Goal: Task Accomplishment & Management: Complete application form

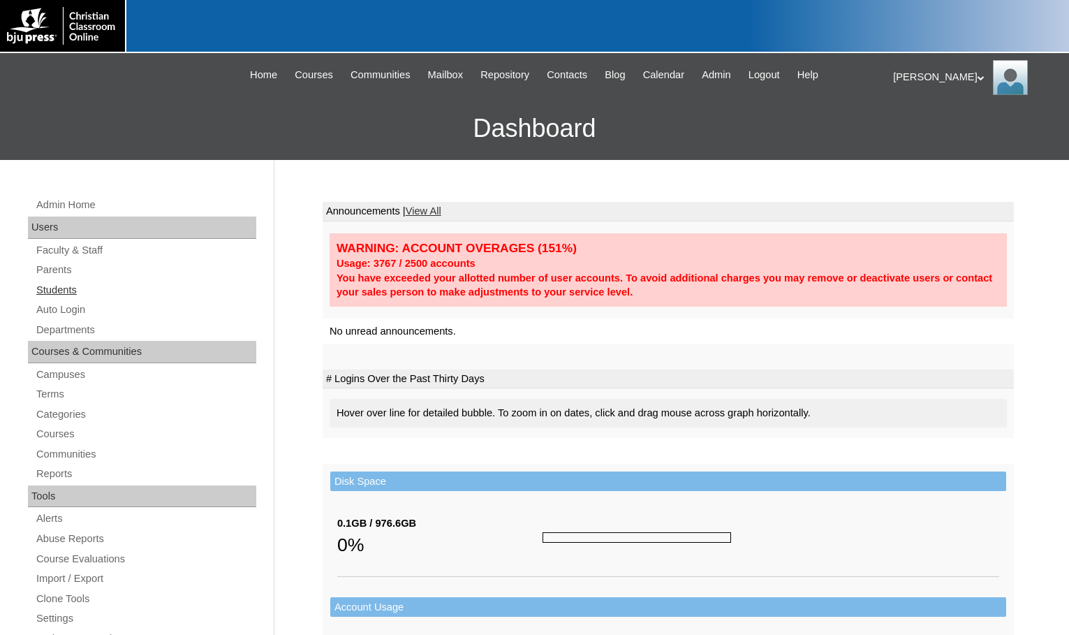
click at [68, 283] on link "Students" at bounding box center [145, 289] width 221 height 17
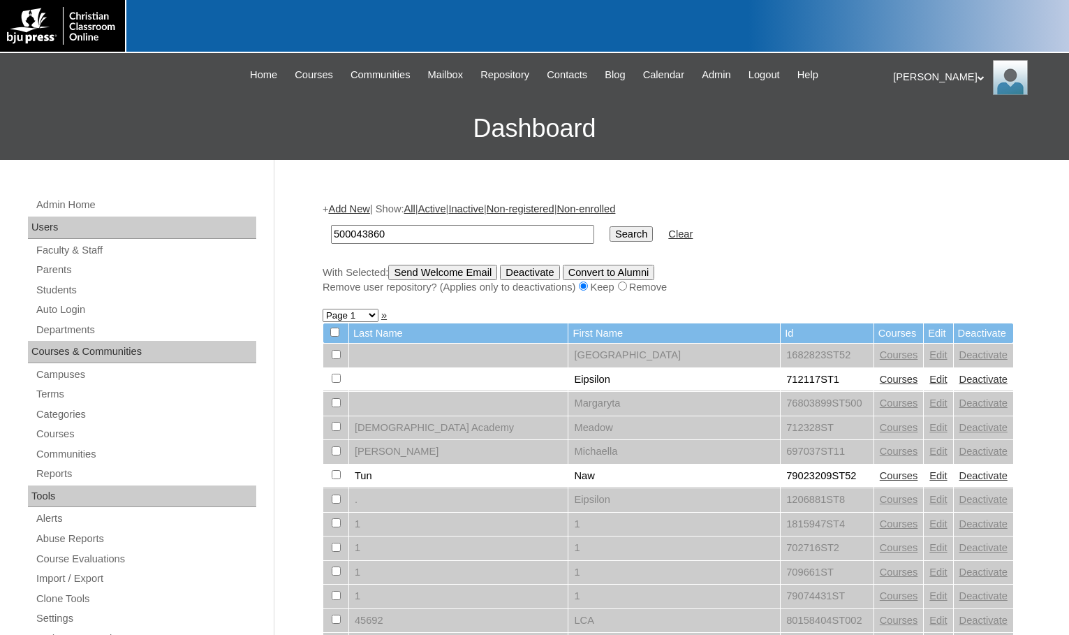
type input "500043860"
click at [610, 238] on input "Search" at bounding box center [631, 233] width 43 height 15
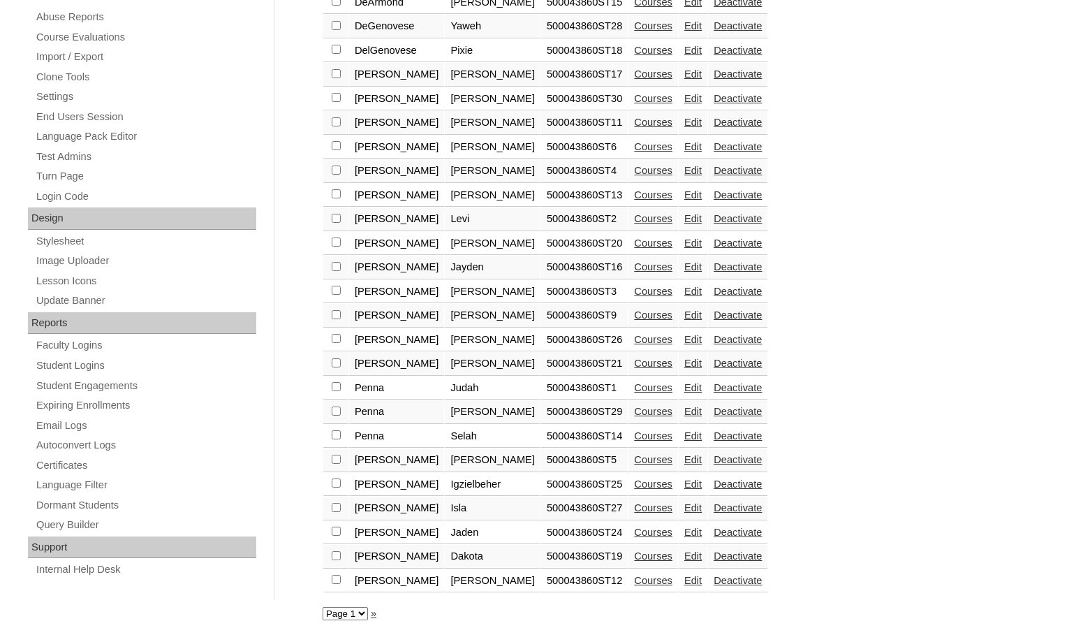
scroll to position [523, 0]
click at [684, 579] on link "Edit" at bounding box center [692, 580] width 17 height 11
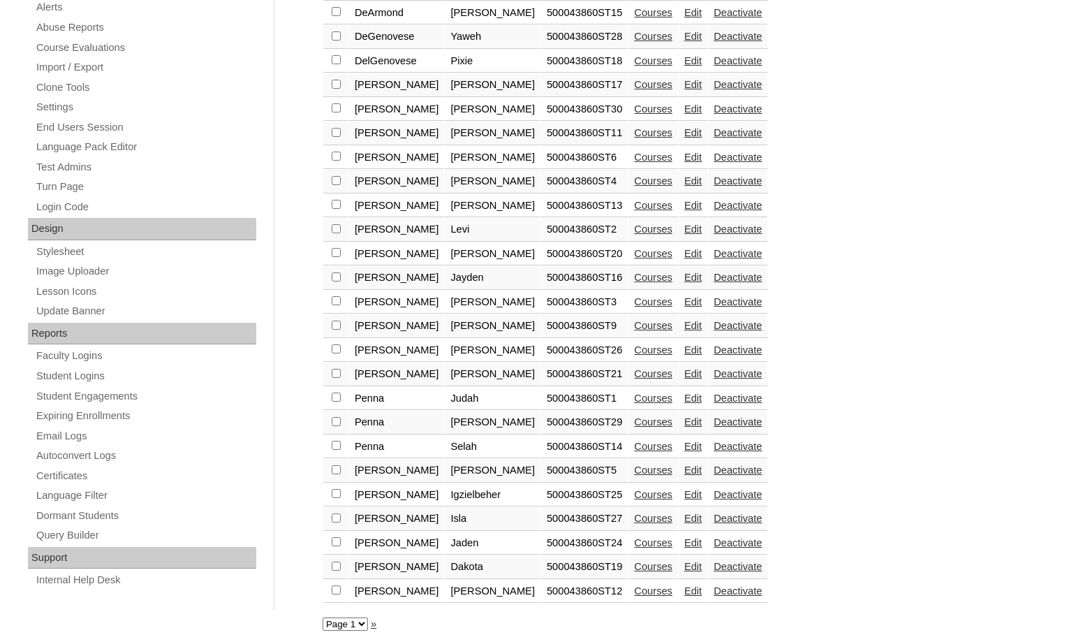
scroll to position [523, 0]
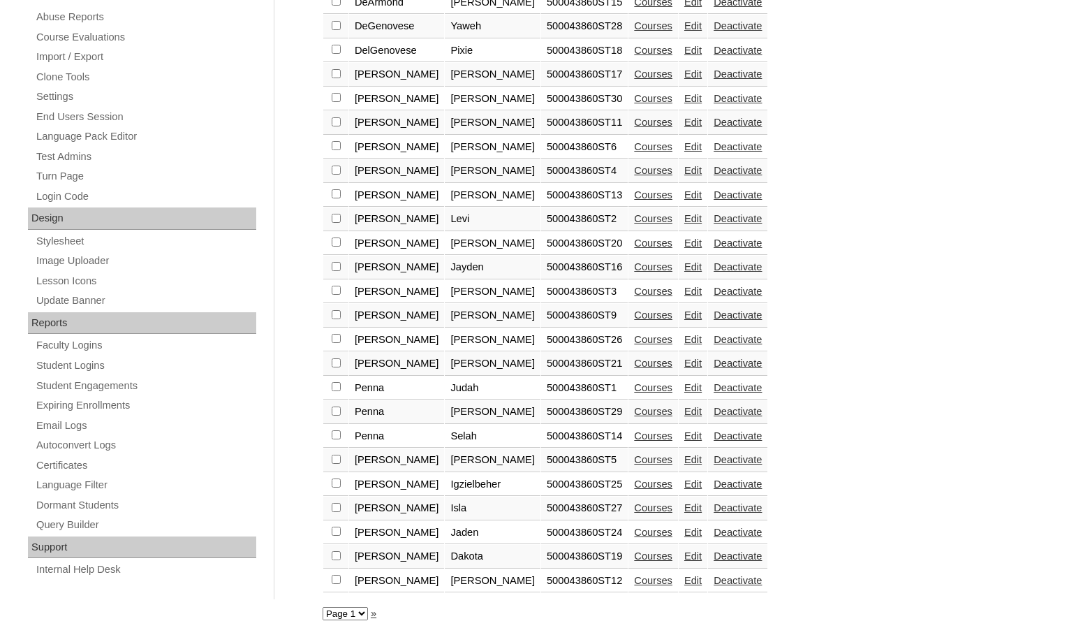
click at [684, 530] on link "Edit" at bounding box center [692, 531] width 17 height 11
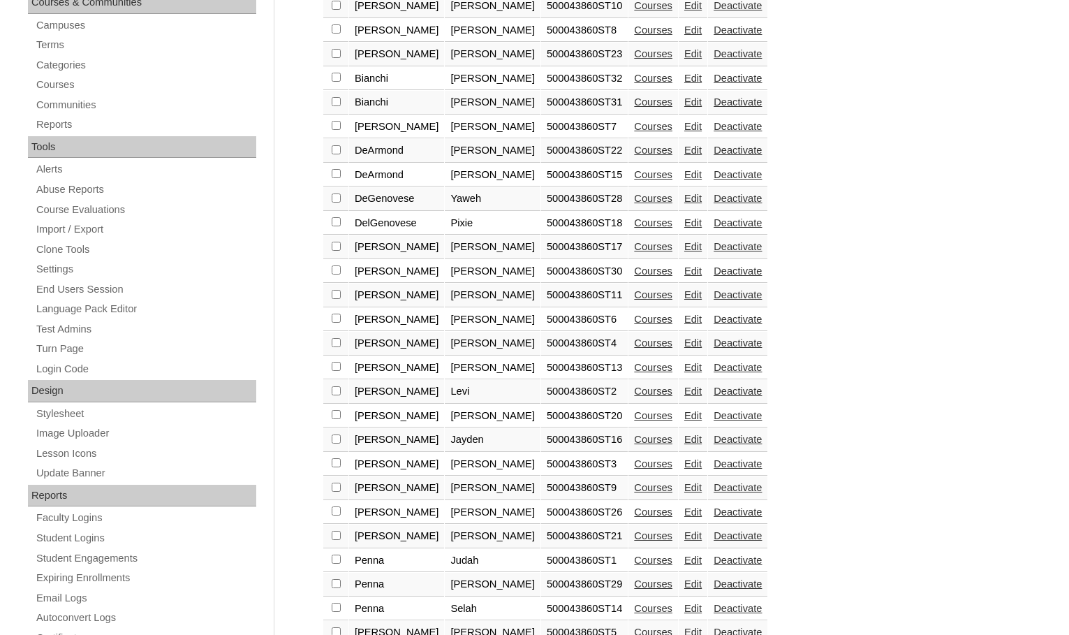
scroll to position [523, 0]
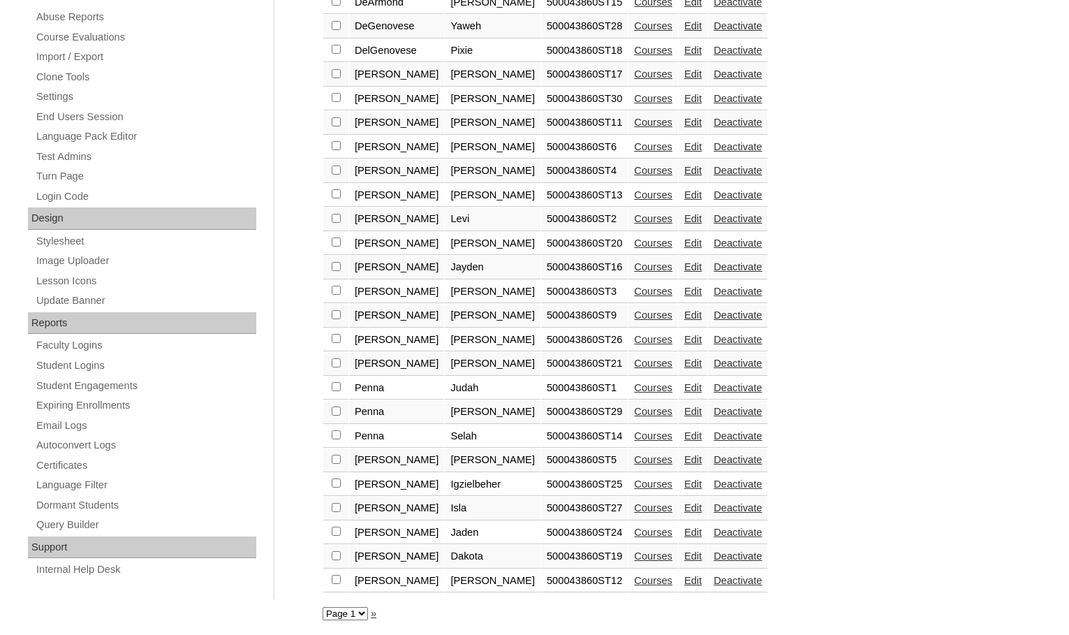
click at [684, 509] on link "Edit" at bounding box center [692, 507] width 17 height 11
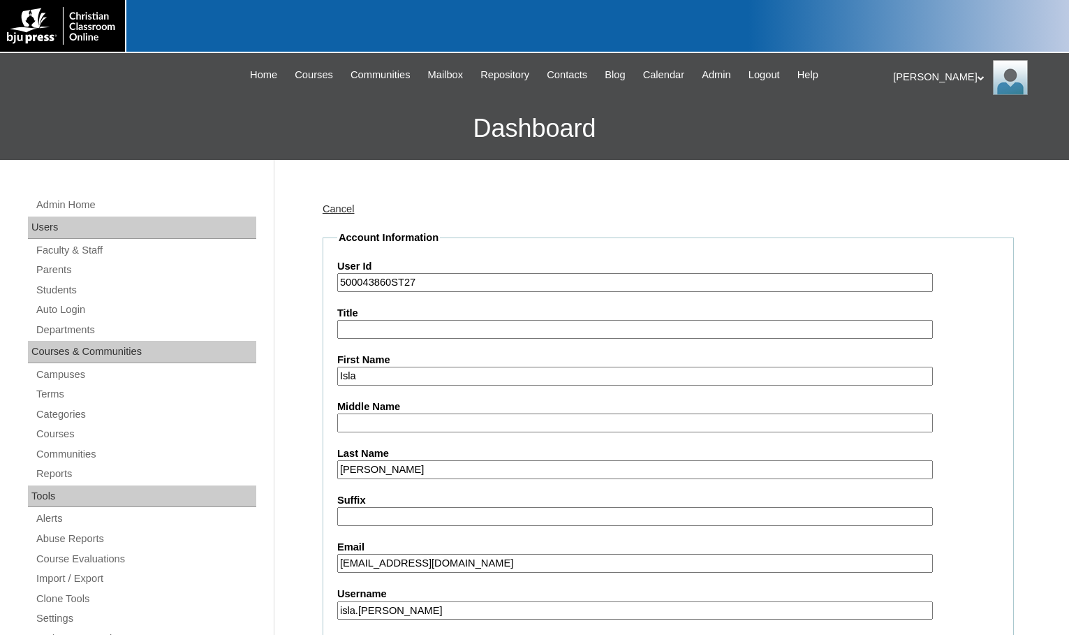
scroll to position [140, 0]
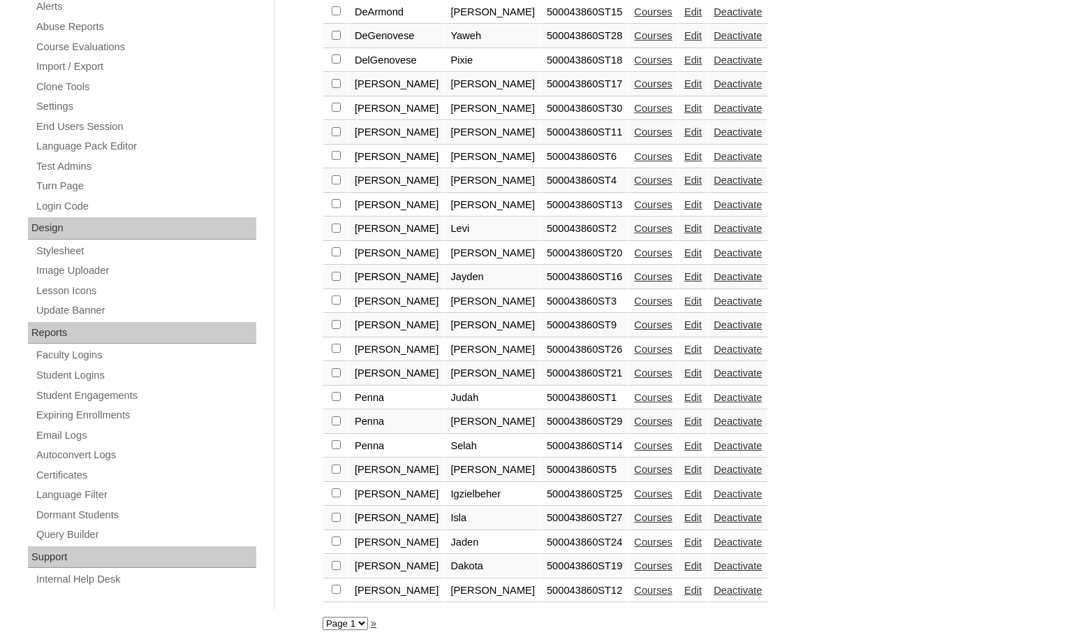
scroll to position [523, 0]
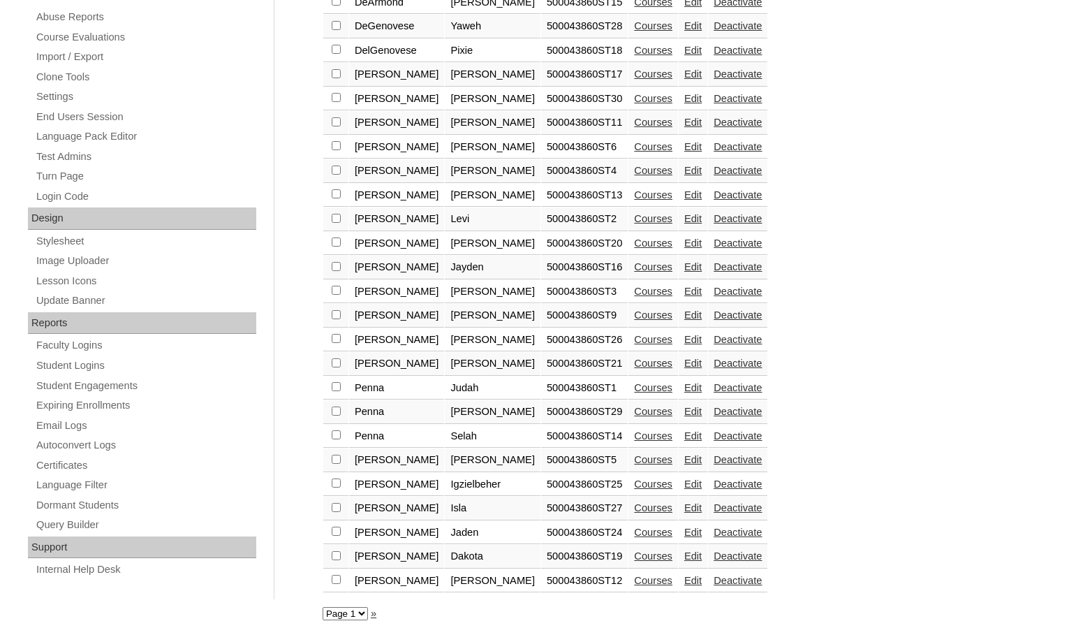
click at [684, 480] on link "Edit" at bounding box center [692, 483] width 17 height 11
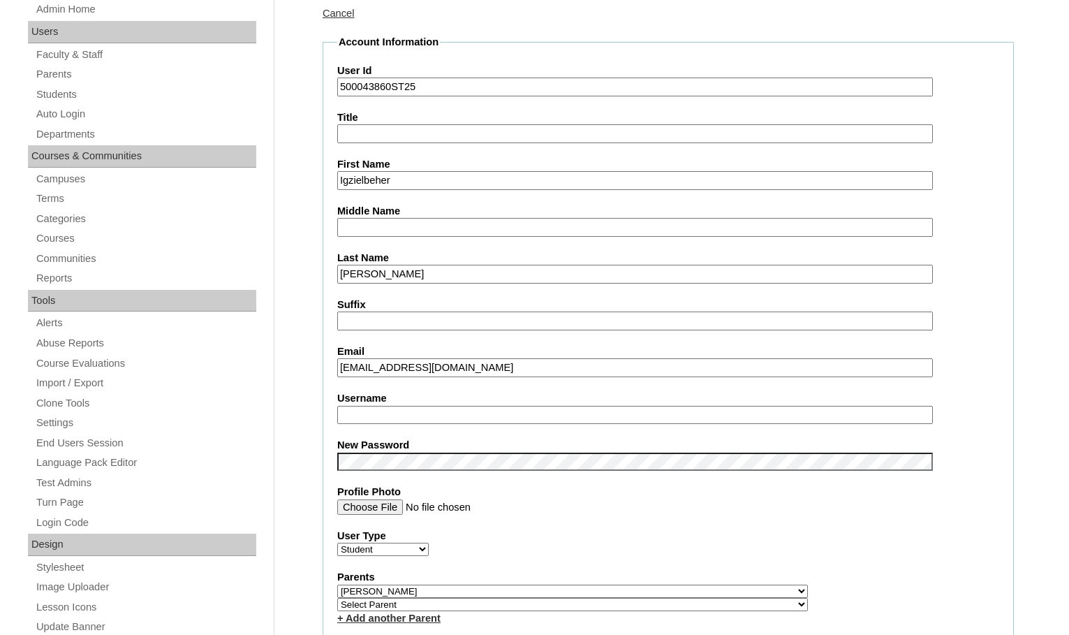
scroll to position [209, 0]
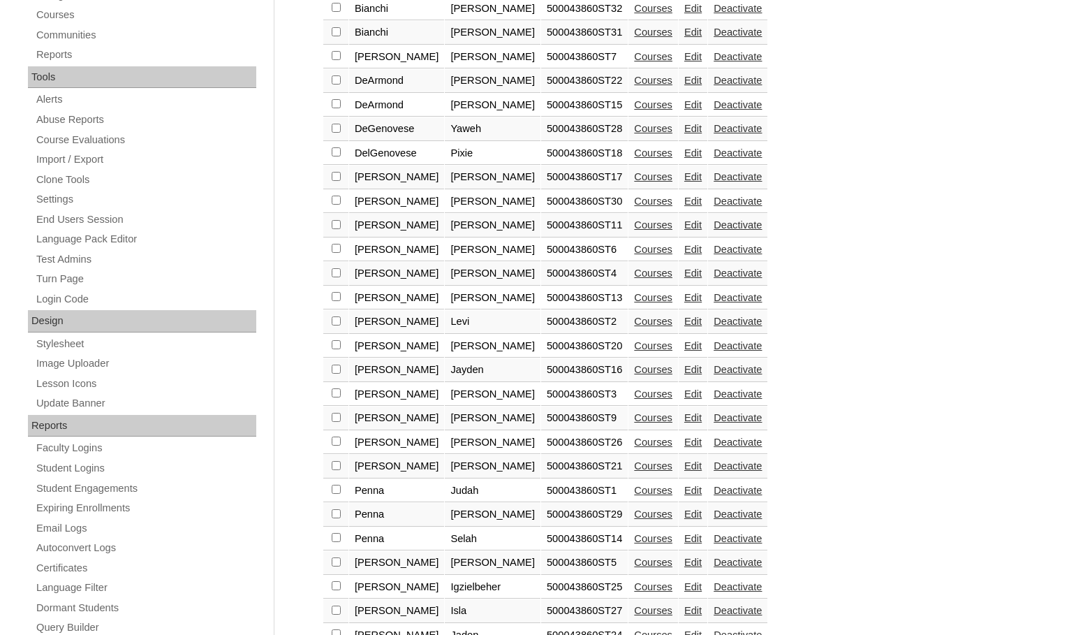
scroll to position [523, 0]
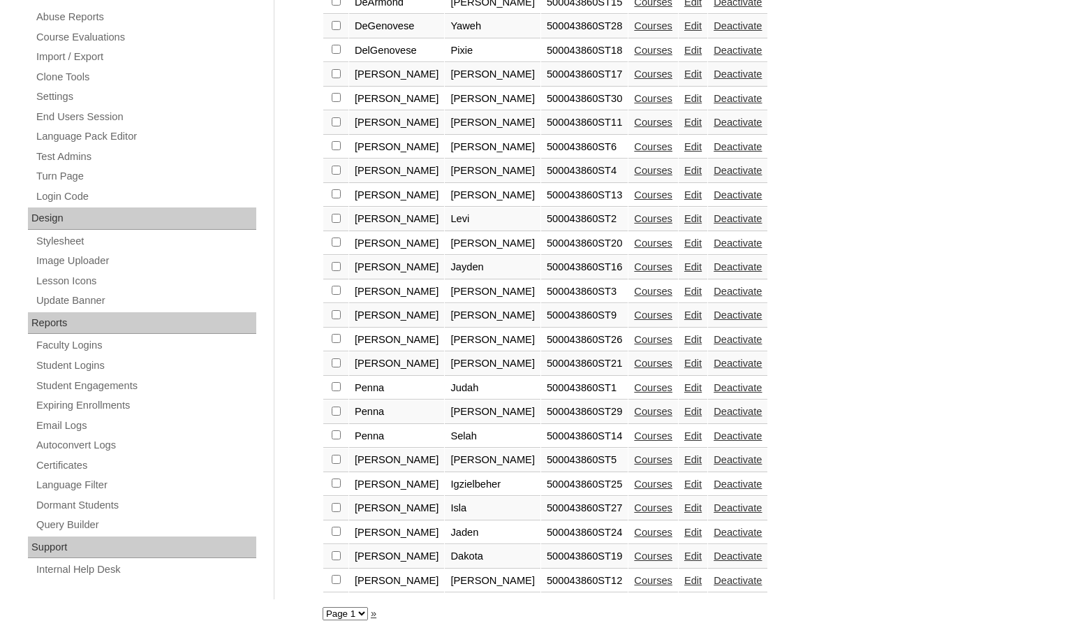
click at [684, 458] on link "Edit" at bounding box center [692, 459] width 17 height 11
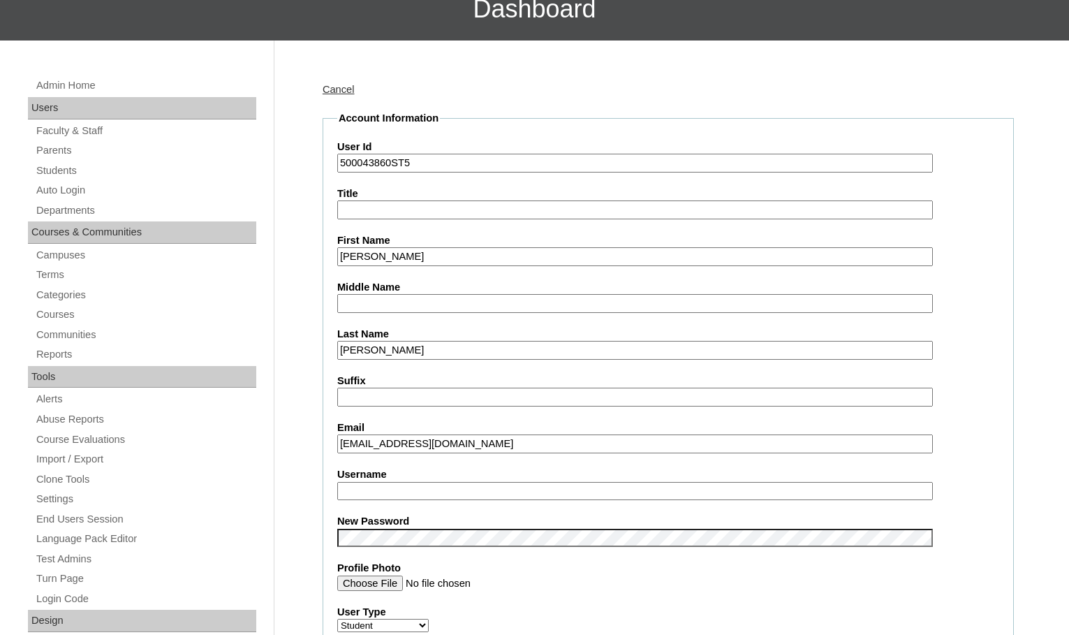
scroll to position [419, 0]
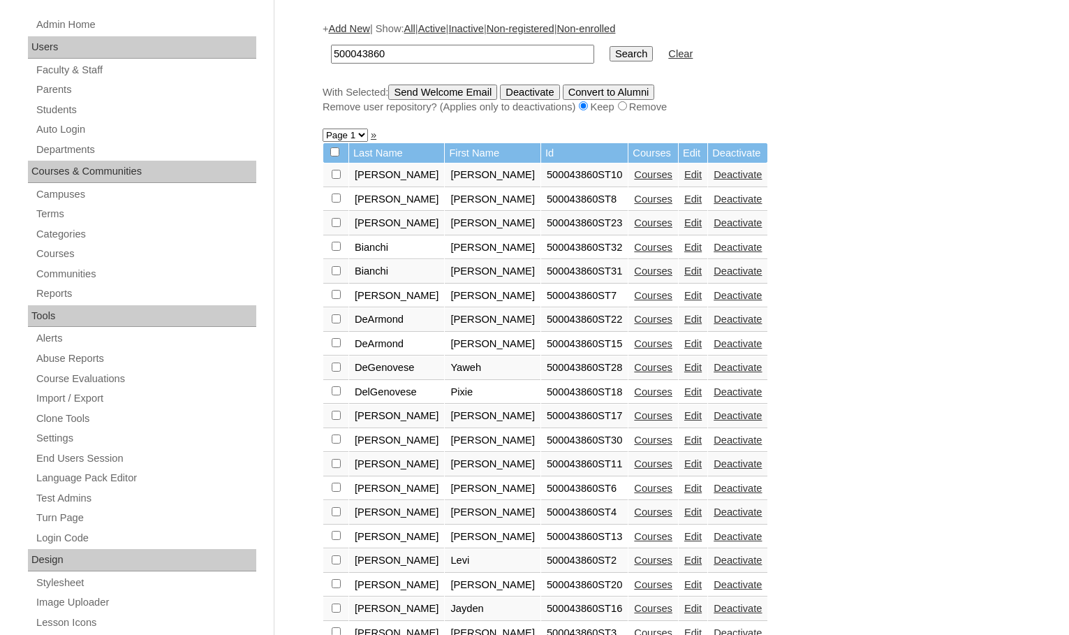
scroll to position [419, 0]
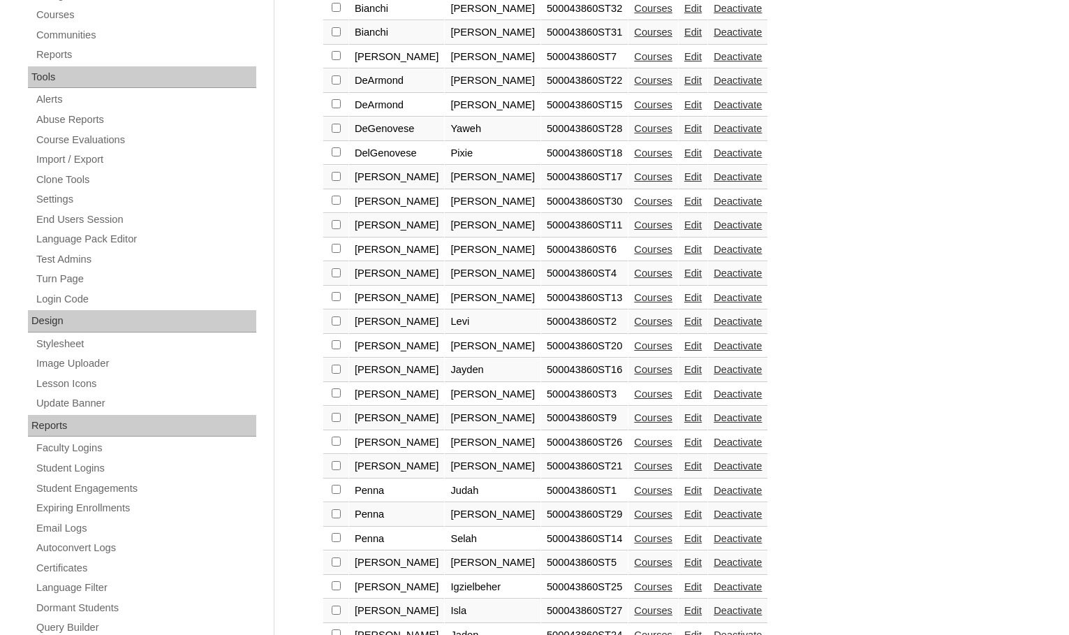
click at [684, 539] on link "Edit" at bounding box center [692, 538] width 17 height 11
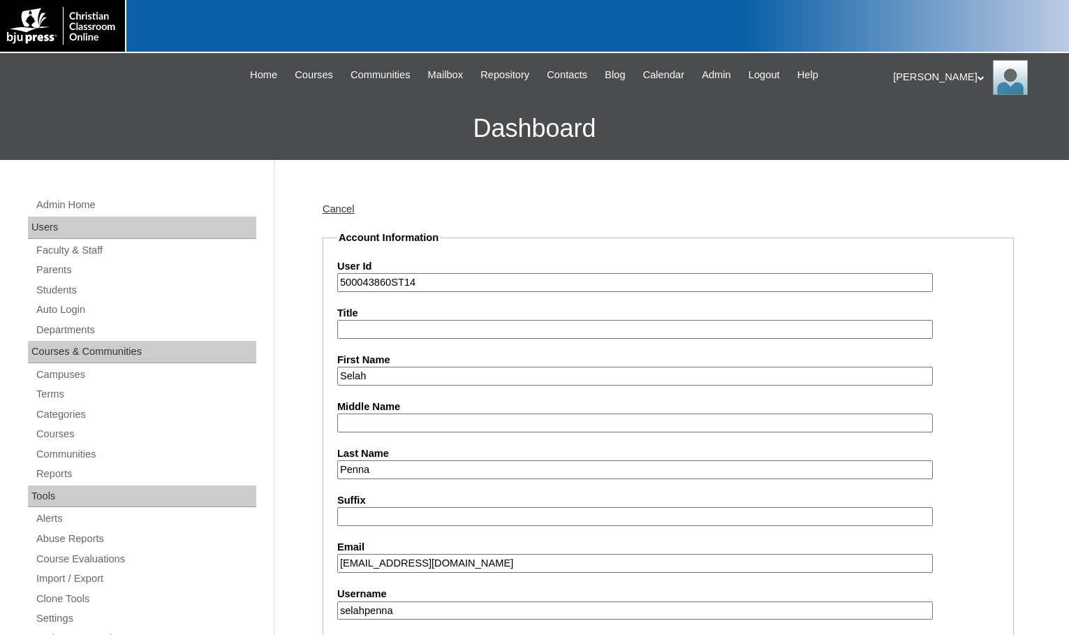
scroll to position [209, 0]
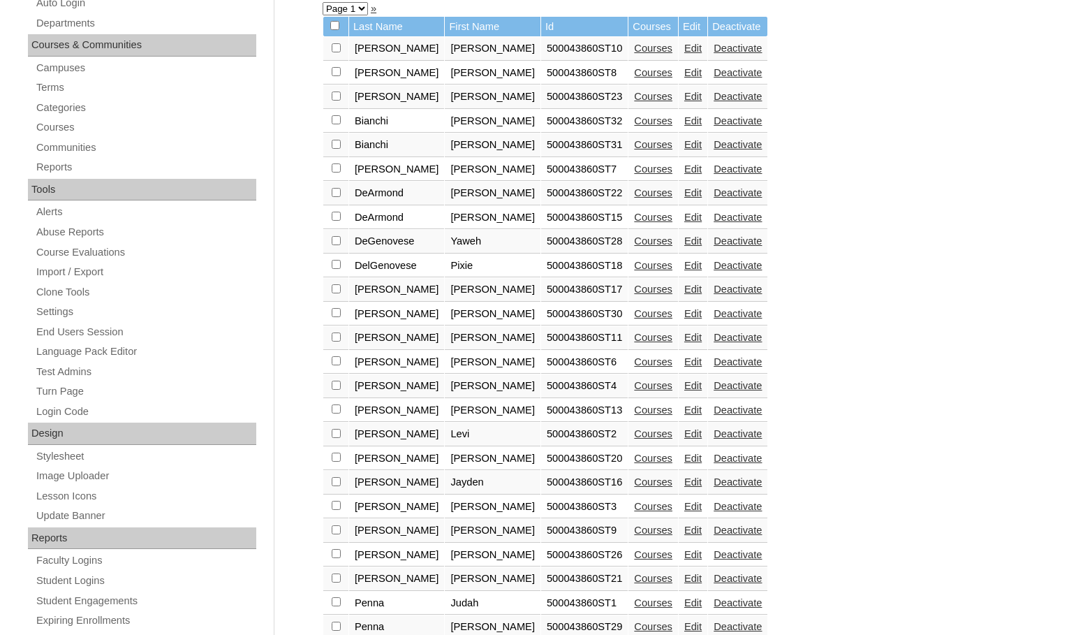
scroll to position [489, 0]
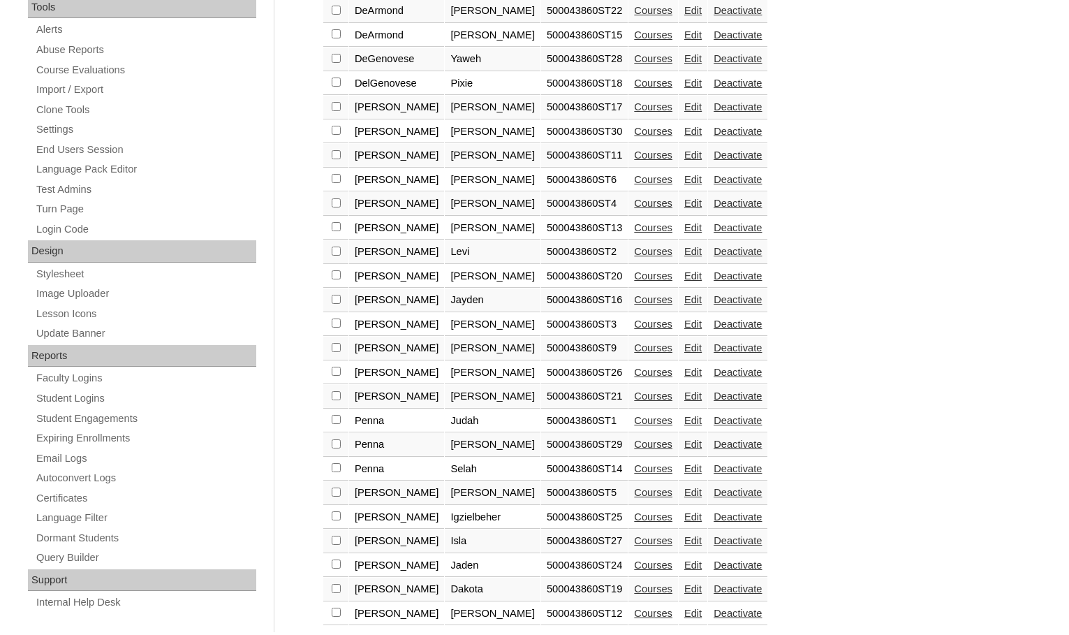
click at [684, 443] on link "Edit" at bounding box center [692, 444] width 17 height 11
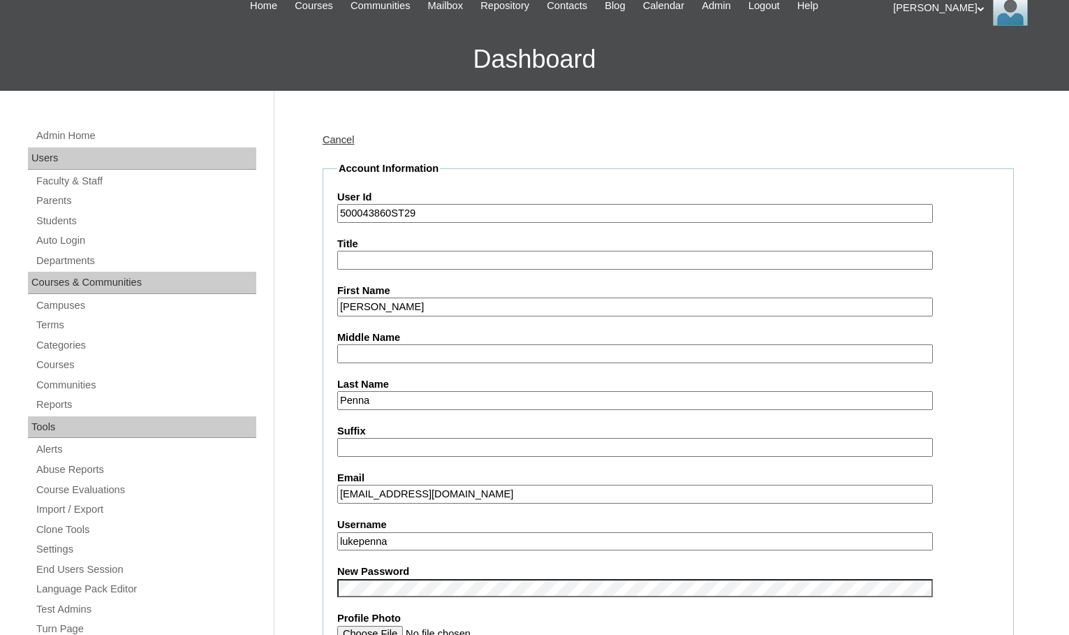
scroll to position [70, 0]
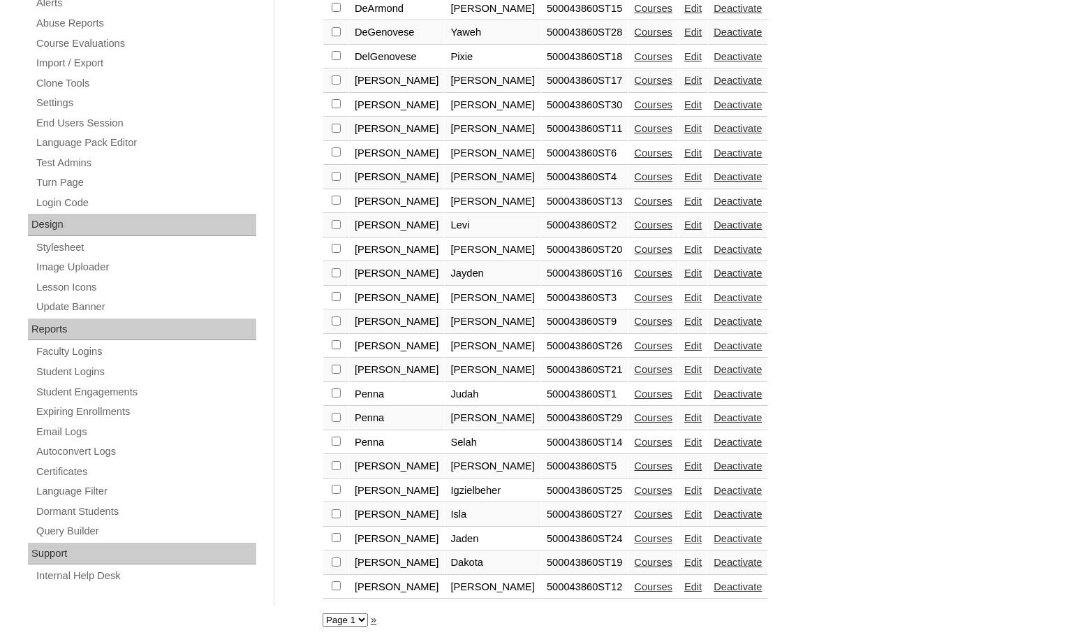
scroll to position [523, 0]
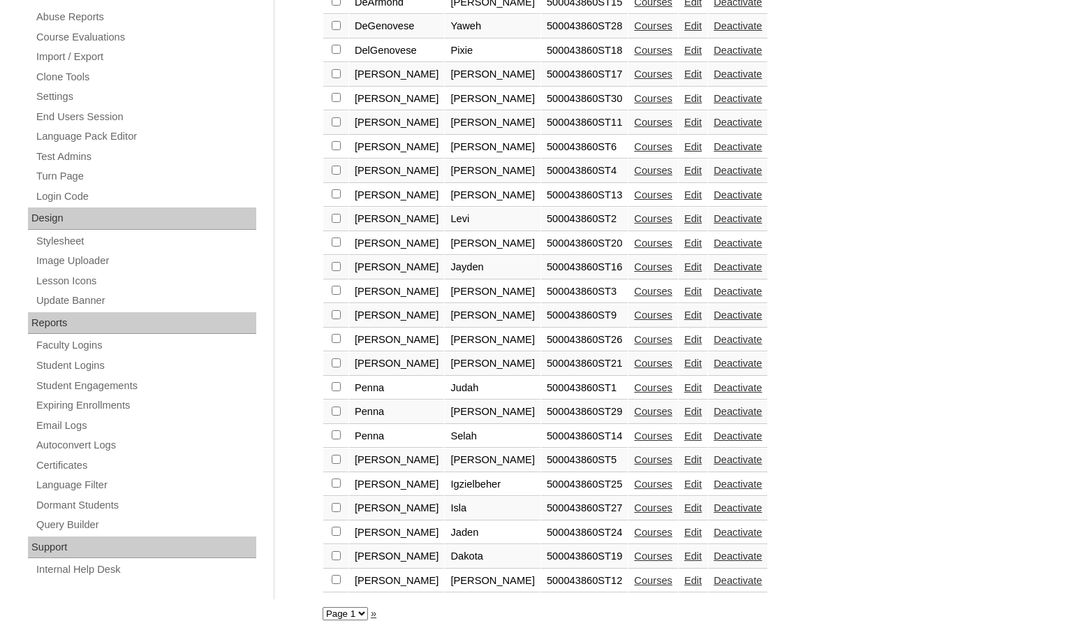
click at [684, 362] on link "Edit" at bounding box center [692, 363] width 17 height 11
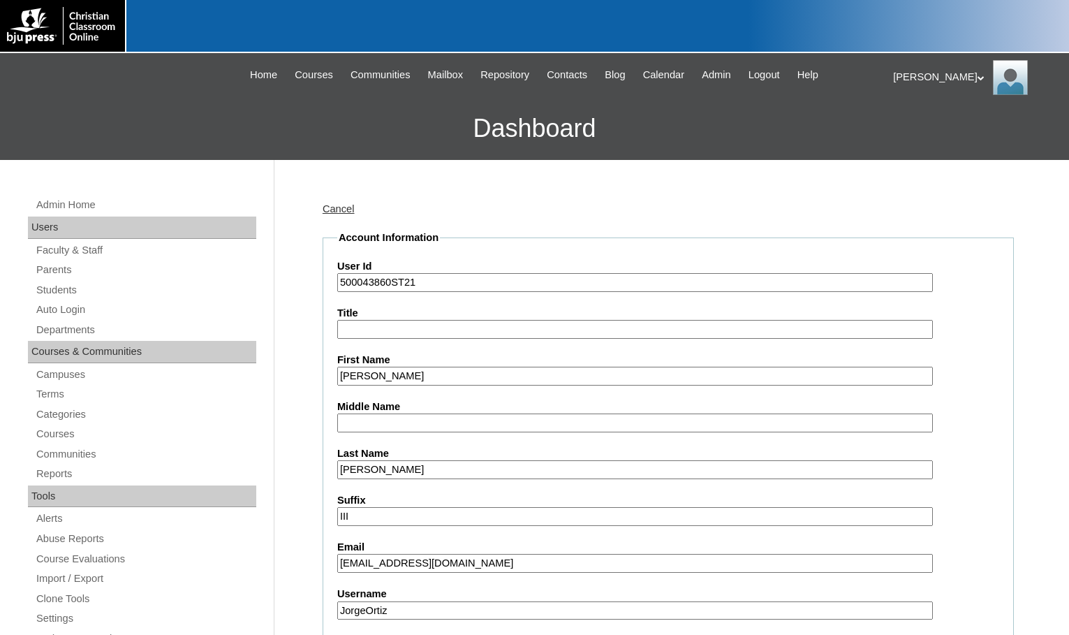
scroll to position [209, 0]
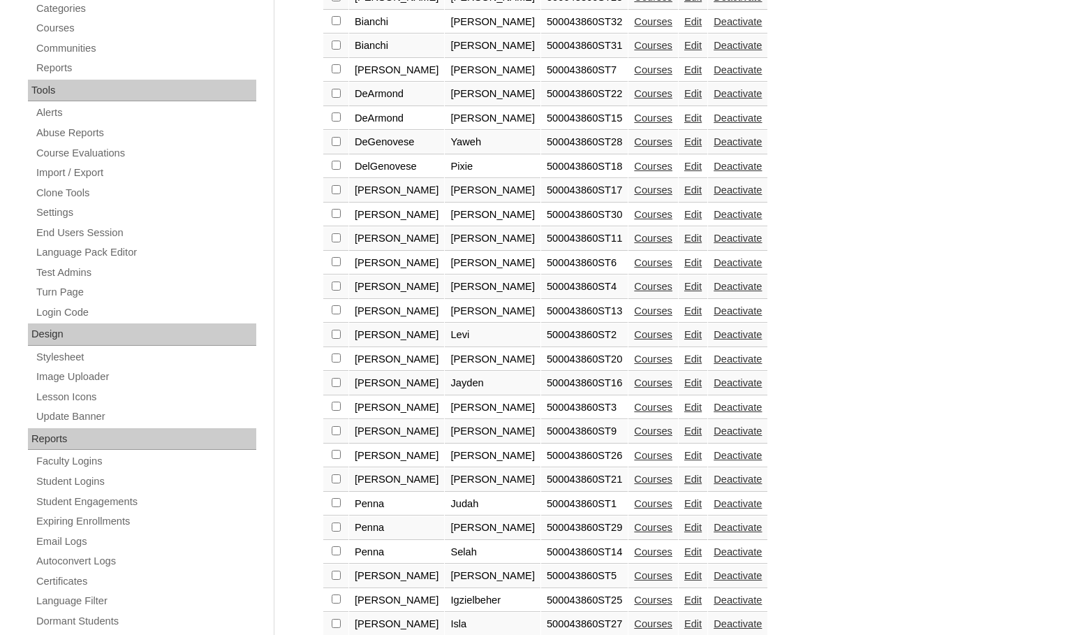
scroll to position [419, 0]
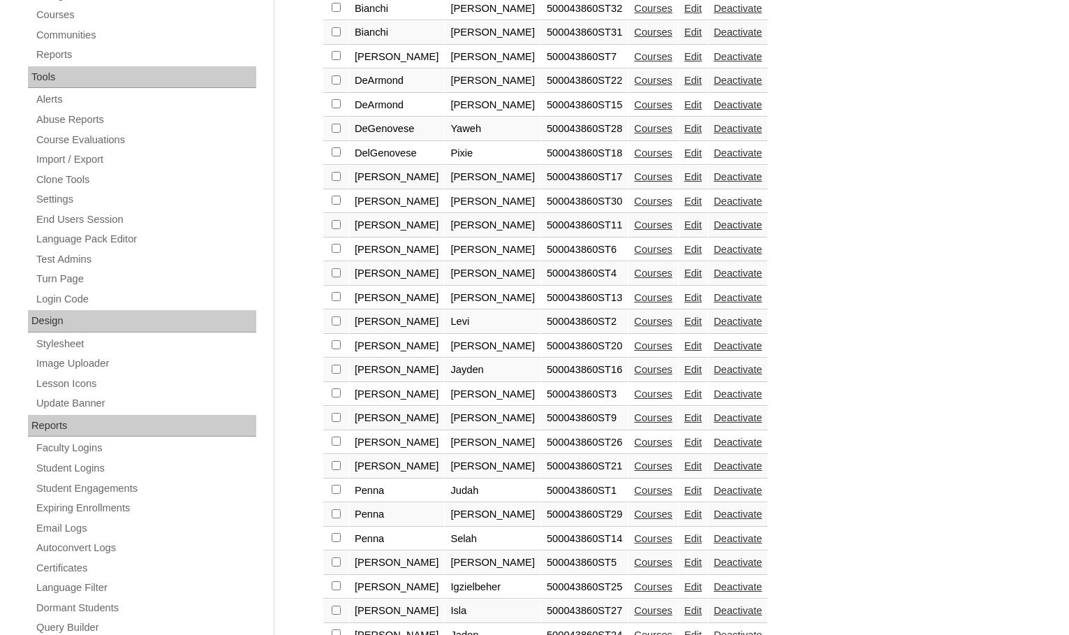
click at [684, 443] on link "Edit" at bounding box center [692, 441] width 17 height 11
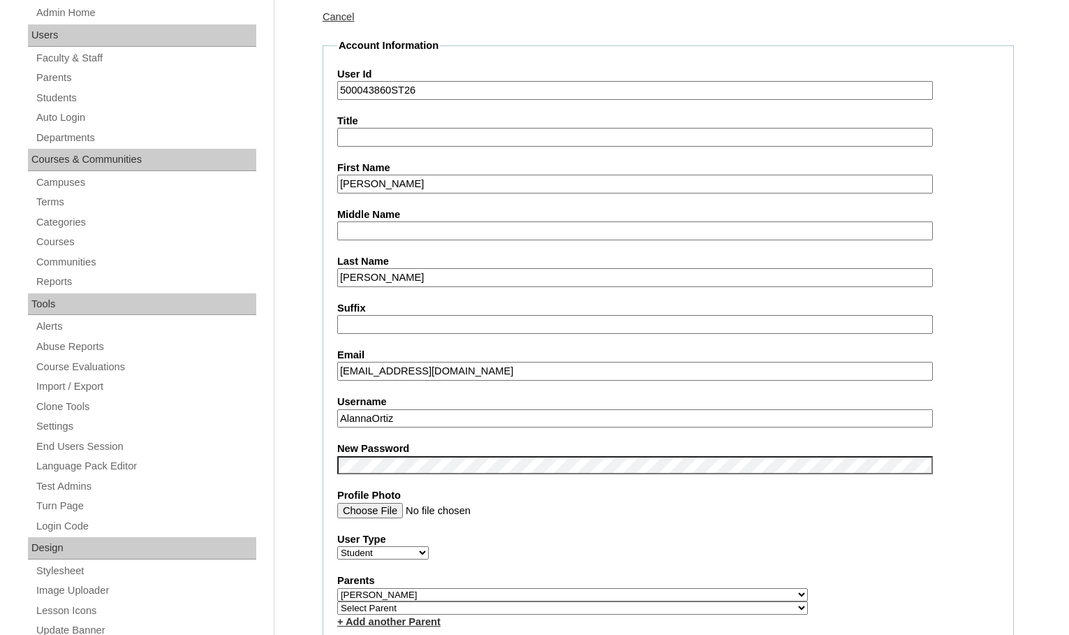
scroll to position [209, 0]
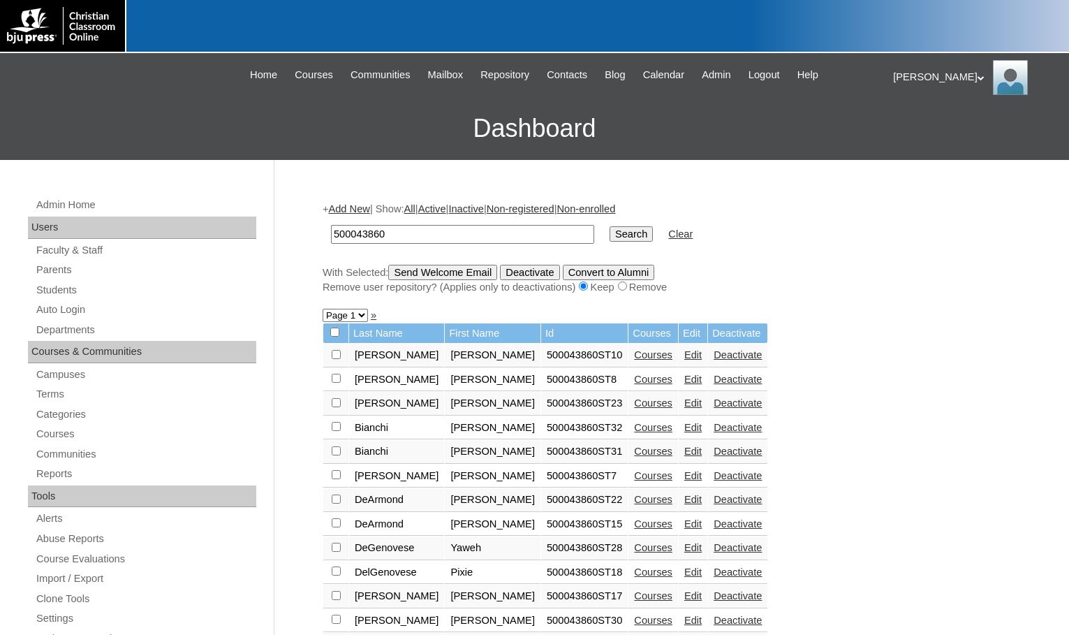
scroll to position [349, 0]
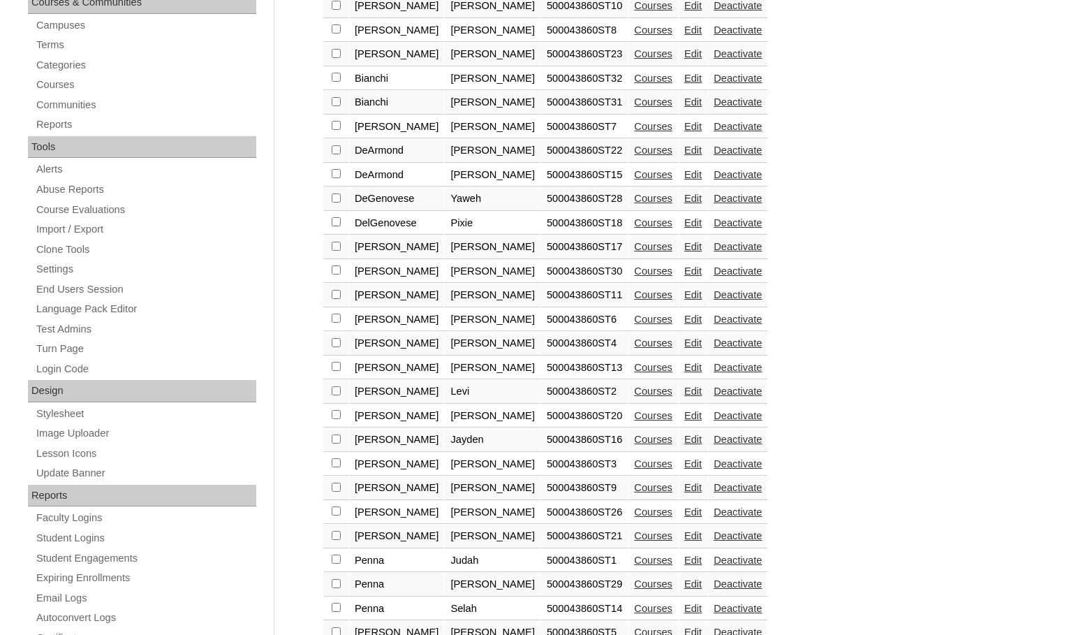
click at [684, 489] on link "Edit" at bounding box center [692, 487] width 17 height 11
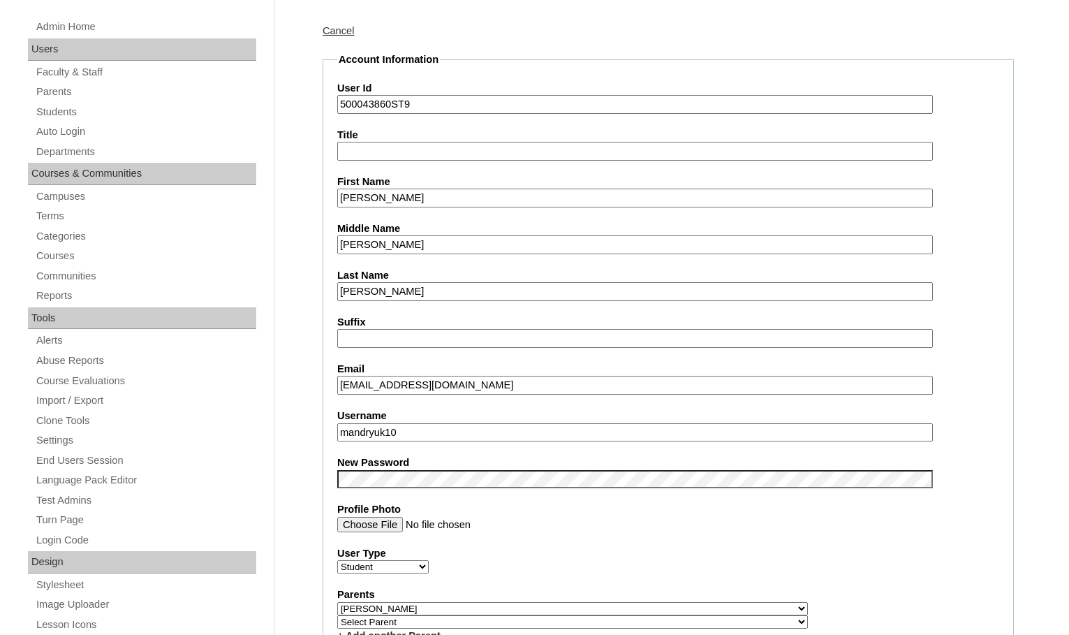
scroll to position [209, 0]
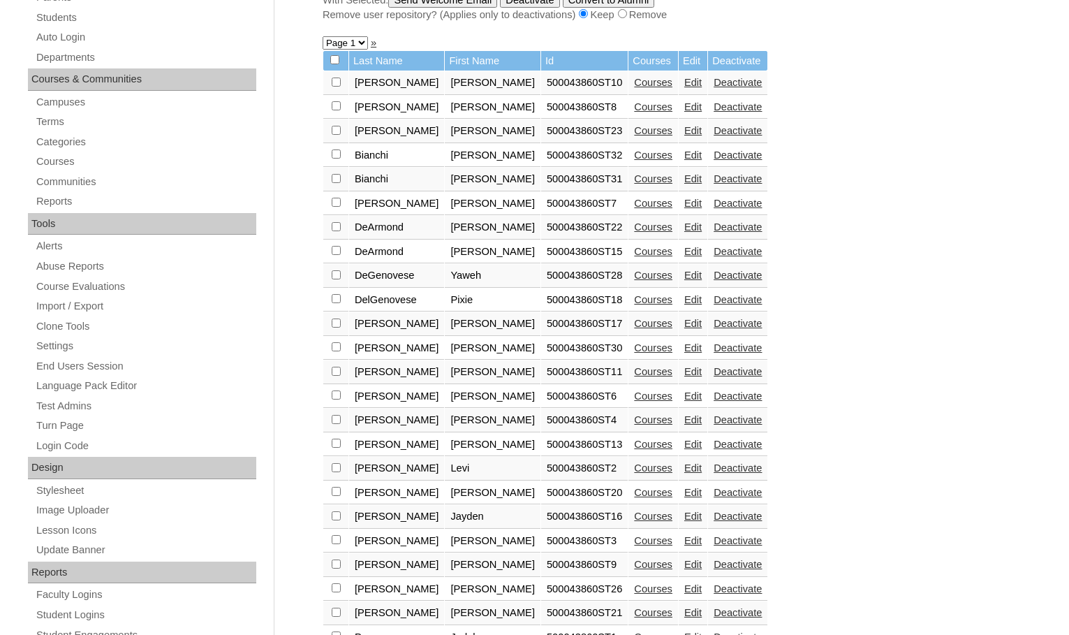
scroll to position [279, 0]
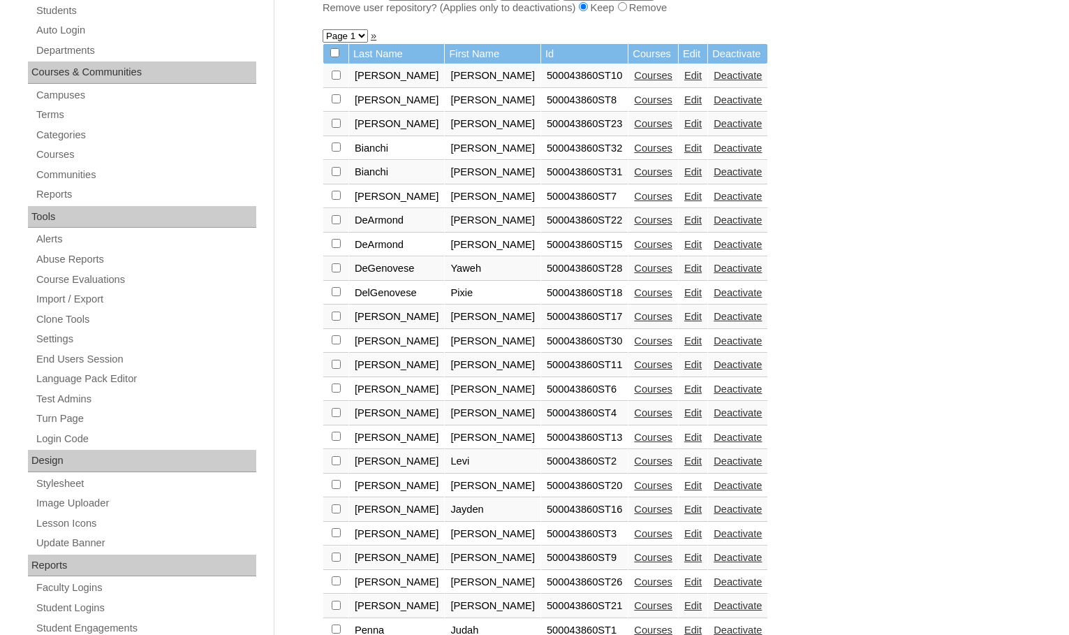
click at [684, 533] on link "Edit" at bounding box center [692, 533] width 17 height 11
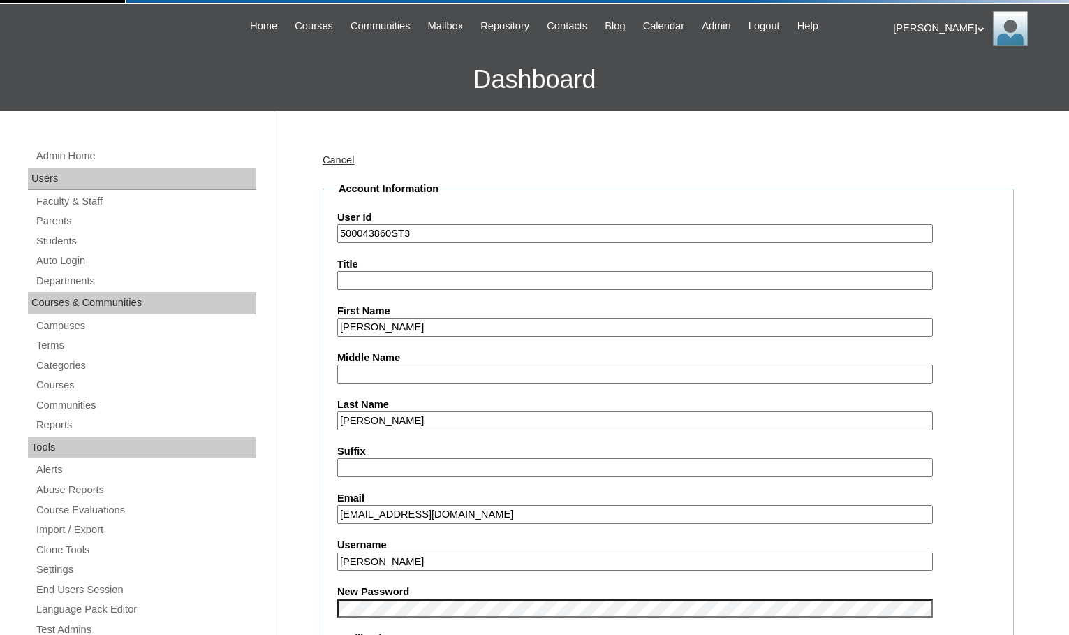
scroll to position [140, 0]
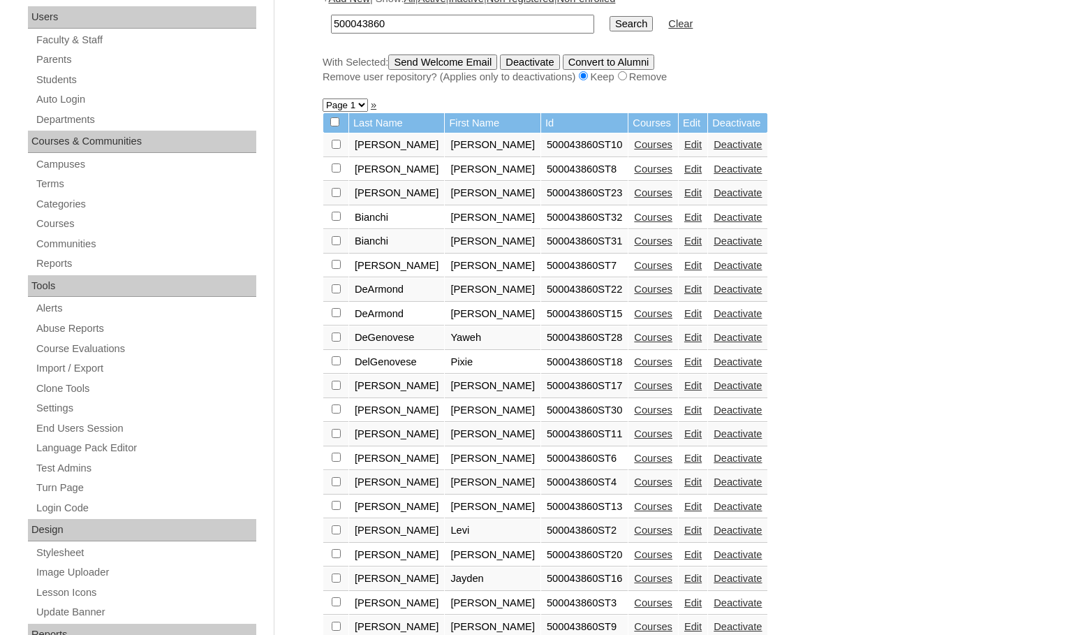
scroll to position [279, 0]
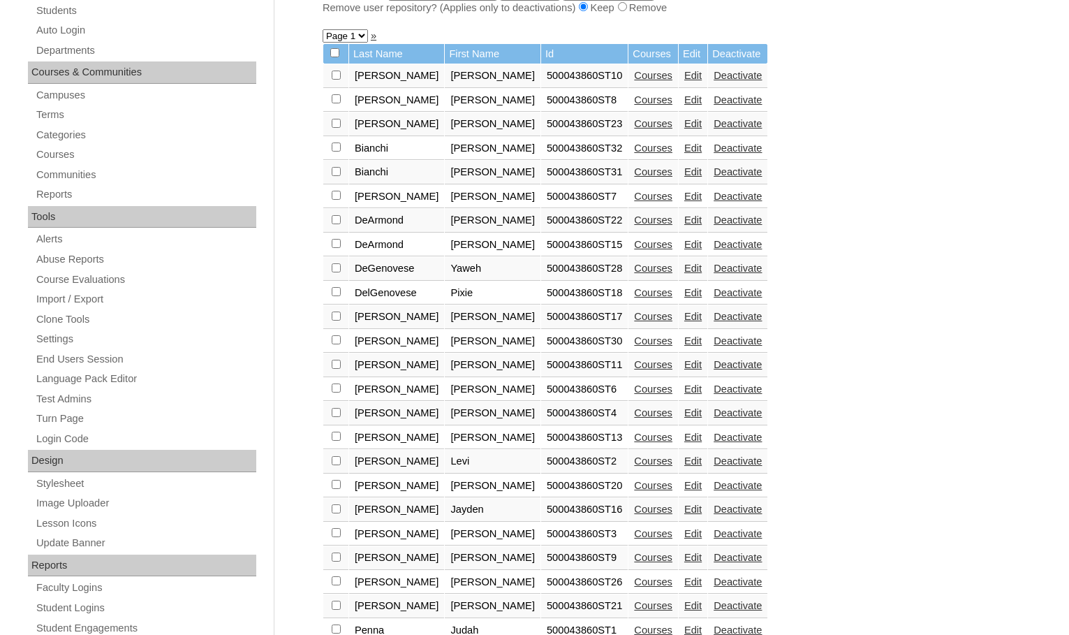
click at [684, 508] on link "Edit" at bounding box center [692, 508] width 17 height 11
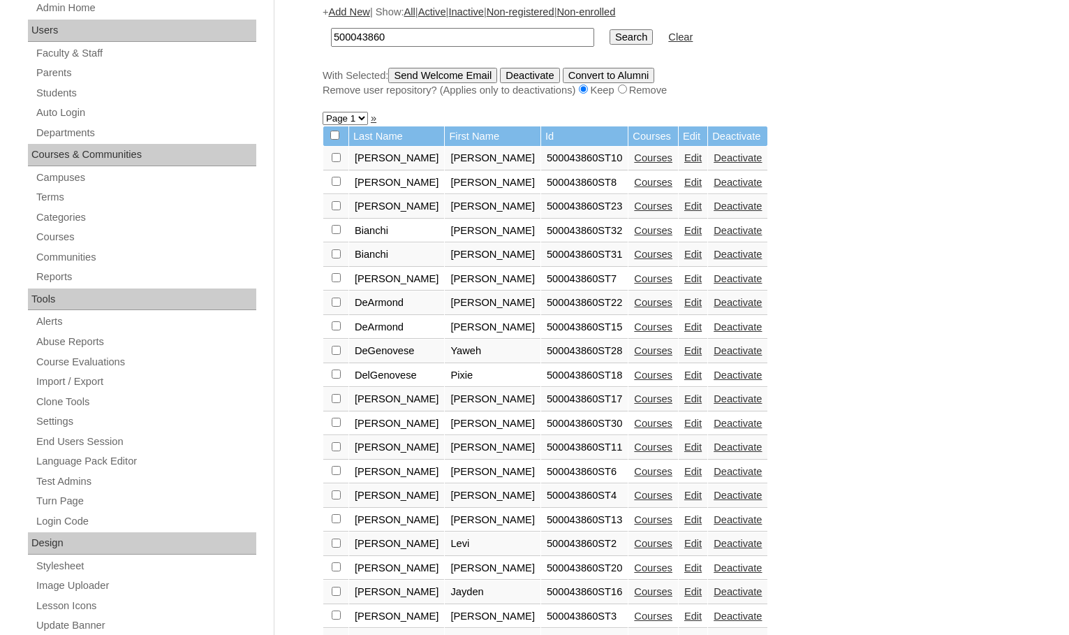
scroll to position [209, 0]
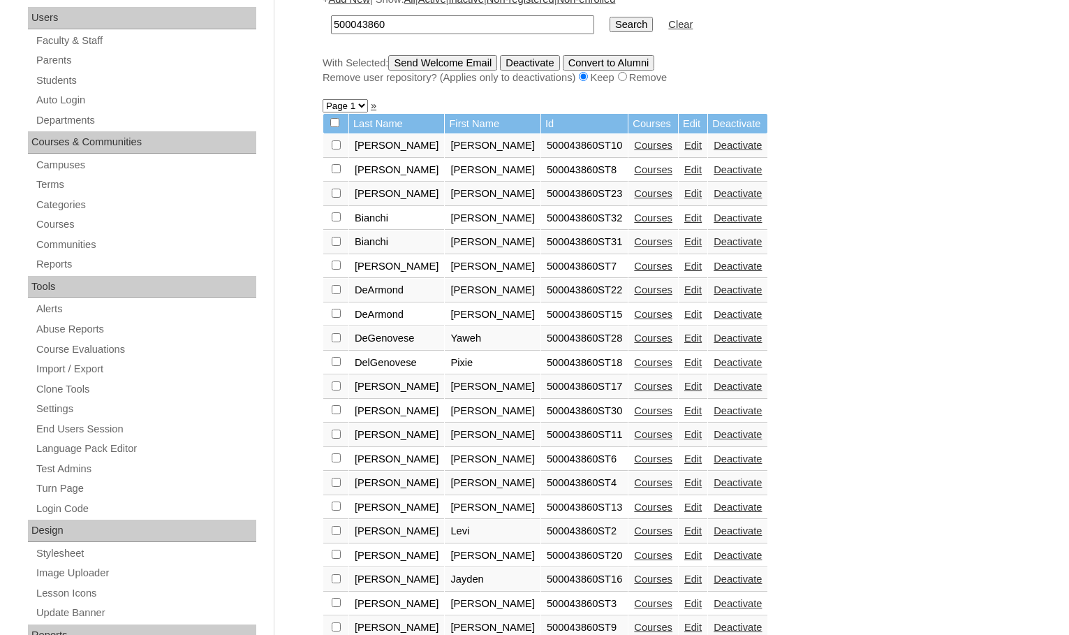
click at [684, 556] on link "Edit" at bounding box center [692, 555] width 17 height 11
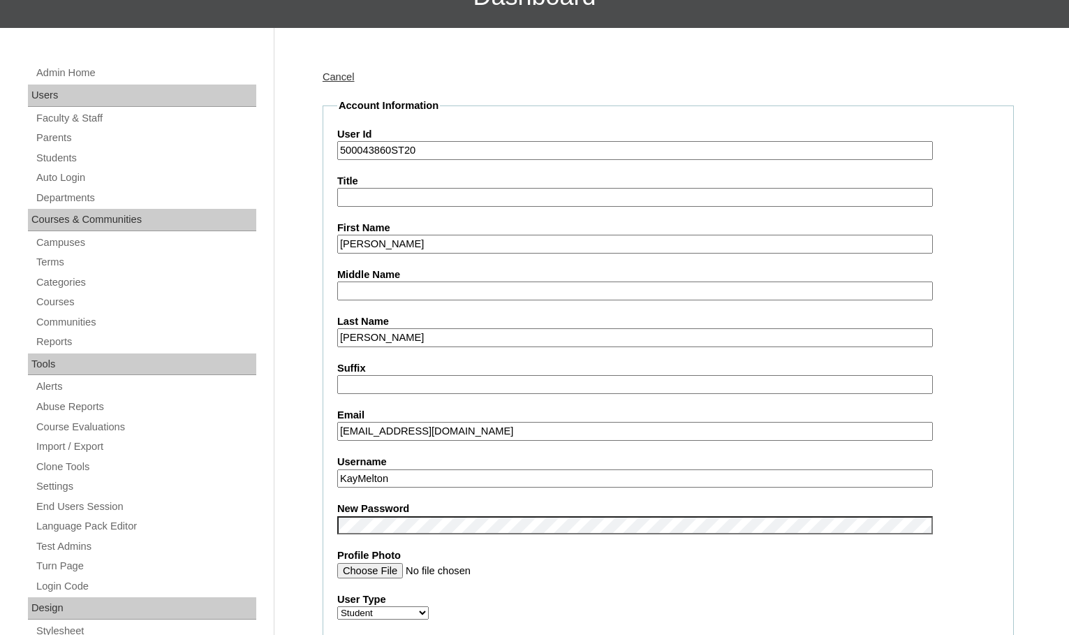
scroll to position [140, 0]
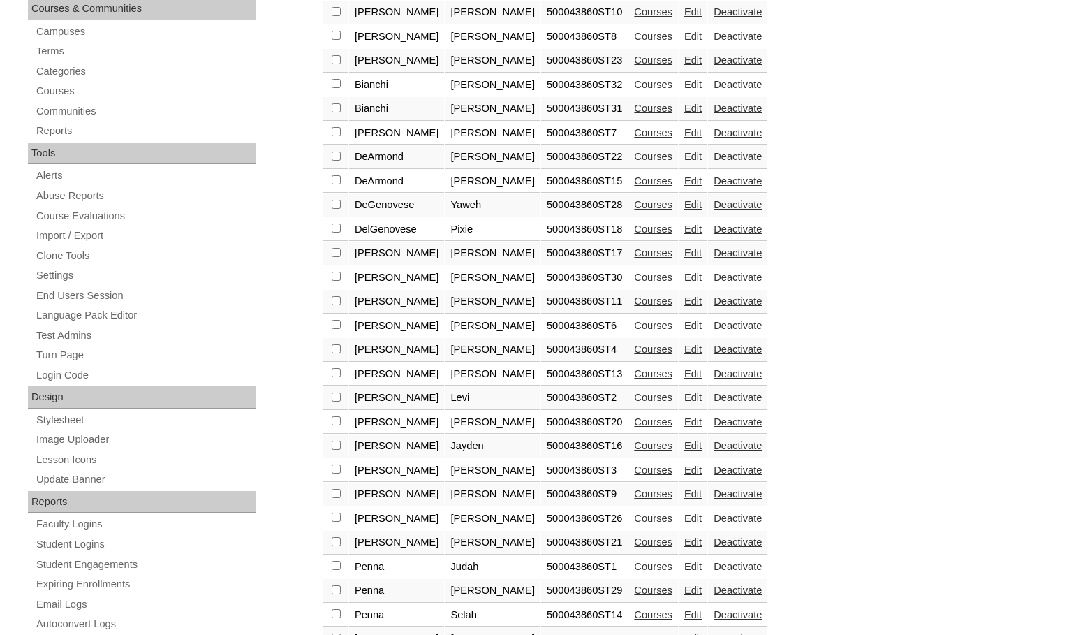
scroll to position [347, 0]
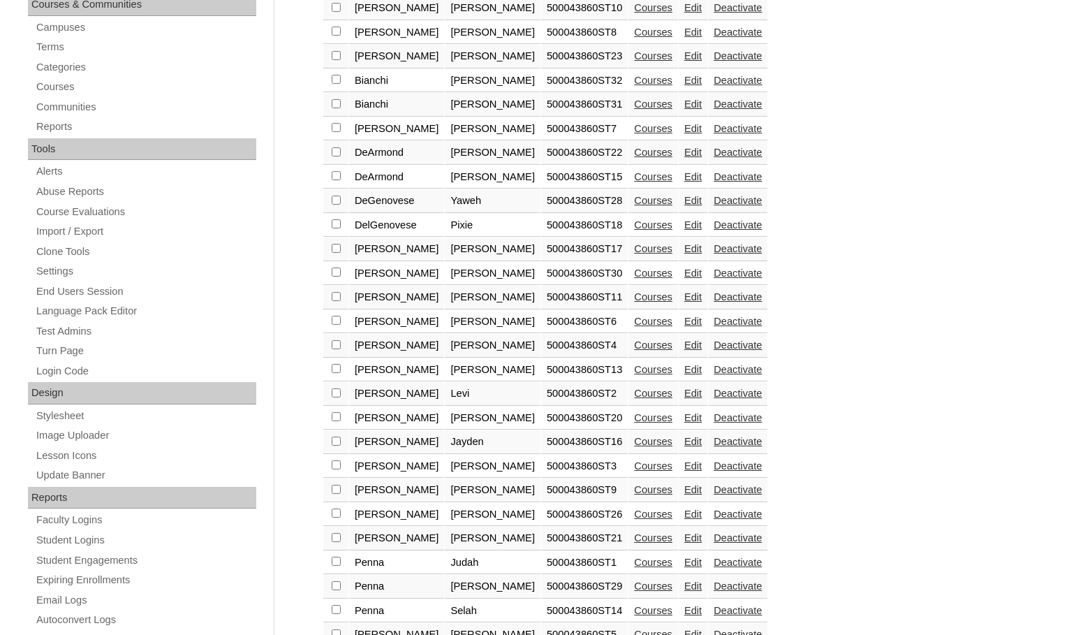
click at [684, 396] on link "Edit" at bounding box center [692, 393] width 17 height 11
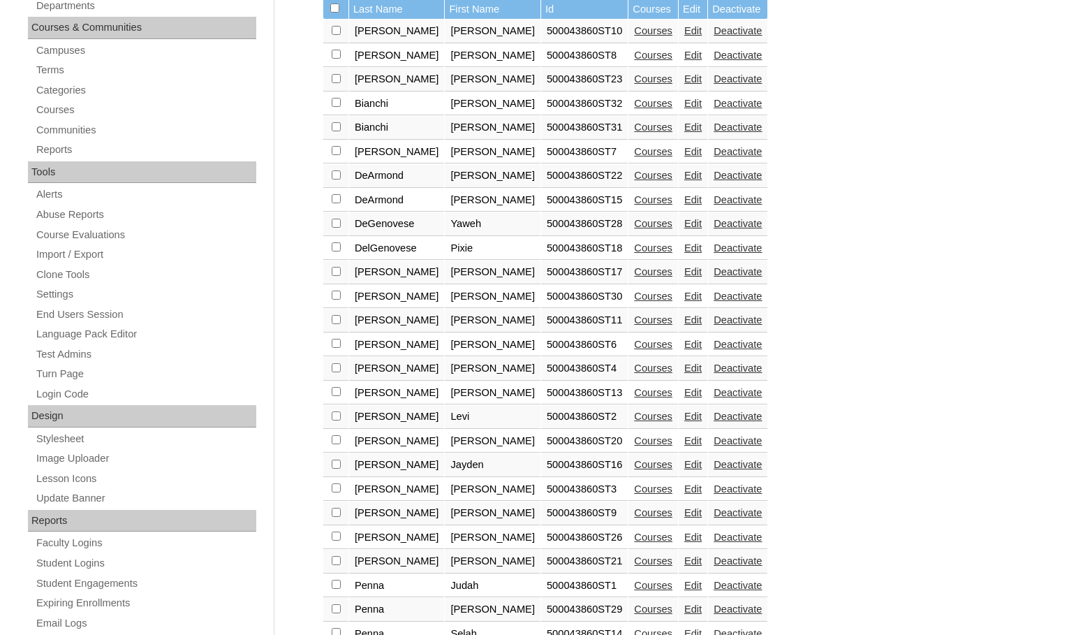
scroll to position [349, 0]
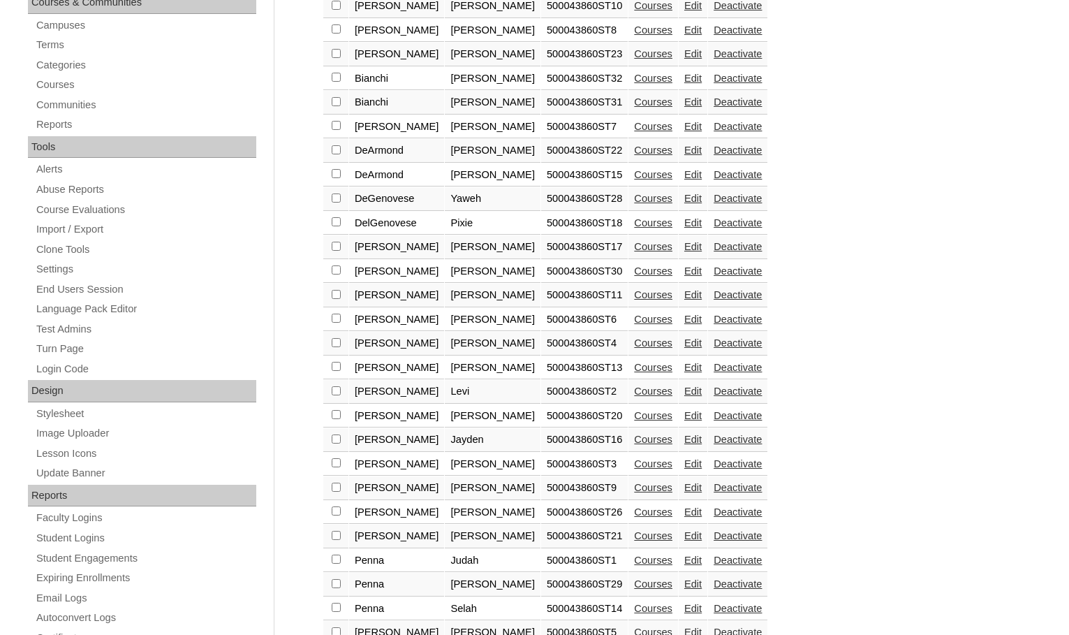
click at [684, 346] on link "Edit" at bounding box center [692, 342] width 17 height 11
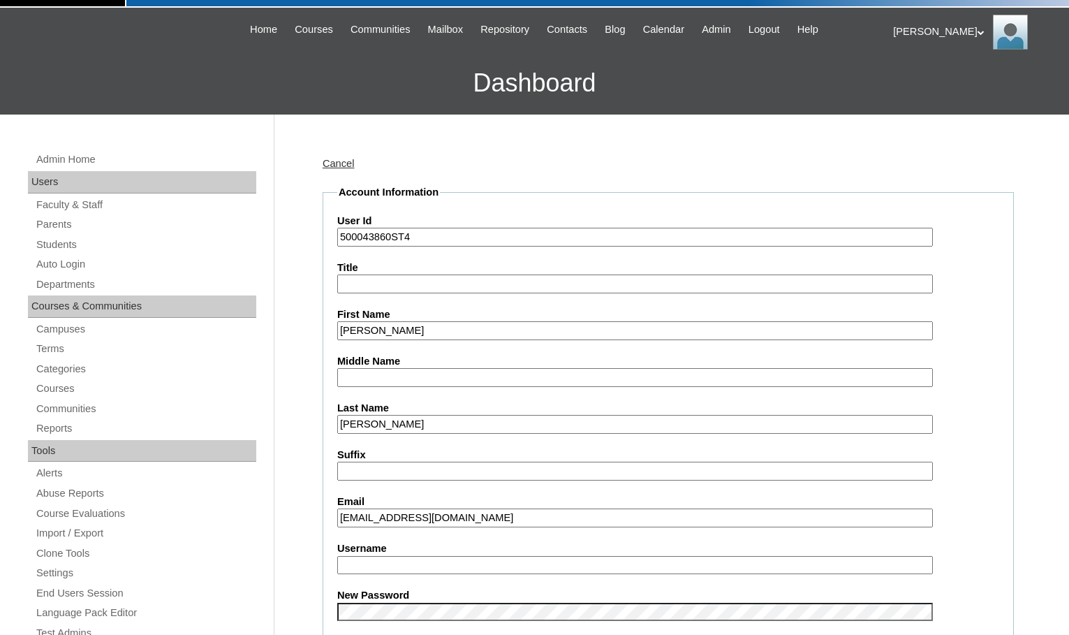
scroll to position [70, 0]
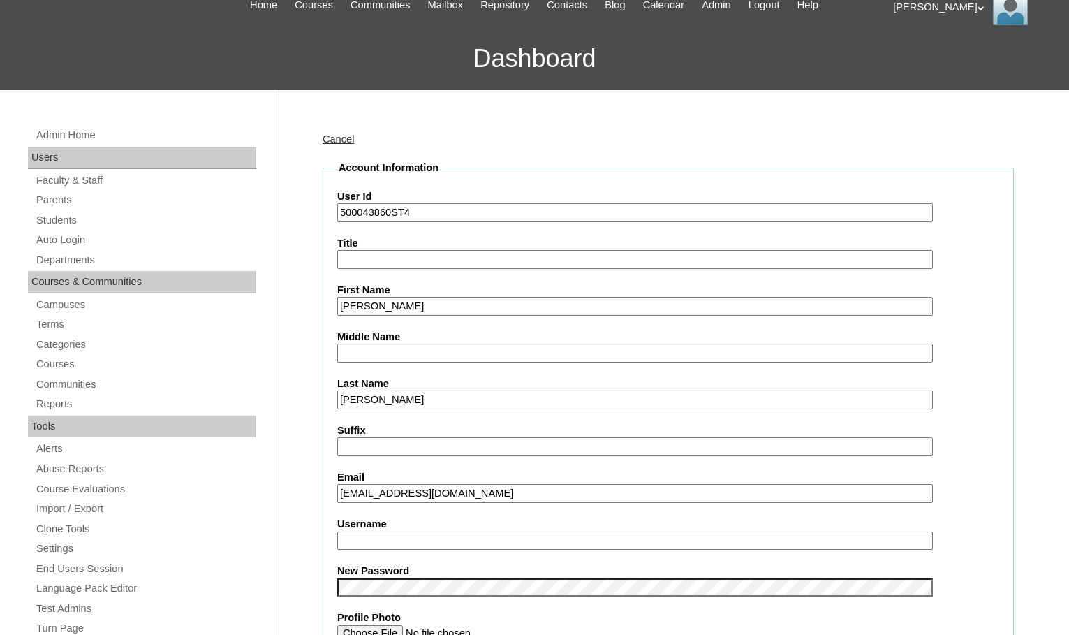
type input "msevilla"
drag, startPoint x: 392, startPoint y: 542, endPoint x: 247, endPoint y: 528, distance: 145.9
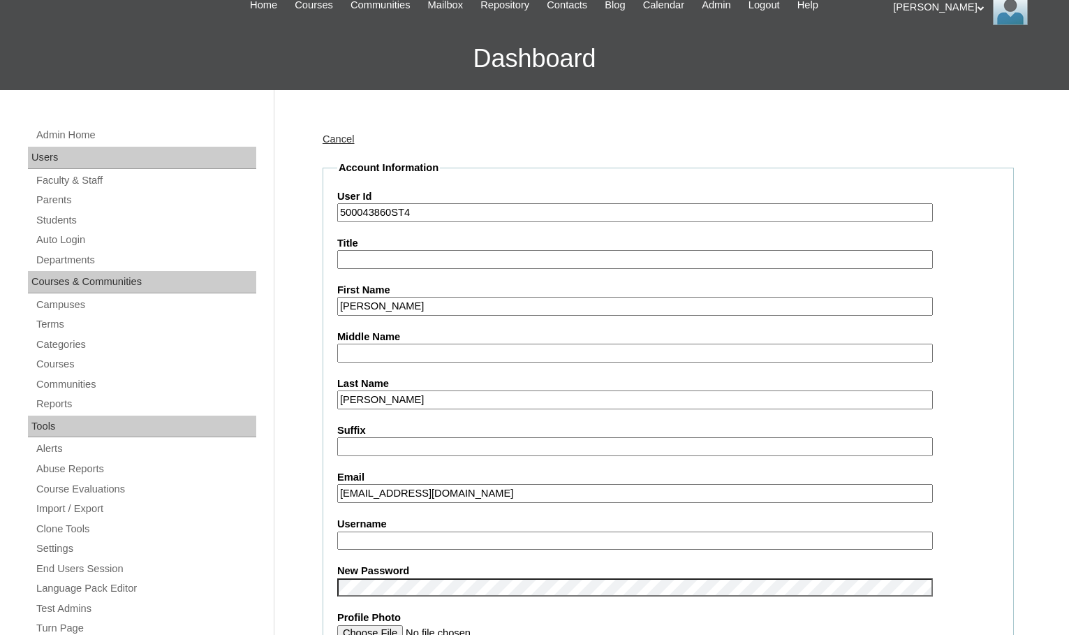
click at [442, 496] on input "beatalesniewski@gamil.com" at bounding box center [635, 493] width 596 height 19
type input "beatalesniewski@gmail.com"
drag, startPoint x: 390, startPoint y: 216, endPoint x: 330, endPoint y: 216, distance: 60.7
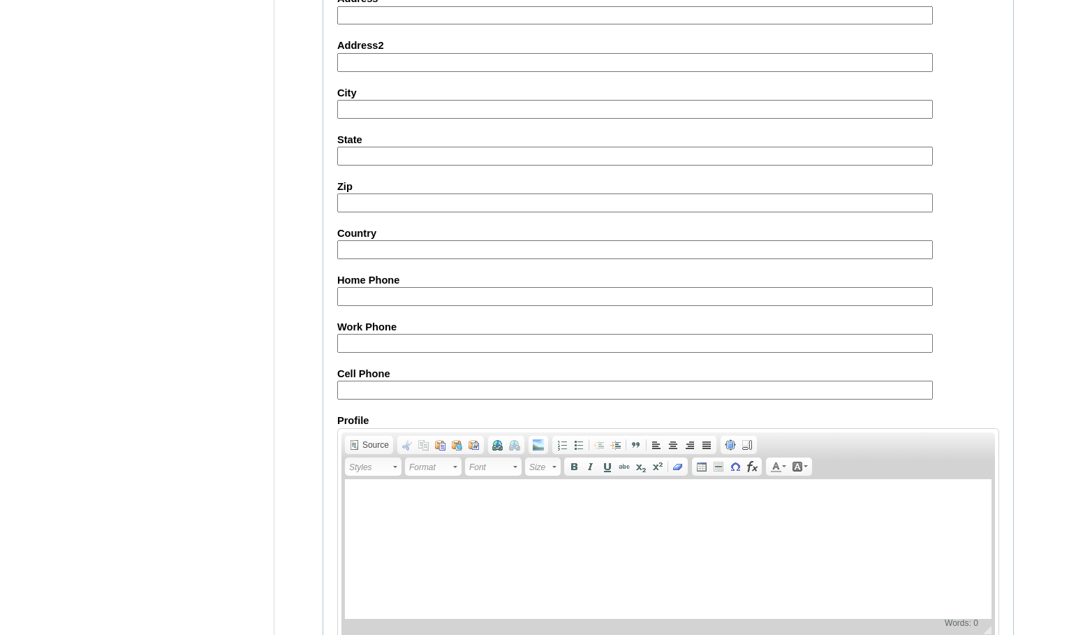
scroll to position [1493, 0]
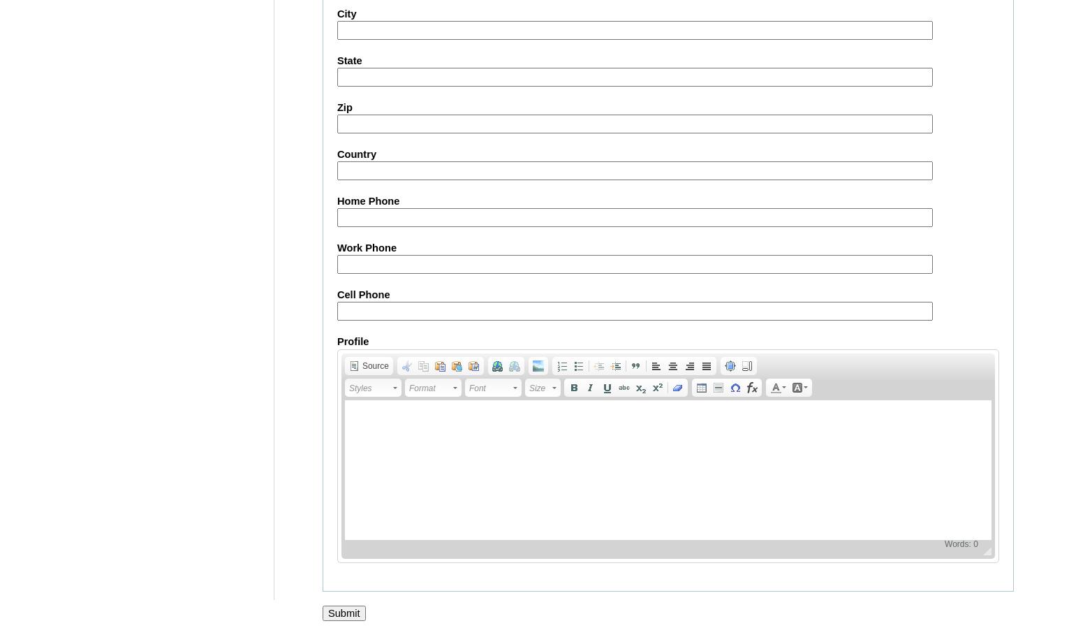
click at [355, 610] on input "Submit" at bounding box center [344, 612] width 43 height 15
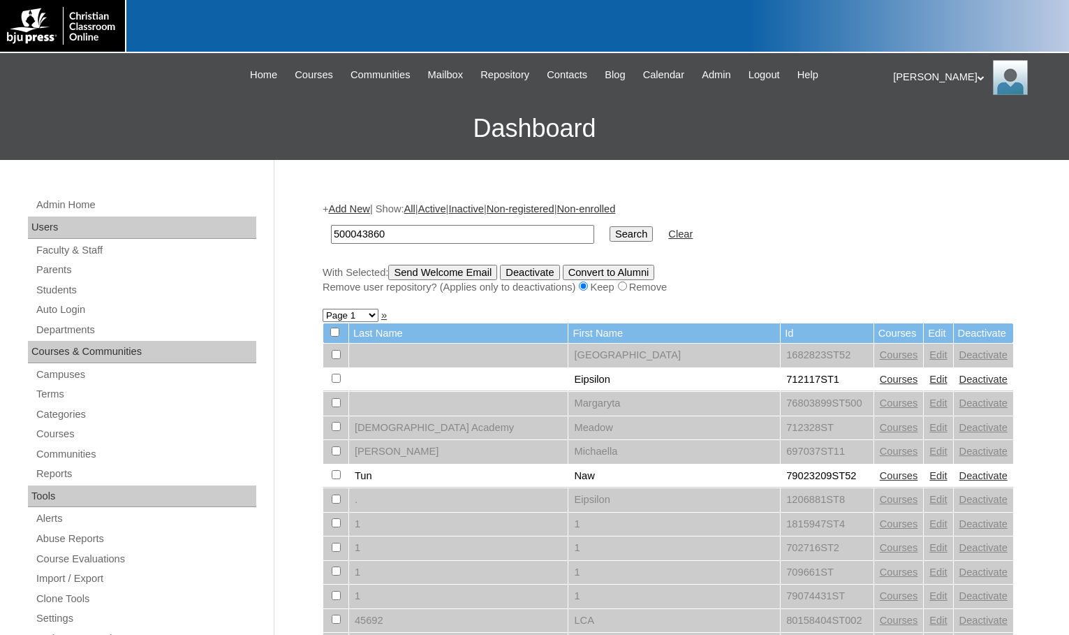
type input "500043860"
click at [610, 236] on input "Search" at bounding box center [631, 233] width 43 height 15
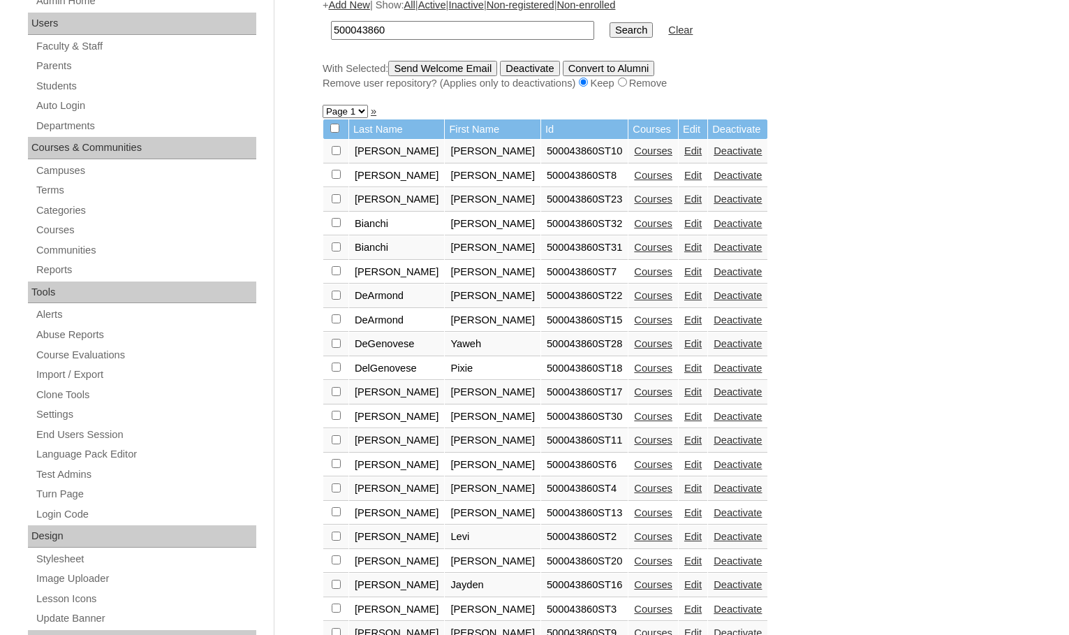
scroll to position [209, 0]
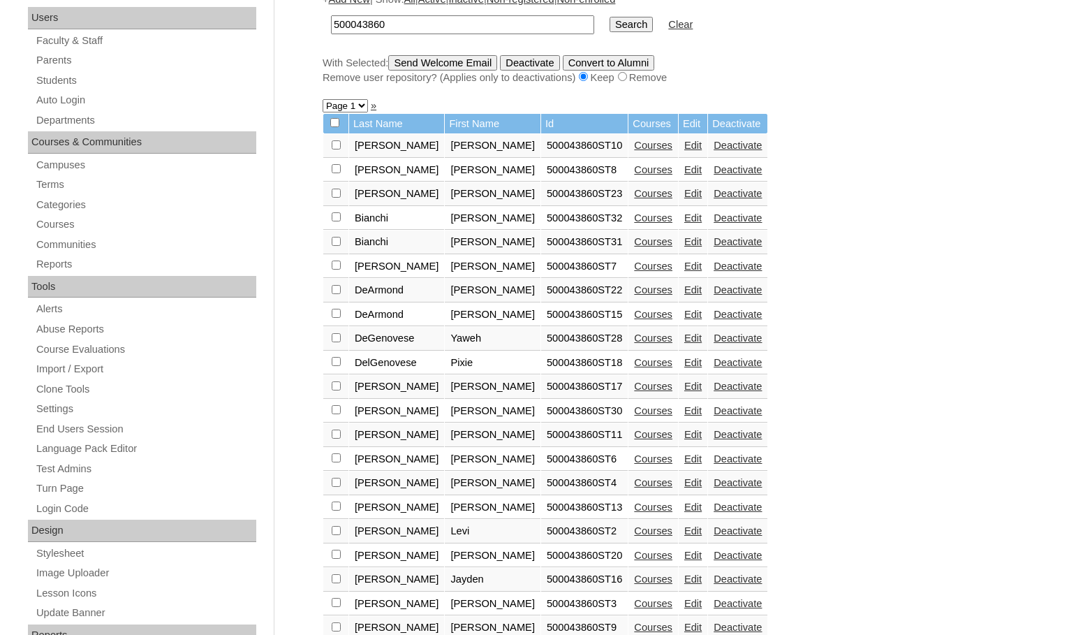
click at [684, 462] on link "Edit" at bounding box center [692, 458] width 17 height 11
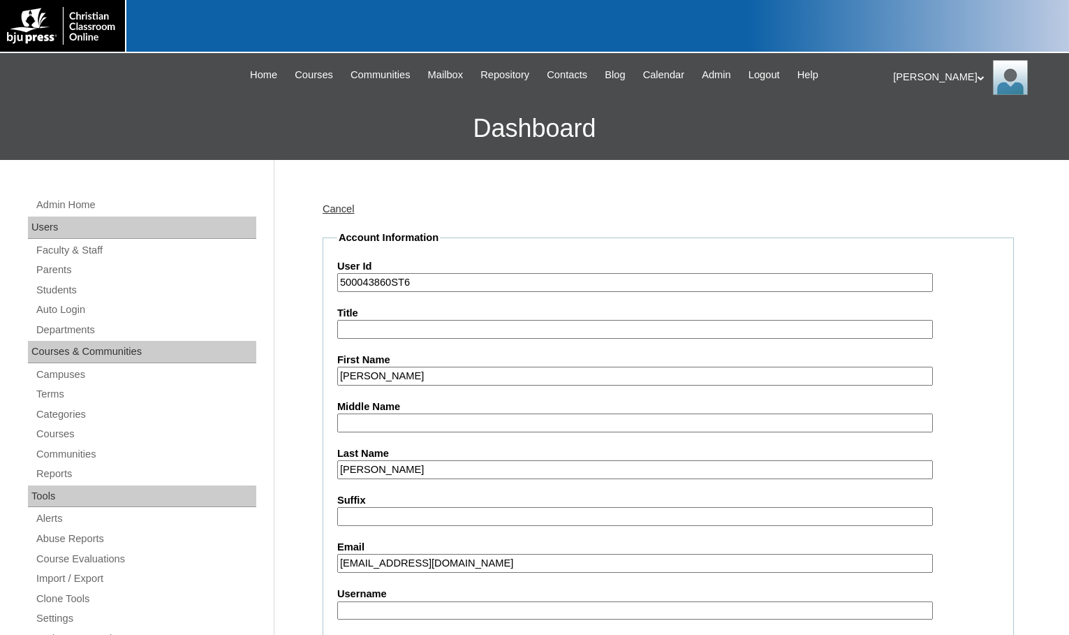
scroll to position [140, 0]
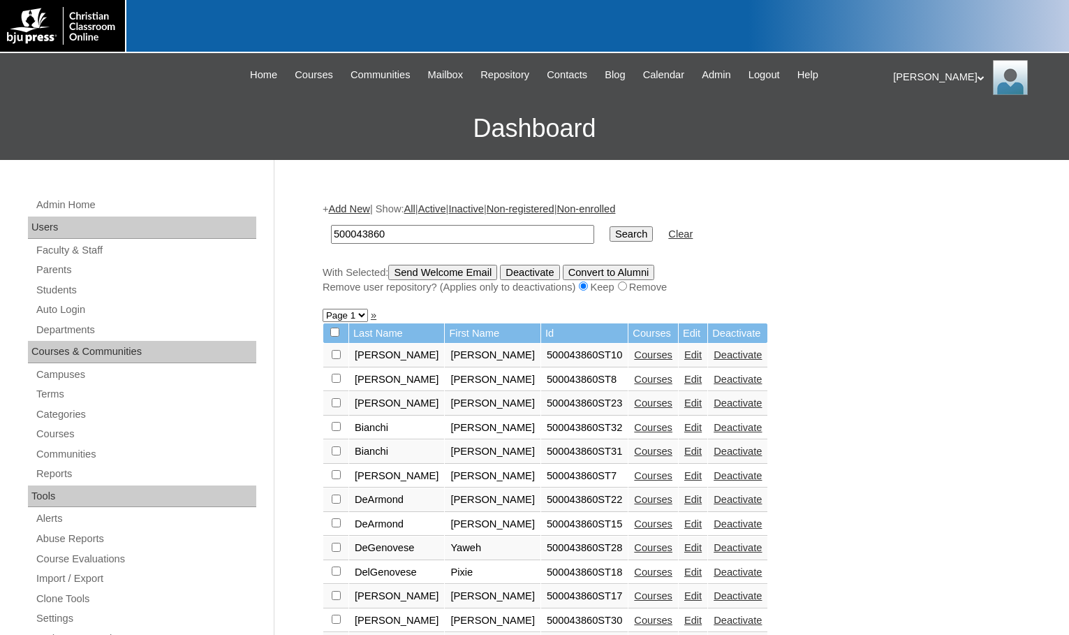
scroll to position [207, 0]
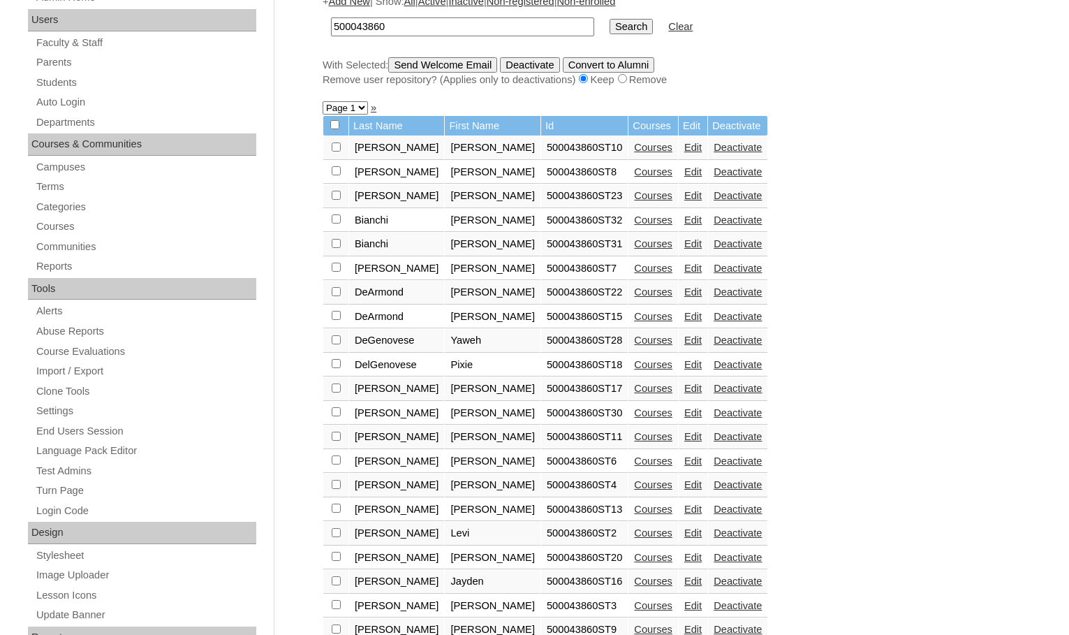
click at [684, 438] on link "Edit" at bounding box center [692, 436] width 17 height 11
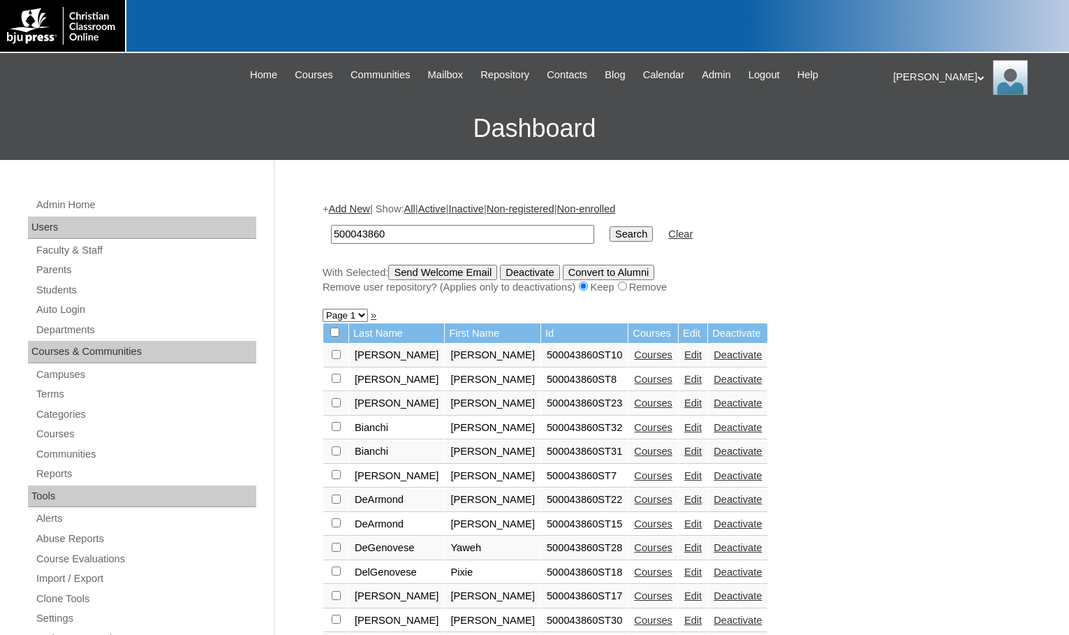
scroll to position [205, 0]
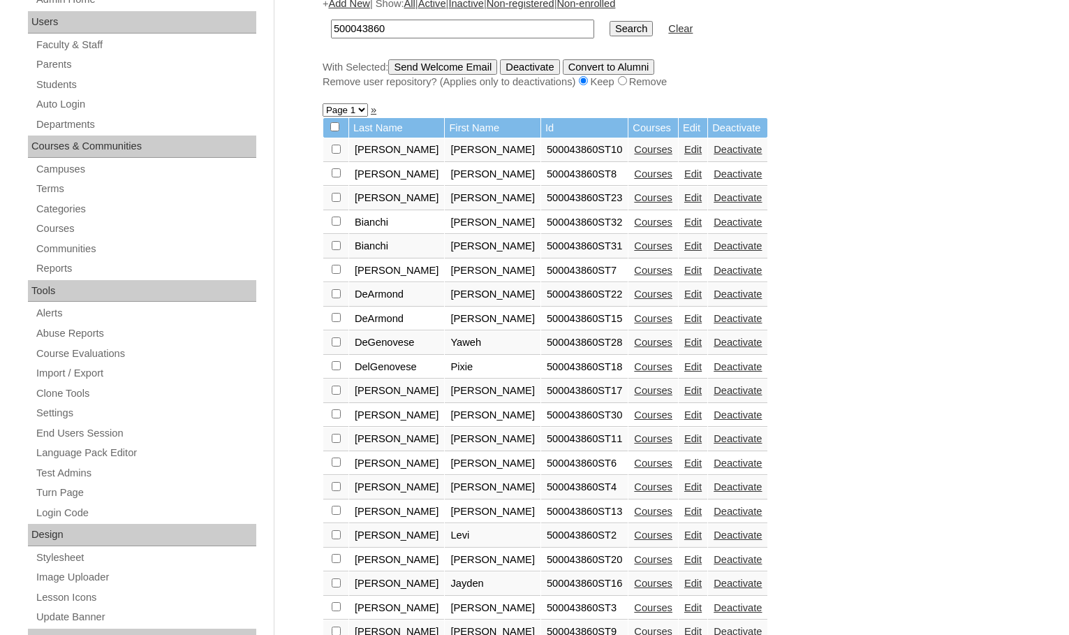
click at [684, 414] on link "Edit" at bounding box center [692, 414] width 17 height 11
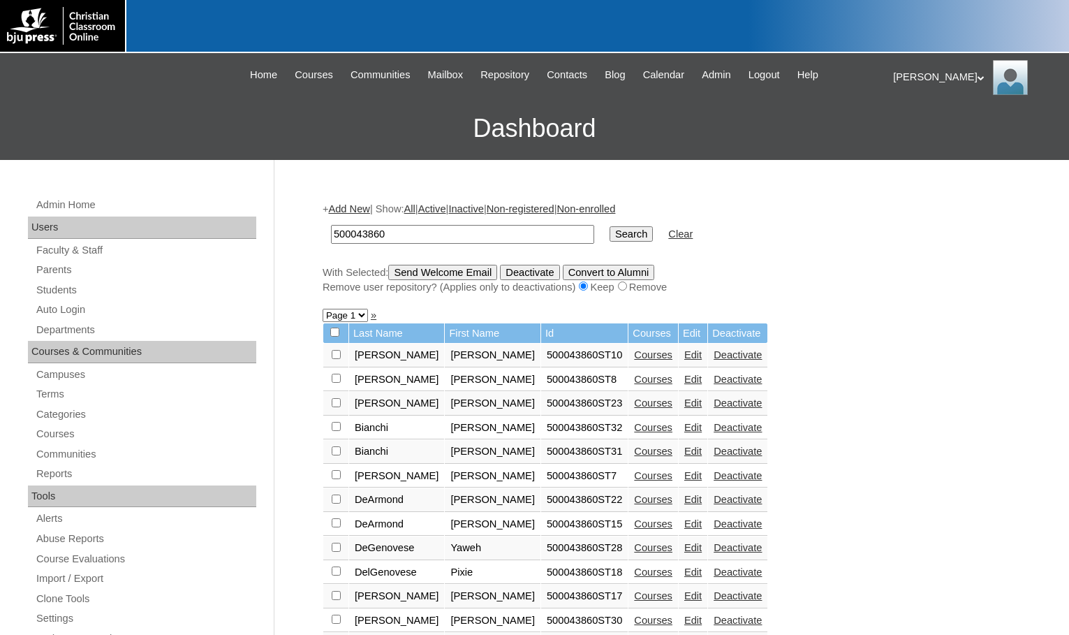
scroll to position [203, 0]
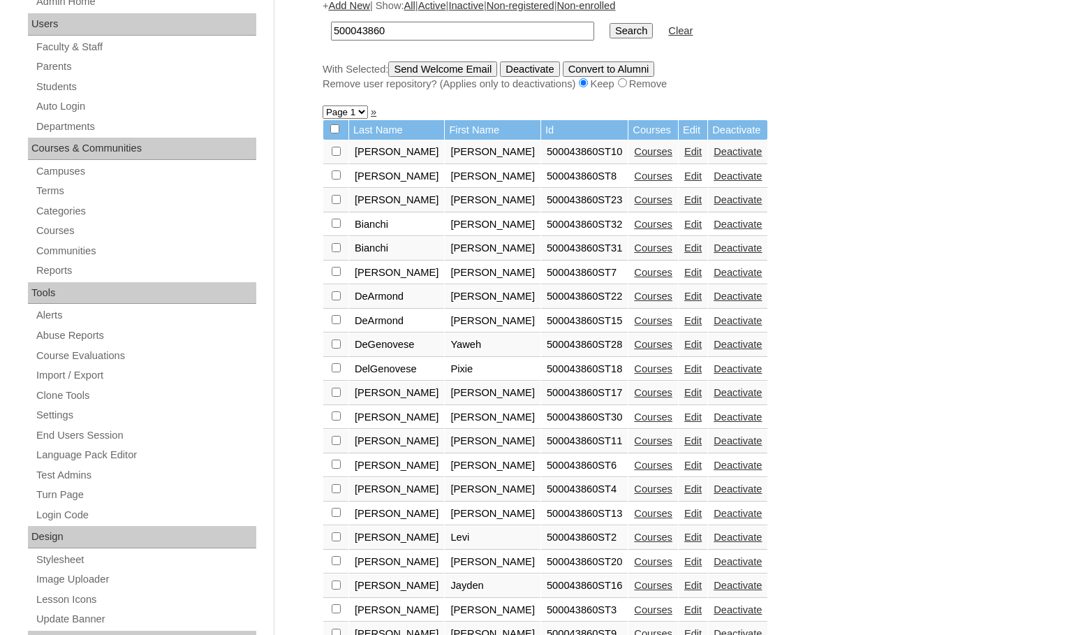
click at [684, 395] on link "Edit" at bounding box center [692, 392] width 17 height 11
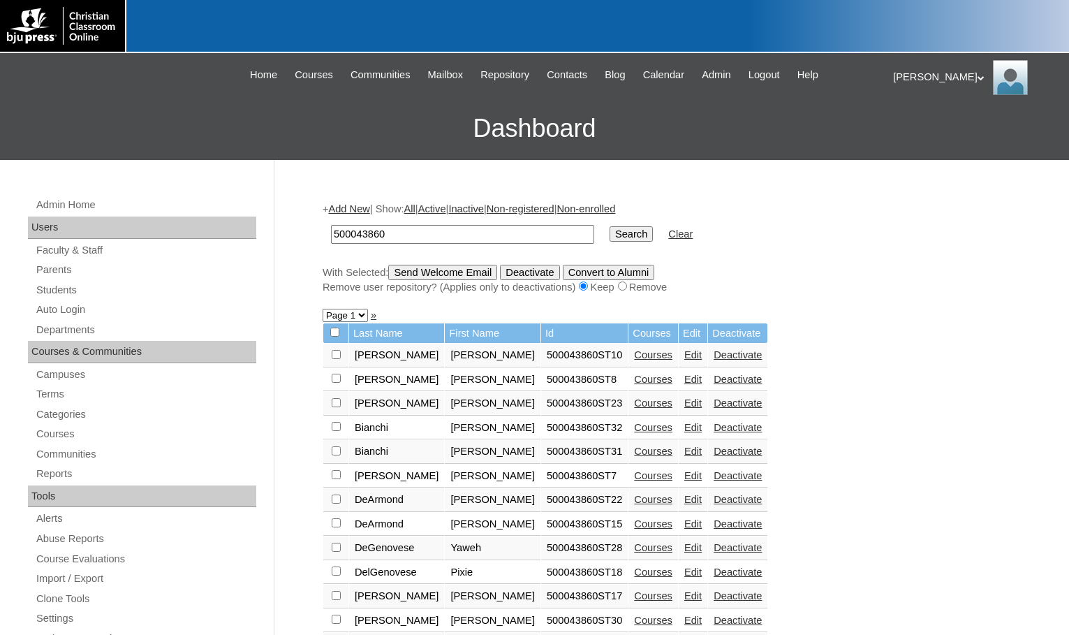
scroll to position [201, 0]
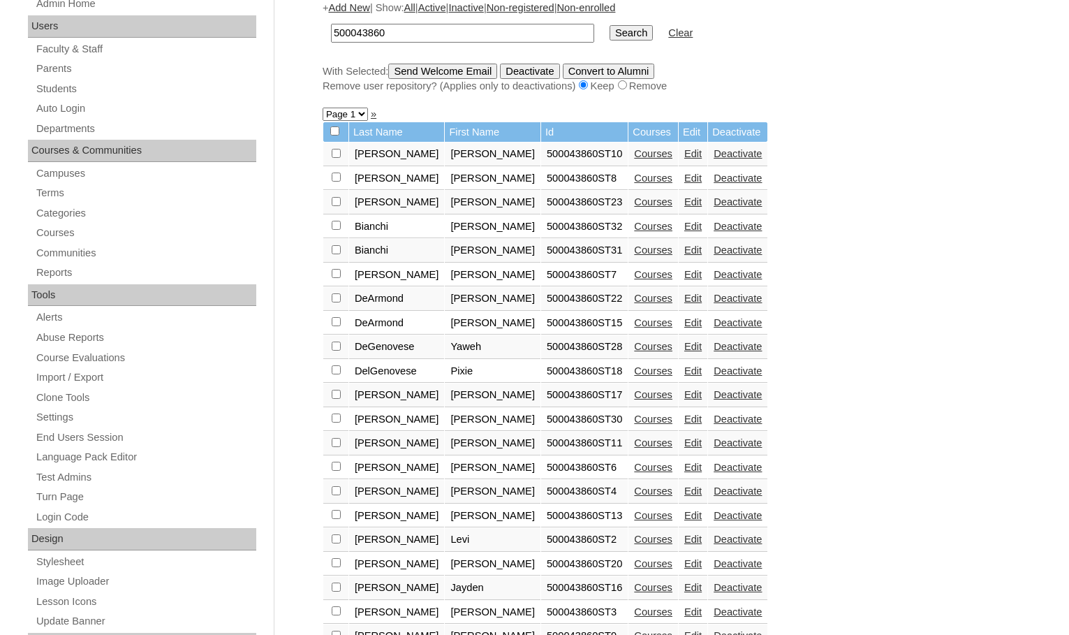
click at [684, 375] on link "Edit" at bounding box center [692, 370] width 17 height 11
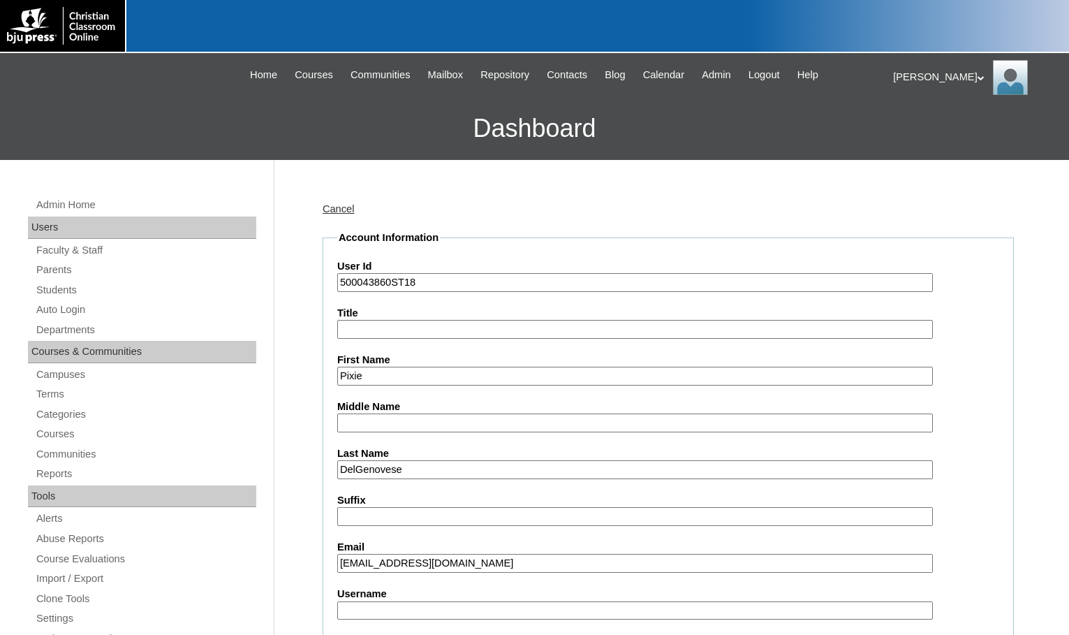
type input "msevilla"
click at [487, 568] on input "homeschoolingmybabes@gamil.com" at bounding box center [635, 563] width 596 height 19
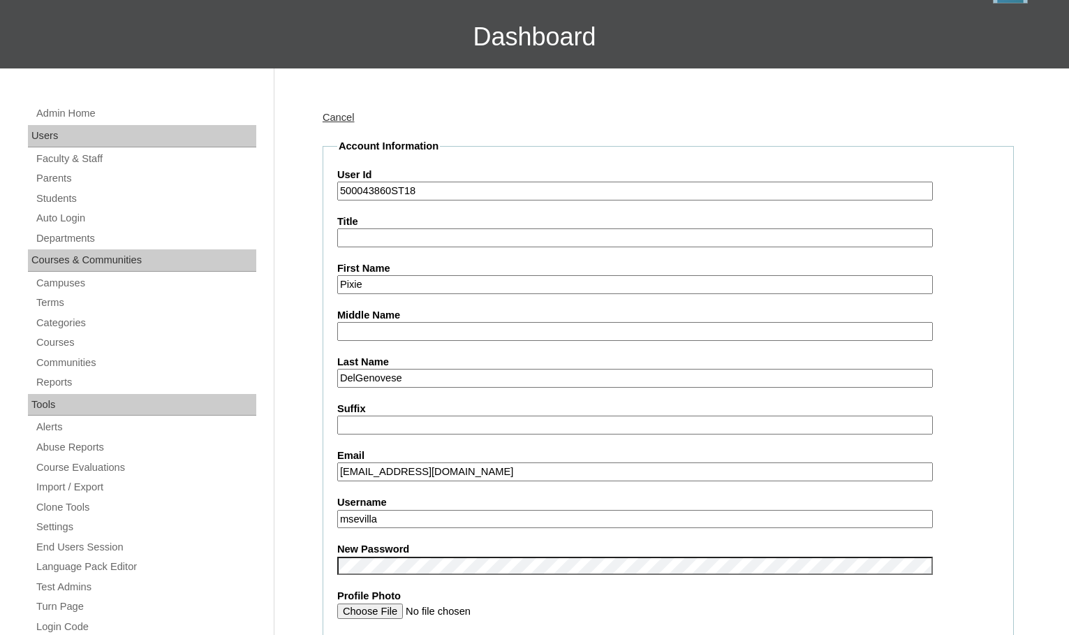
scroll to position [140, 0]
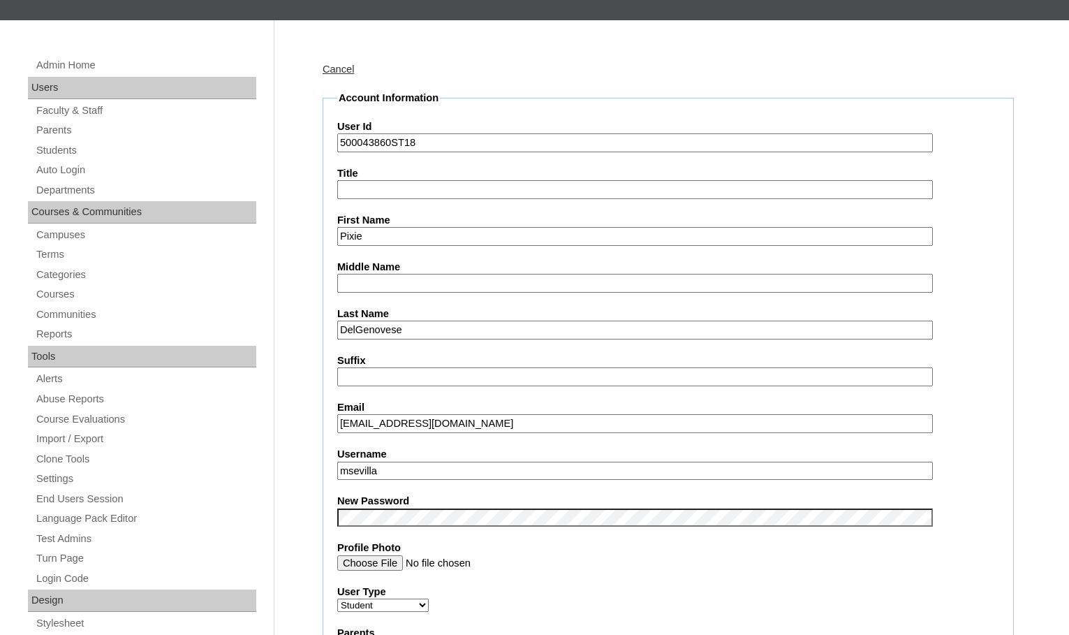
type input "homeschoolingmybabes@gmail.com"
drag, startPoint x: 395, startPoint y: 467, endPoint x: 255, endPoint y: 450, distance: 141.3
drag, startPoint x: 307, startPoint y: 510, endPoint x: 315, endPoint y: 541, distance: 31.7
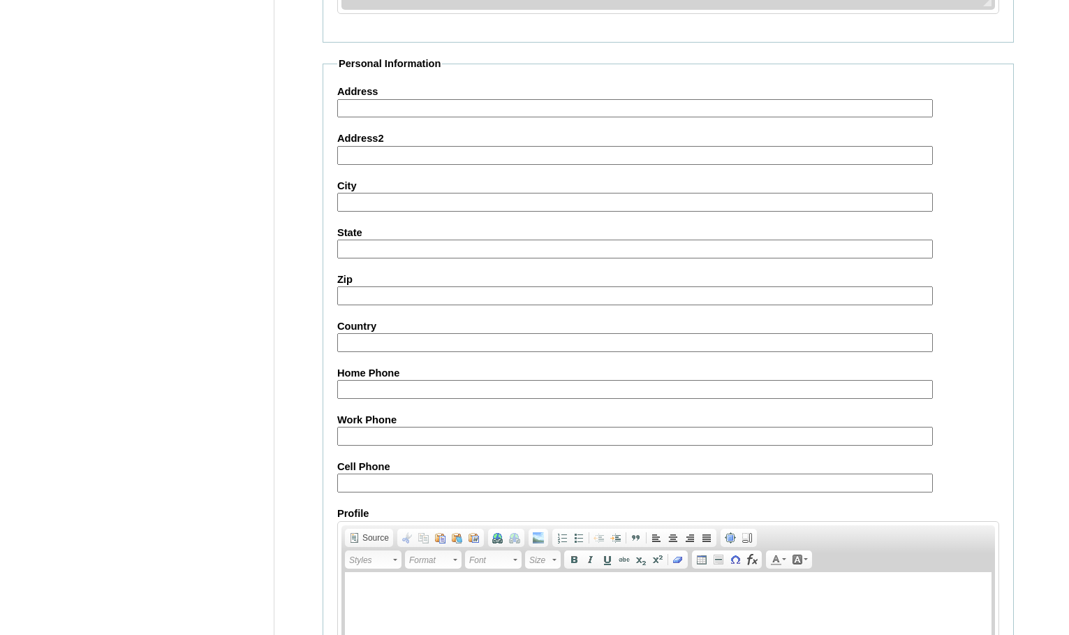
scroll to position [1493, 0]
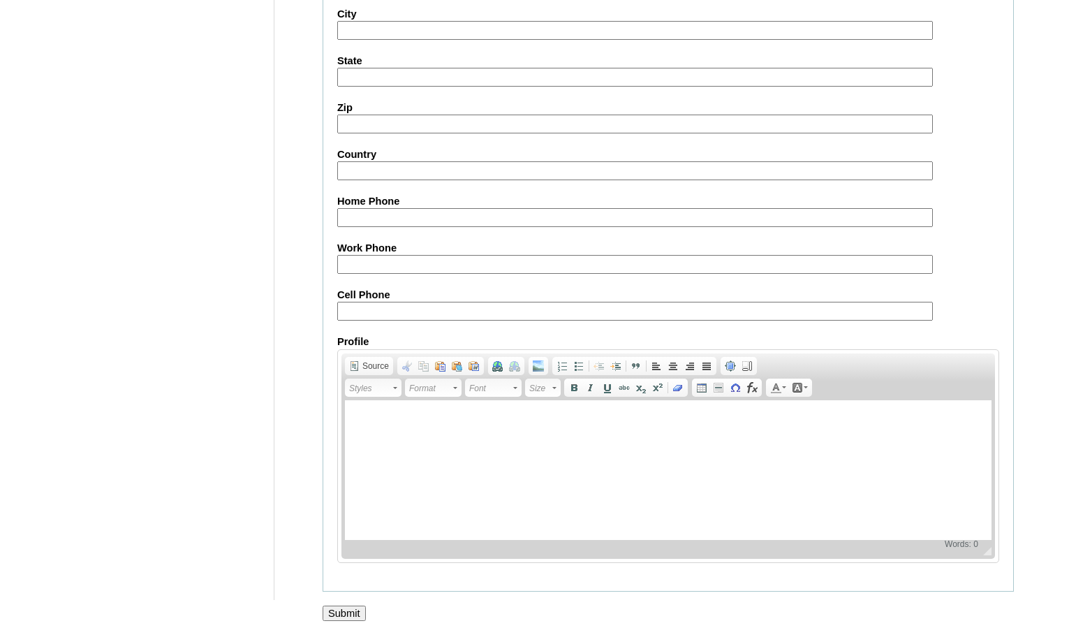
click at [337, 610] on input "Submit" at bounding box center [344, 612] width 43 height 15
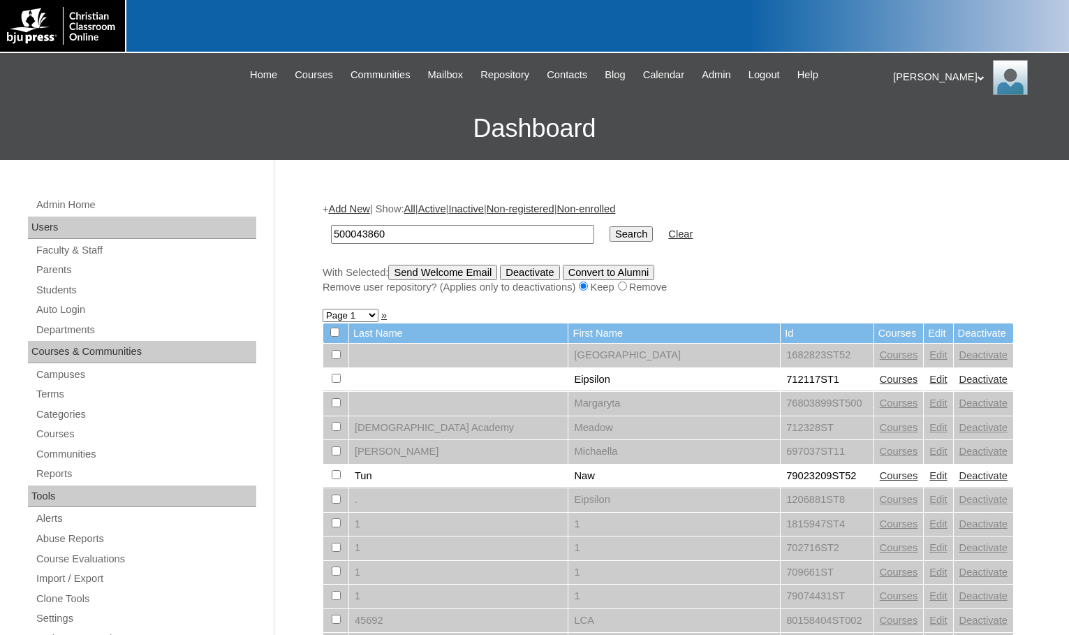
type input "500043860"
click at [610, 236] on input "Search" at bounding box center [631, 233] width 43 height 15
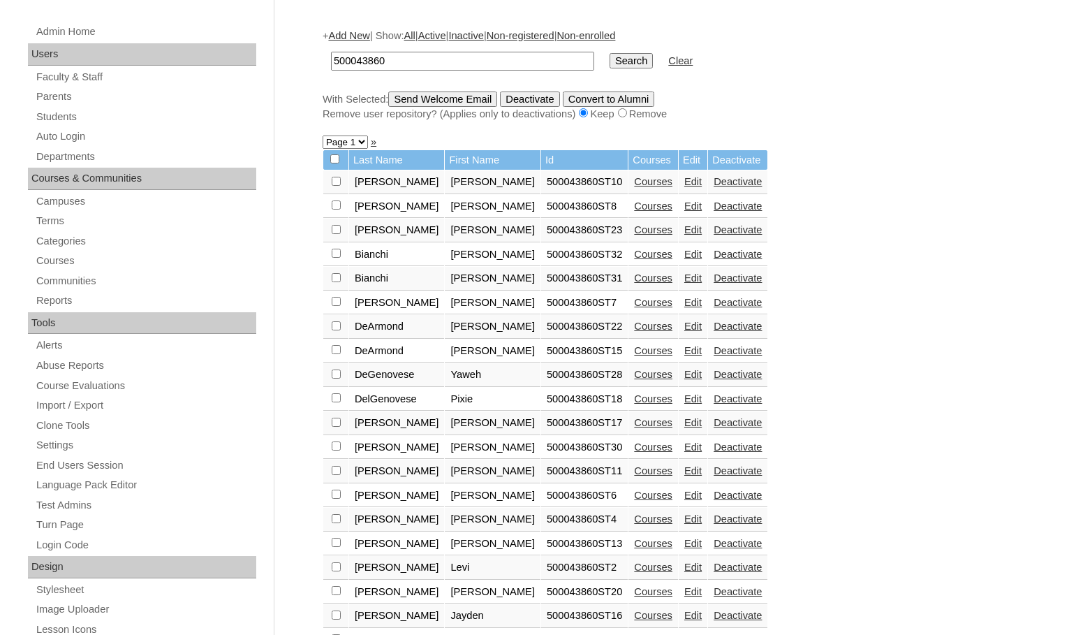
scroll to position [209, 0]
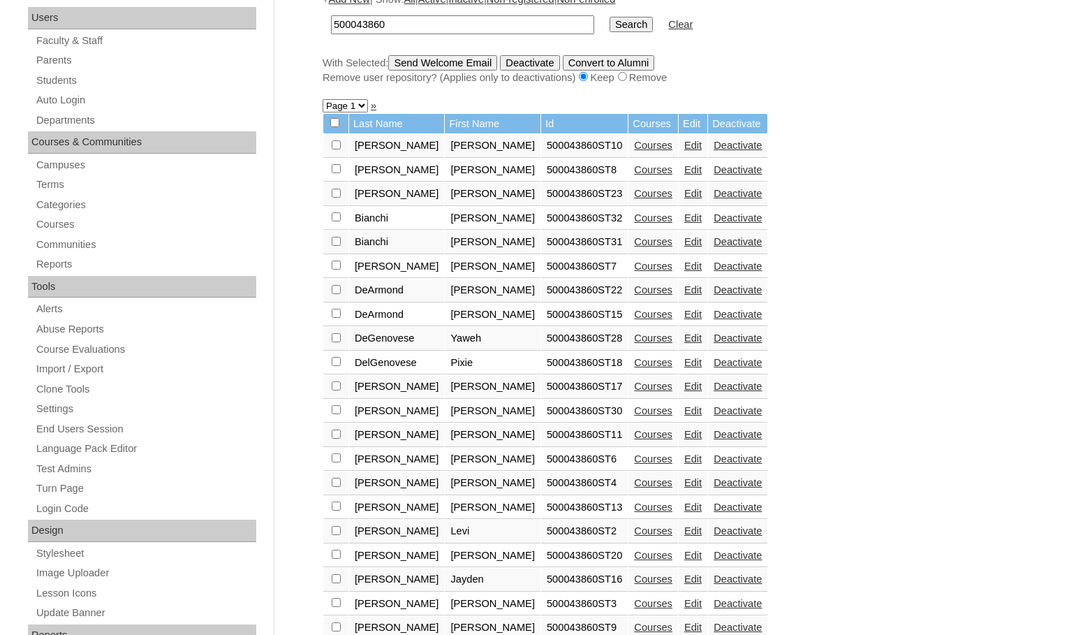
click at [336, 149] on input "checkbox" at bounding box center [336, 144] width 9 height 9
checkbox input "true"
click at [337, 149] on input "checkbox" at bounding box center [336, 144] width 9 height 9
checkbox input "true"
click at [474, 61] on input "Send Welcome Email" at bounding box center [442, 62] width 109 height 15
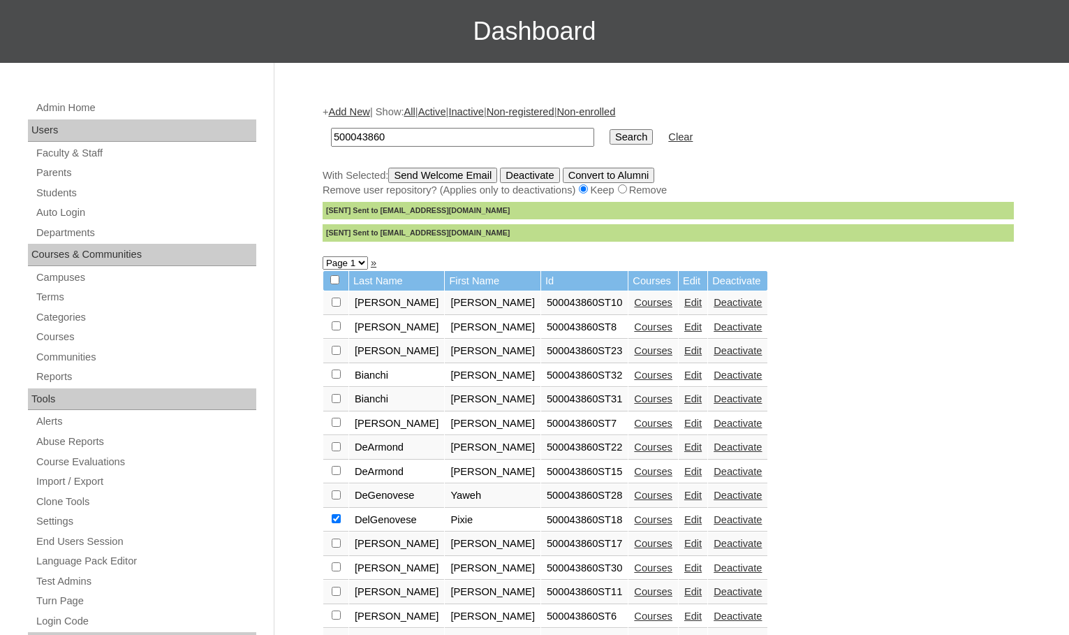
scroll to position [0, 0]
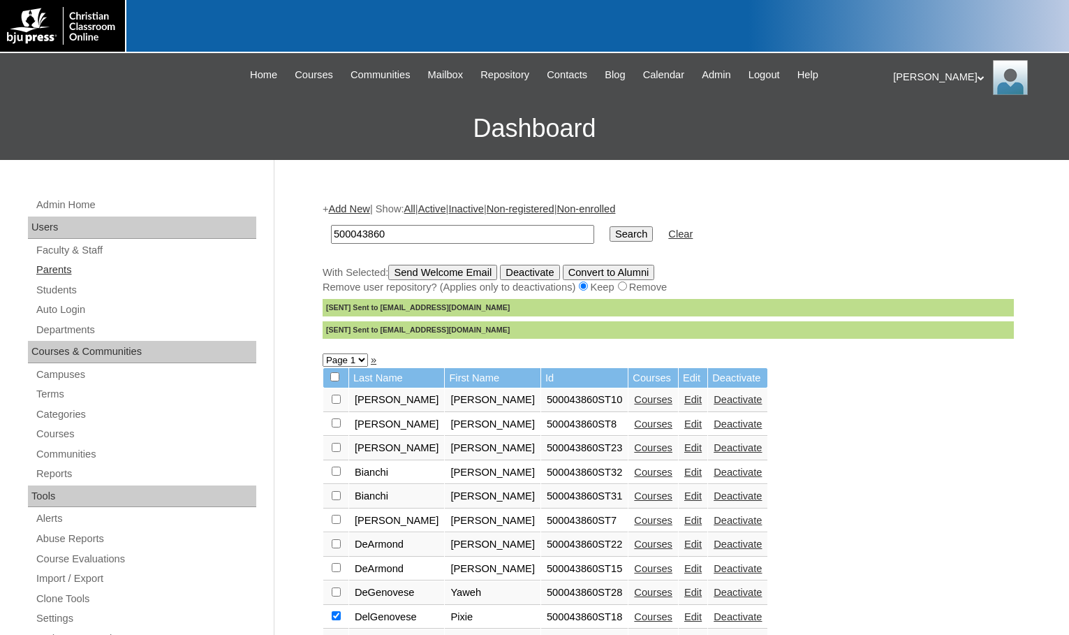
click at [48, 268] on link "Parents" at bounding box center [145, 269] width 221 height 17
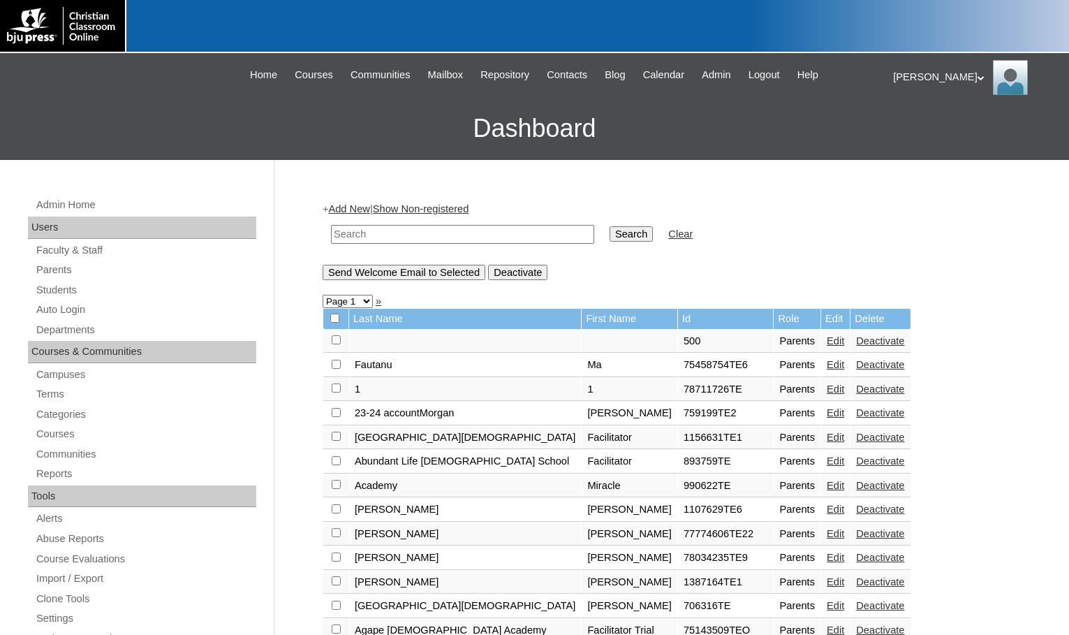
click at [381, 240] on input "text" at bounding box center [462, 234] width 263 height 19
click at [479, 241] on input "text" at bounding box center [462, 234] width 263 height 19
drag, startPoint x: 479, startPoint y: 241, endPoint x: 304, endPoint y: 214, distance: 177.3
type input "712042"
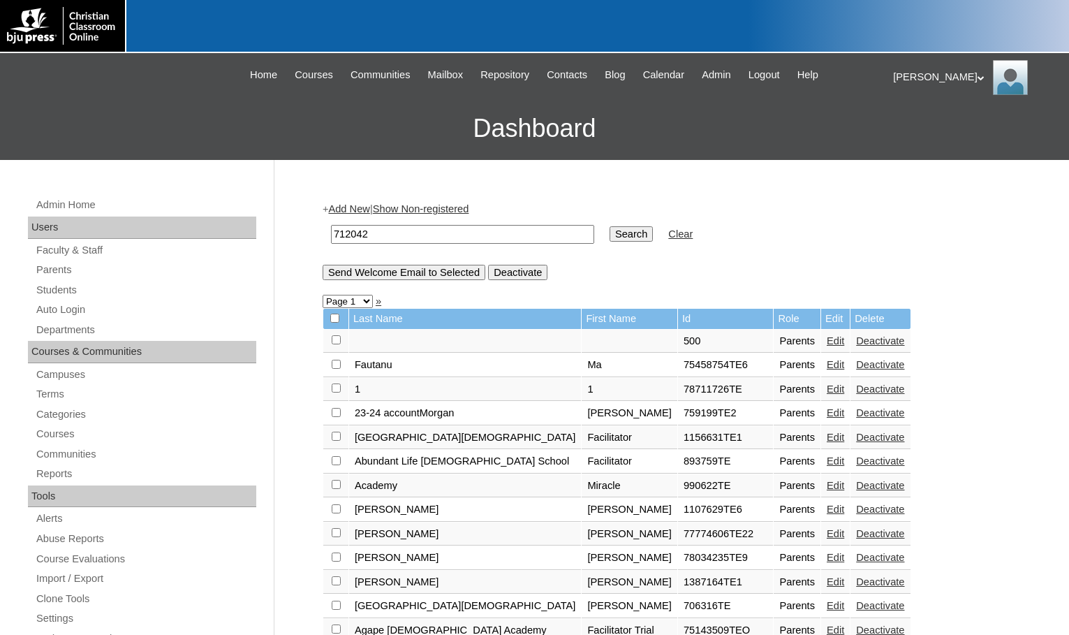
click at [610, 238] on input "Search" at bounding box center [631, 233] width 43 height 15
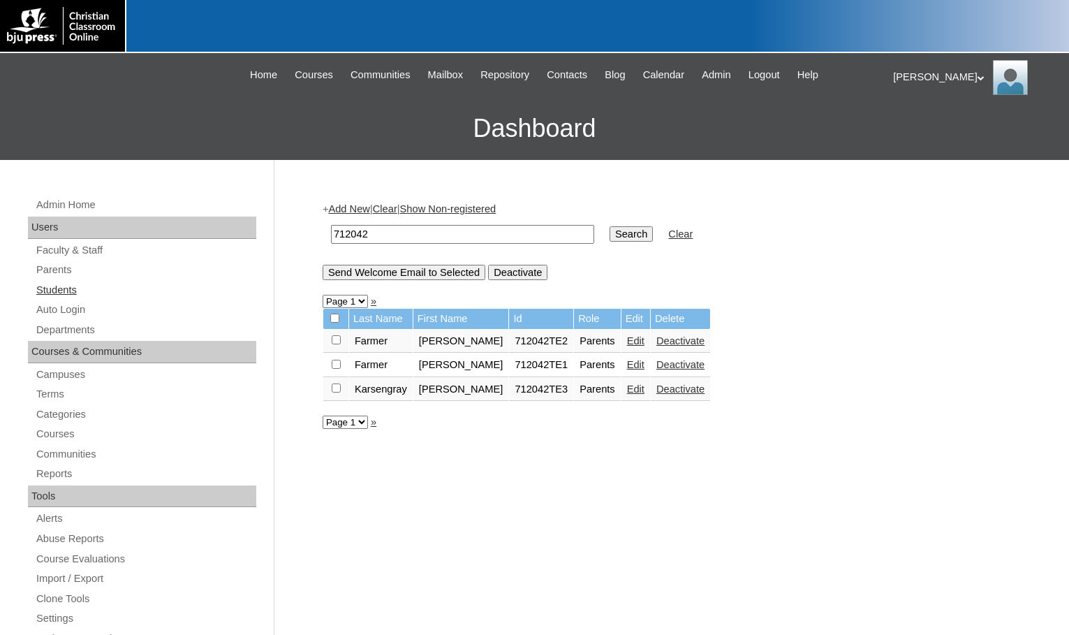
drag, startPoint x: 75, startPoint y: 295, endPoint x: 177, endPoint y: 295, distance: 102.6
click at [75, 295] on link "Students" at bounding box center [145, 289] width 221 height 17
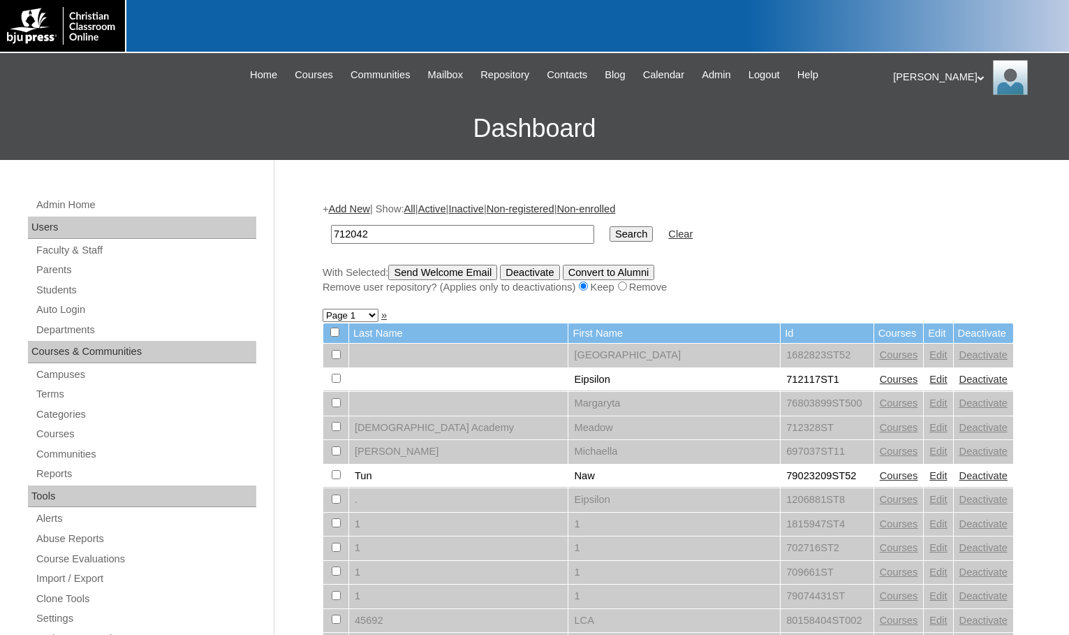
type input "712042"
click at [603, 225] on td "Search" at bounding box center [631, 234] width 57 height 33
click at [610, 231] on input "Search" at bounding box center [631, 233] width 43 height 15
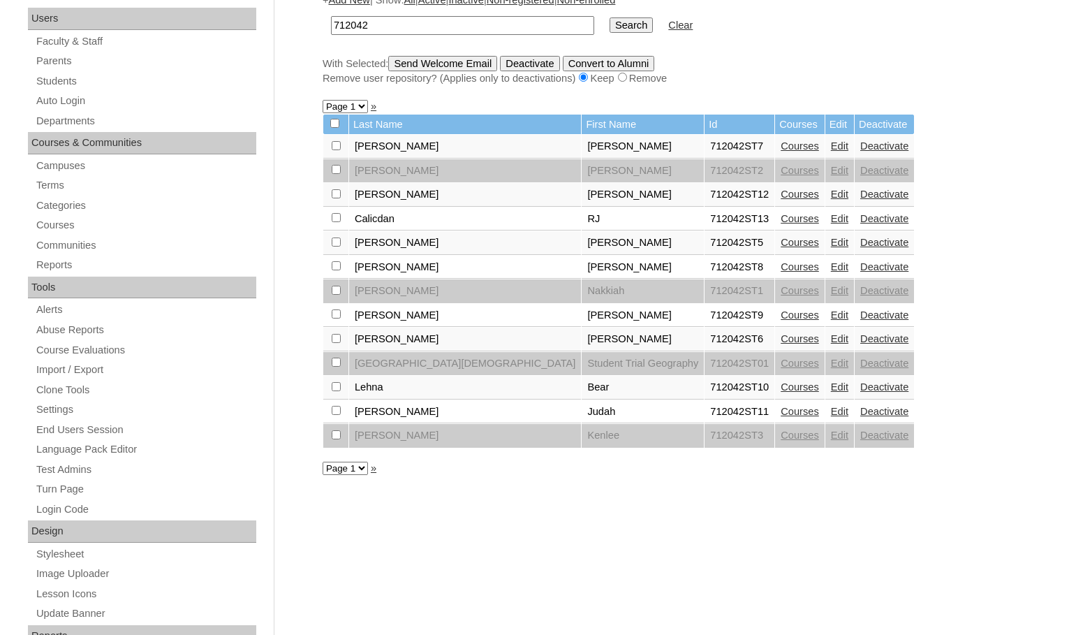
scroll to position [209, 0]
click at [781, 334] on link "Courses" at bounding box center [800, 337] width 38 height 11
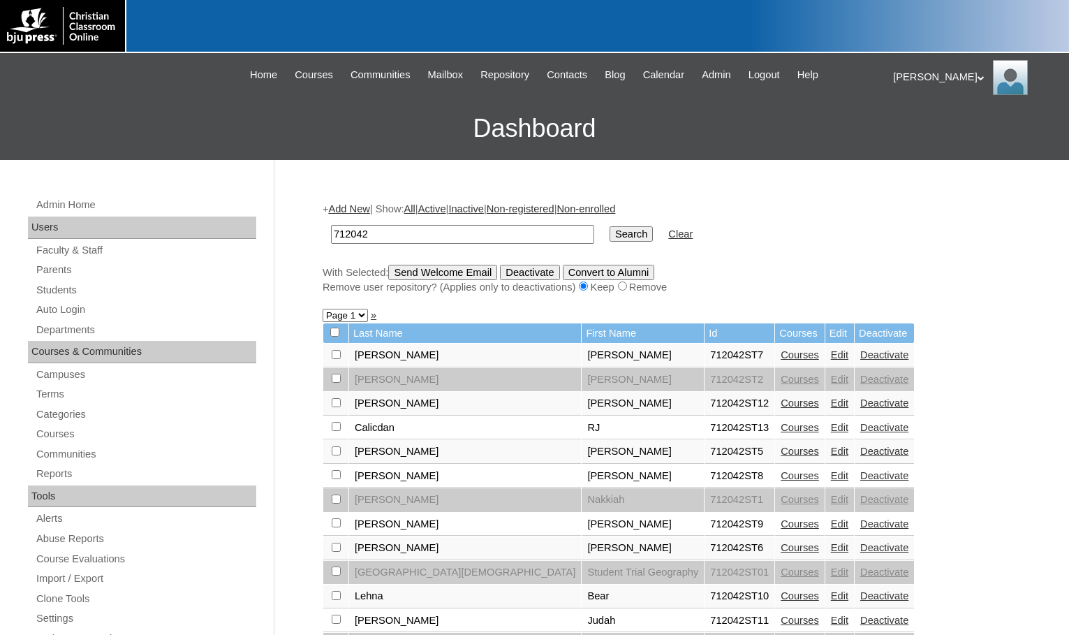
scroll to position [207, 0]
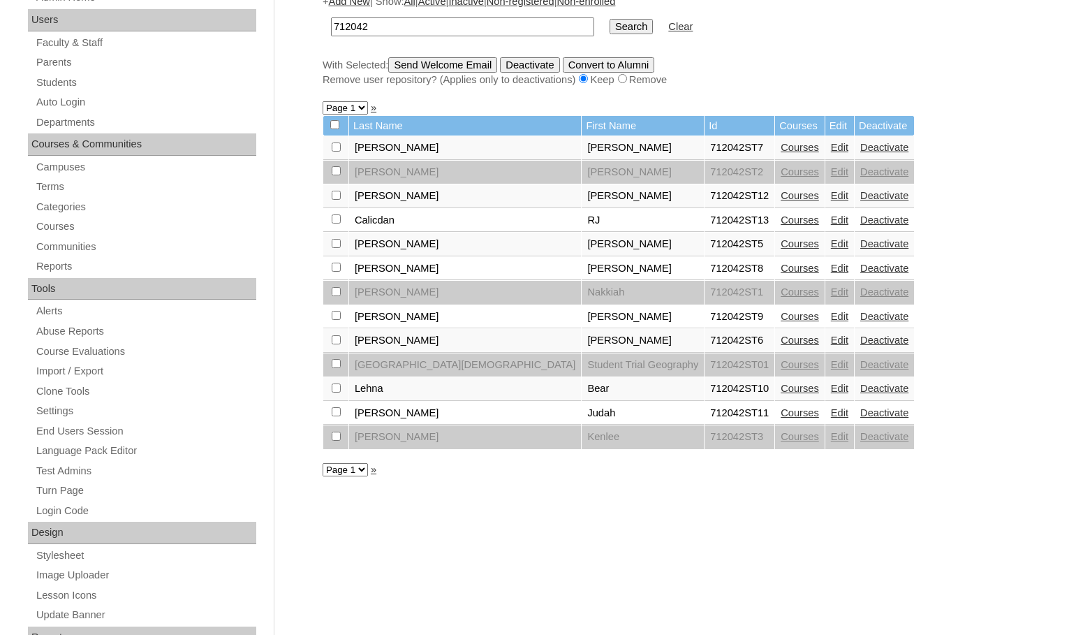
click at [831, 339] on link "Edit" at bounding box center [839, 339] width 17 height 11
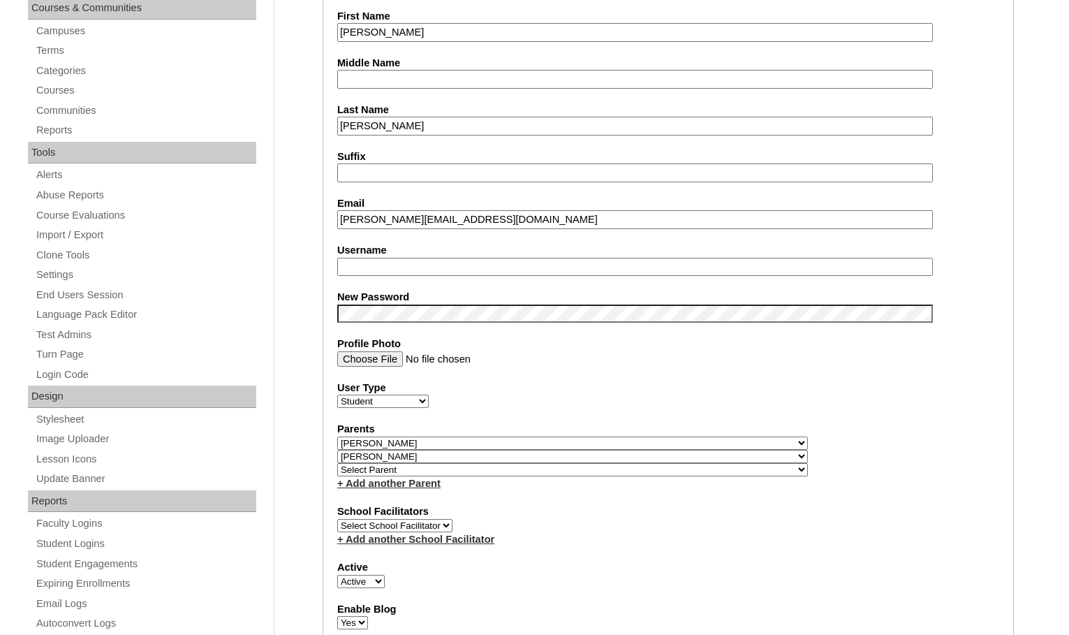
scroll to position [349, 0]
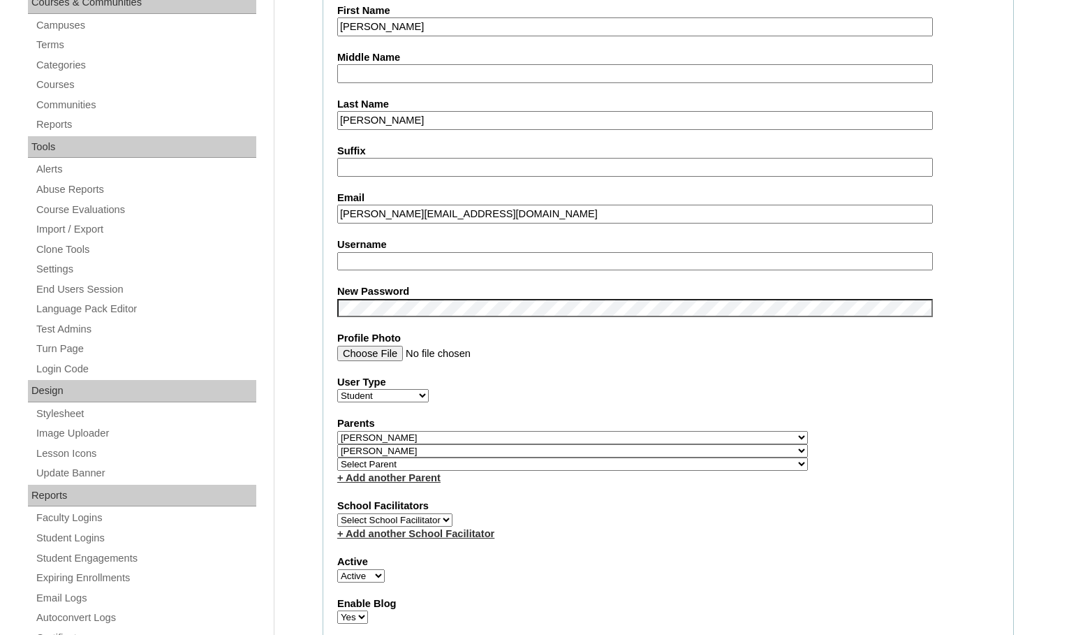
type input "msevilla"
drag, startPoint x: 410, startPoint y: 270, endPoint x: 279, endPoint y: 253, distance: 132.3
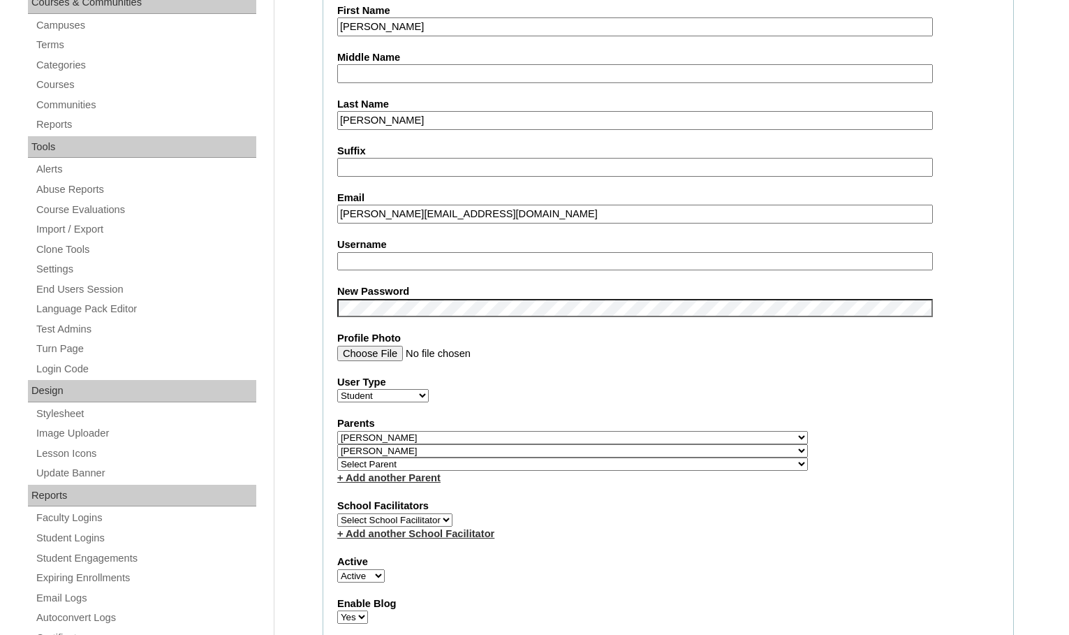
click at [647, 459] on select "Select Parent , Fautanu, Ma 1, 1 23-24 accountMorgan, Jason 6th Street Mennonit…" at bounding box center [572, 463] width 471 height 13
select select "36303"
click at [672, 463] on div "Parents Select Parent , Fautanu, Ma 1, 1 23-24 accountMorgan, Jason 6th Street …" at bounding box center [668, 450] width 662 height 68
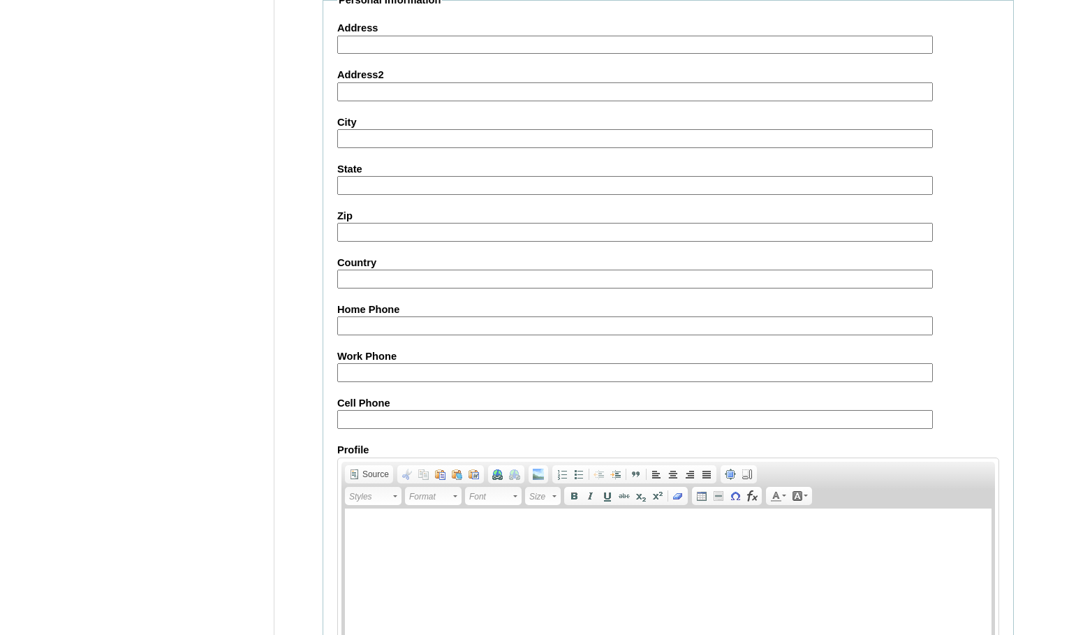
scroll to position [1506, 0]
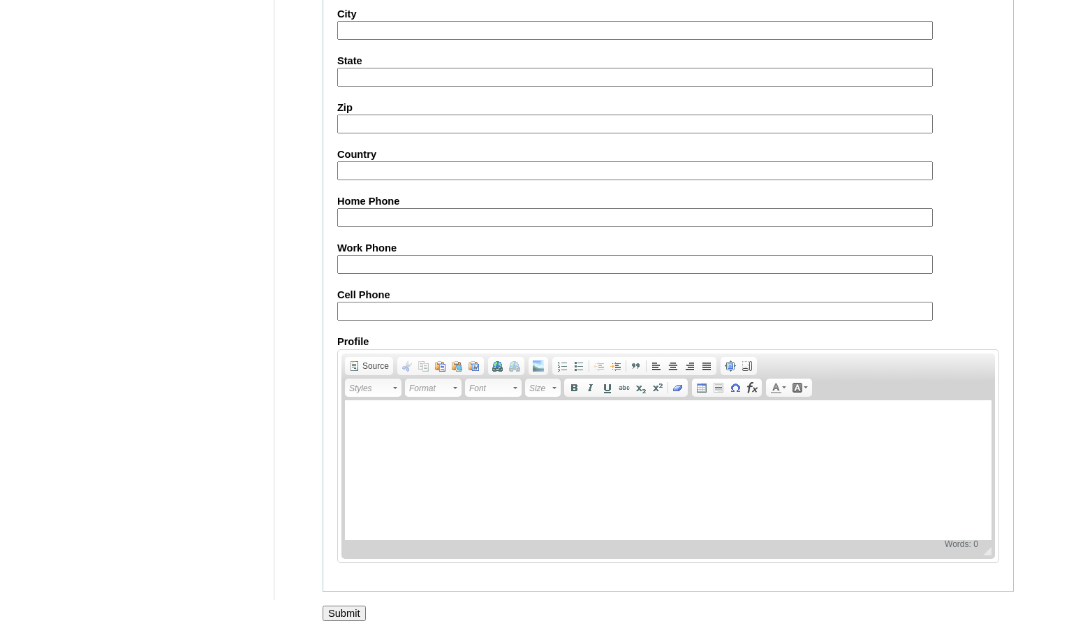
click at [345, 605] on input "Submit" at bounding box center [344, 612] width 43 height 15
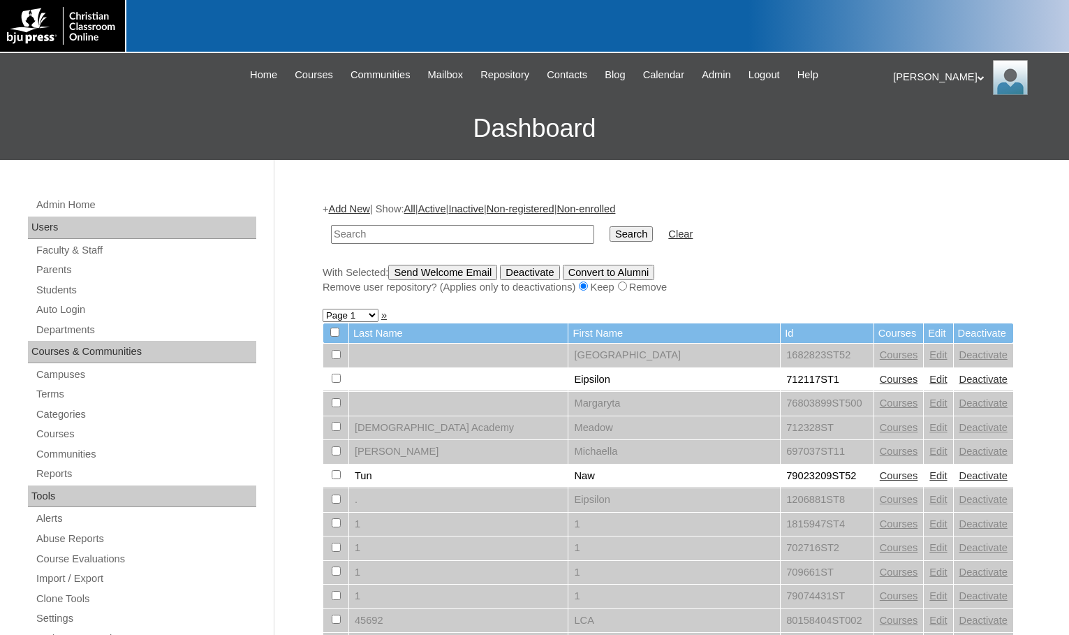
click at [131, 145] on h3 "Dashboard" at bounding box center [534, 128] width 1055 height 63
click at [393, 236] on input "text" at bounding box center [462, 234] width 263 height 19
paste input "712042"
type input "712042"
click at [610, 226] on input "Search" at bounding box center [631, 233] width 43 height 15
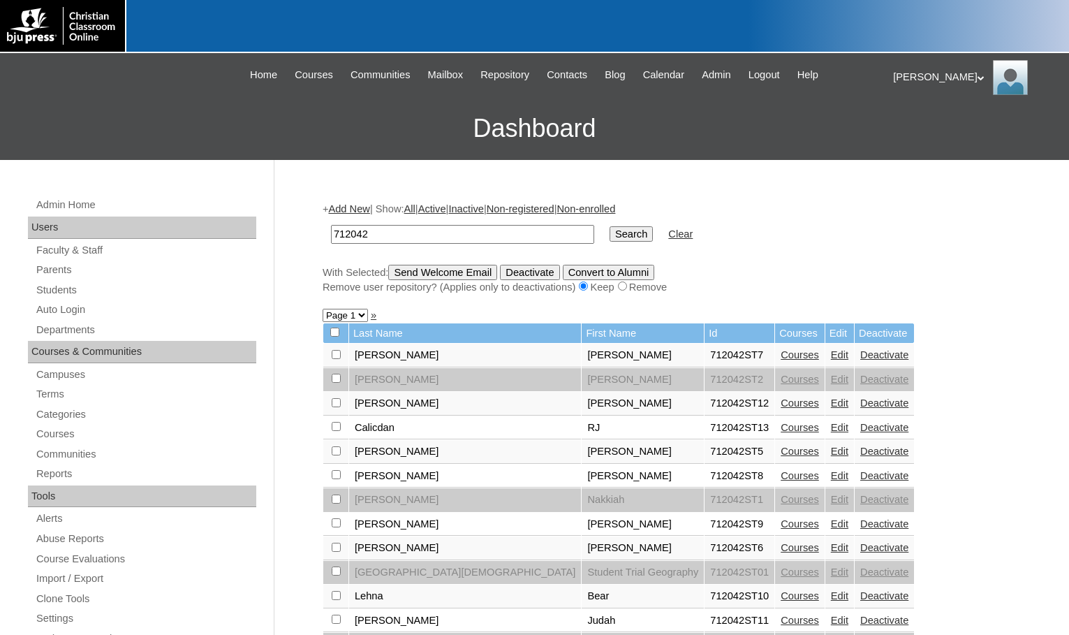
click at [99, 114] on h3 "Dashboard" at bounding box center [534, 128] width 1055 height 63
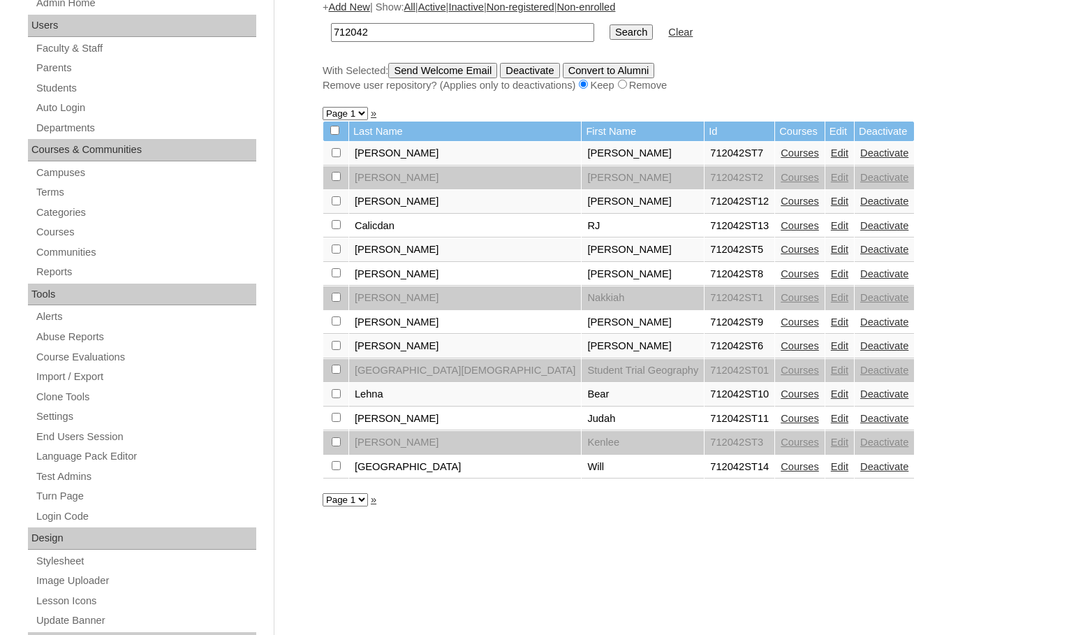
scroll to position [209, 0]
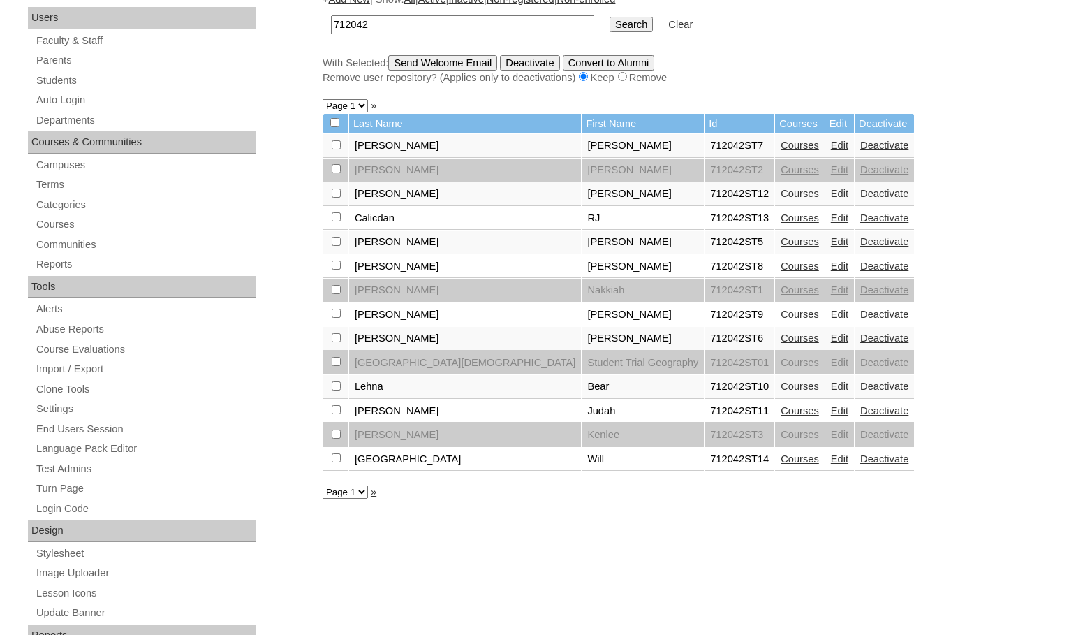
click at [831, 462] on link "Edit" at bounding box center [839, 458] width 17 height 11
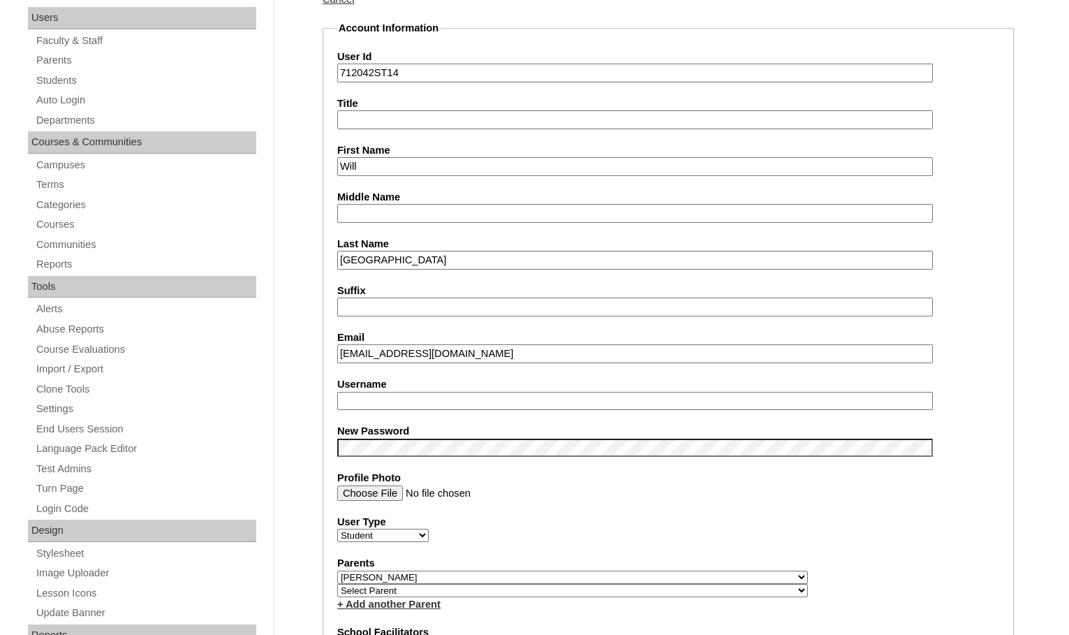
scroll to position [279, 0]
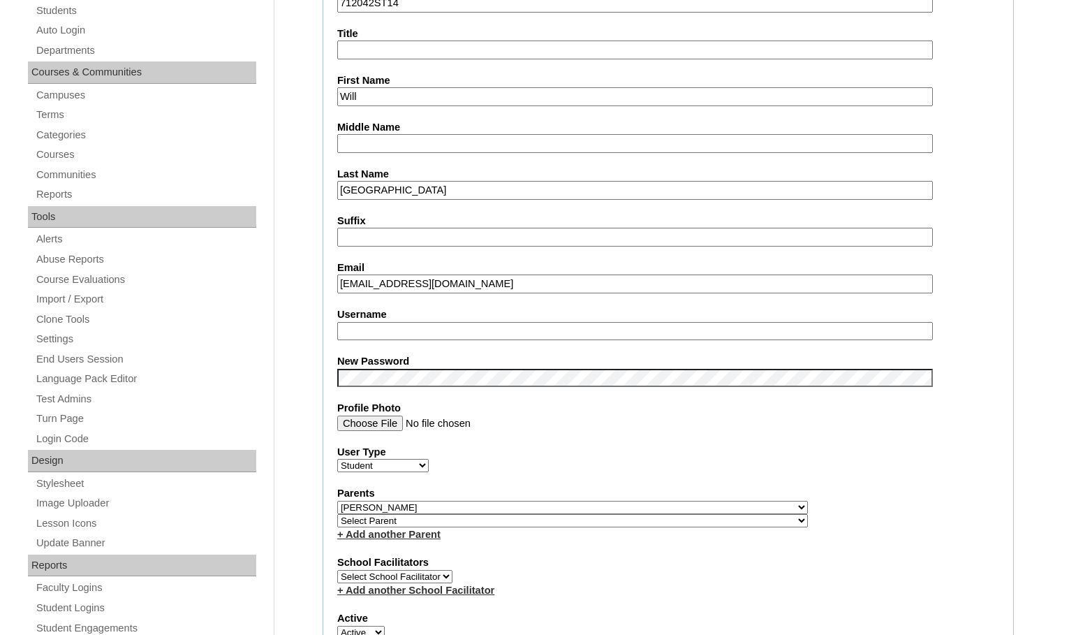
type input "msevilla"
drag, startPoint x: 386, startPoint y: 332, endPoint x: 281, endPoint y: 325, distance: 105.0
drag, startPoint x: 301, startPoint y: 333, endPoint x: 302, endPoint y: 369, distance: 36.3
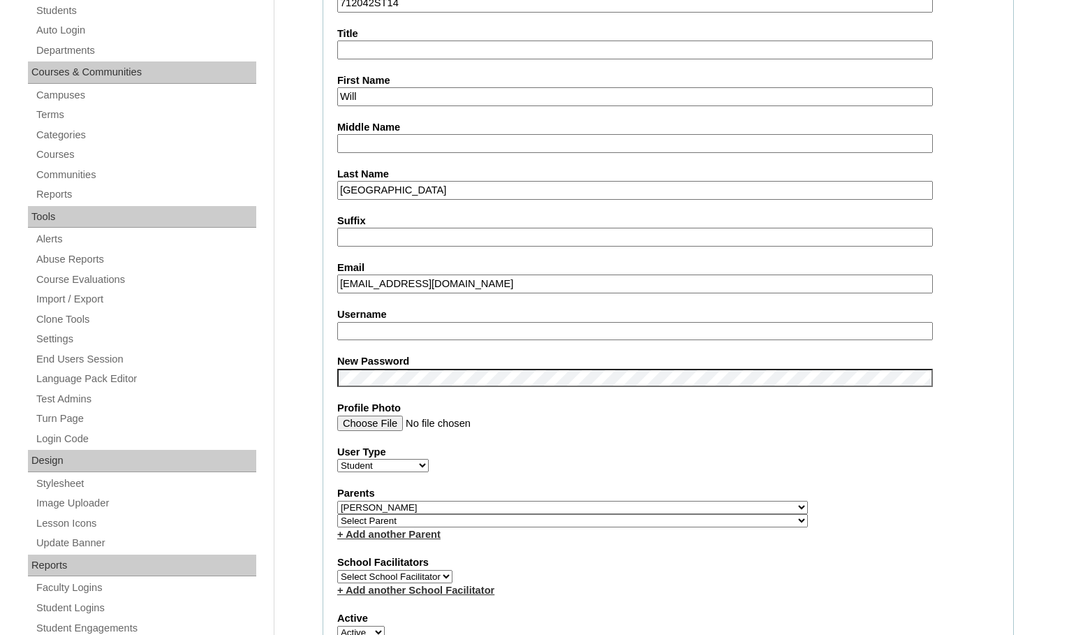
drag, startPoint x: 645, startPoint y: 519, endPoint x: 670, endPoint y: 517, distance: 25.2
click at [646, 520] on select "Select Parent , Fautanu, Ma 1, 1 23-24 accountMorgan, Jason 6th Street Mennonit…" at bounding box center [572, 520] width 471 height 13
select select "24210"
click at [670, 517] on div "Parents Select Parent , Fautanu, Ma 1, 1 23-24 accountMorgan, Jason 6th Street …" at bounding box center [668, 513] width 662 height 55
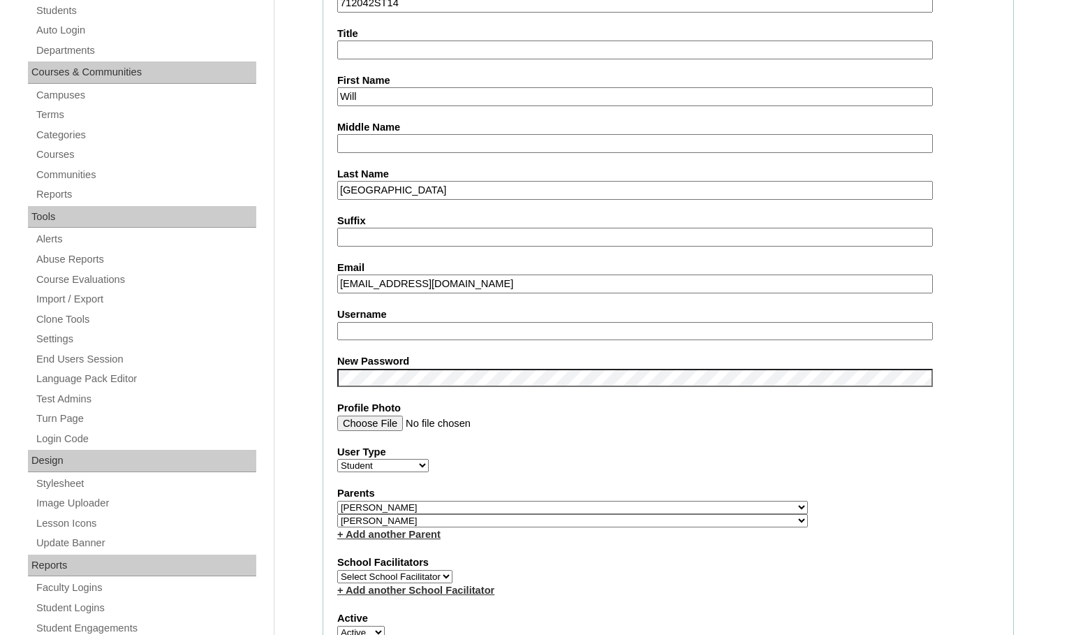
click at [425, 530] on link "+ Add another Parent" at bounding box center [388, 534] width 103 height 11
click at [424, 532] on link "+ Add another Parent" at bounding box center [388, 534] width 103 height 11
click at [692, 459] on div "User Type Faculty Staff Student Parents School Facilitators" at bounding box center [668, 459] width 662 height 28
click at [419, 532] on link "+ Add another Parent" at bounding box center [388, 534] width 103 height 11
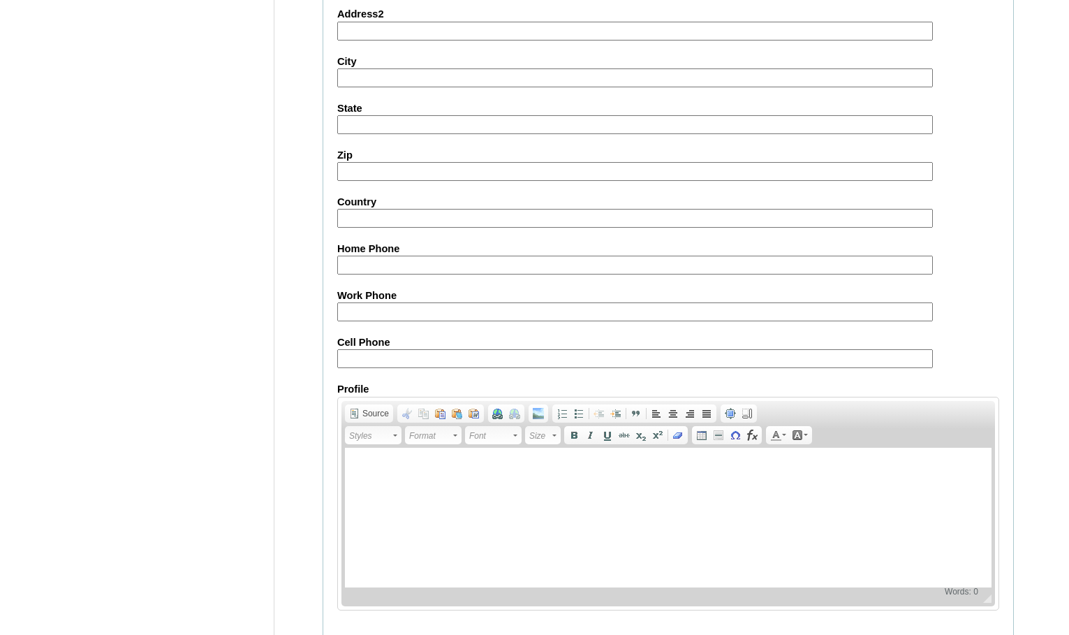
scroll to position [1493, 0]
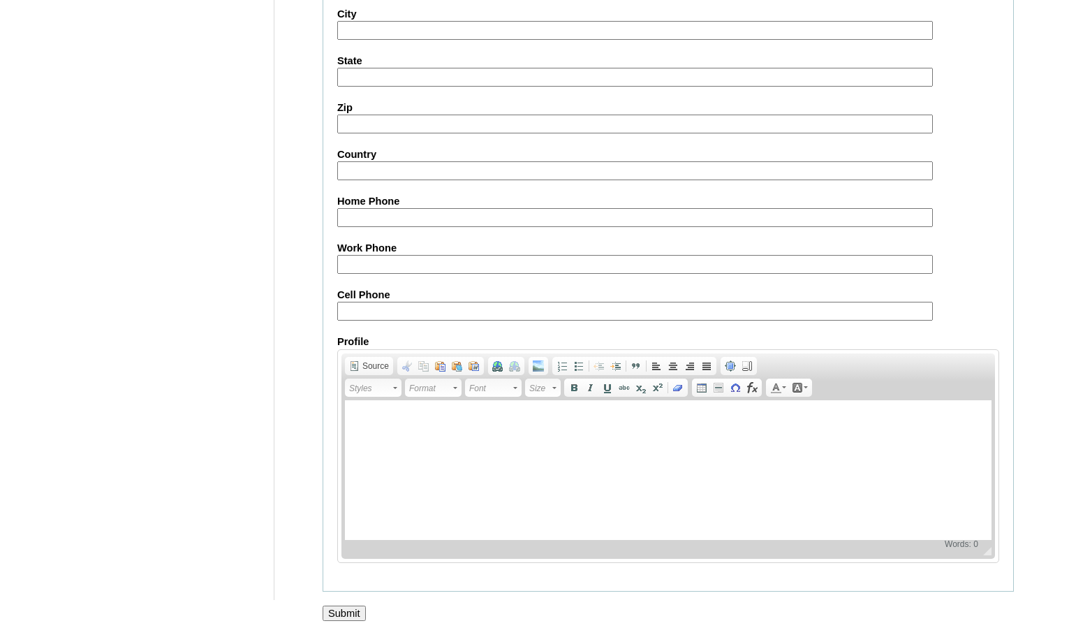
click at [354, 605] on input "Submit" at bounding box center [344, 612] width 43 height 15
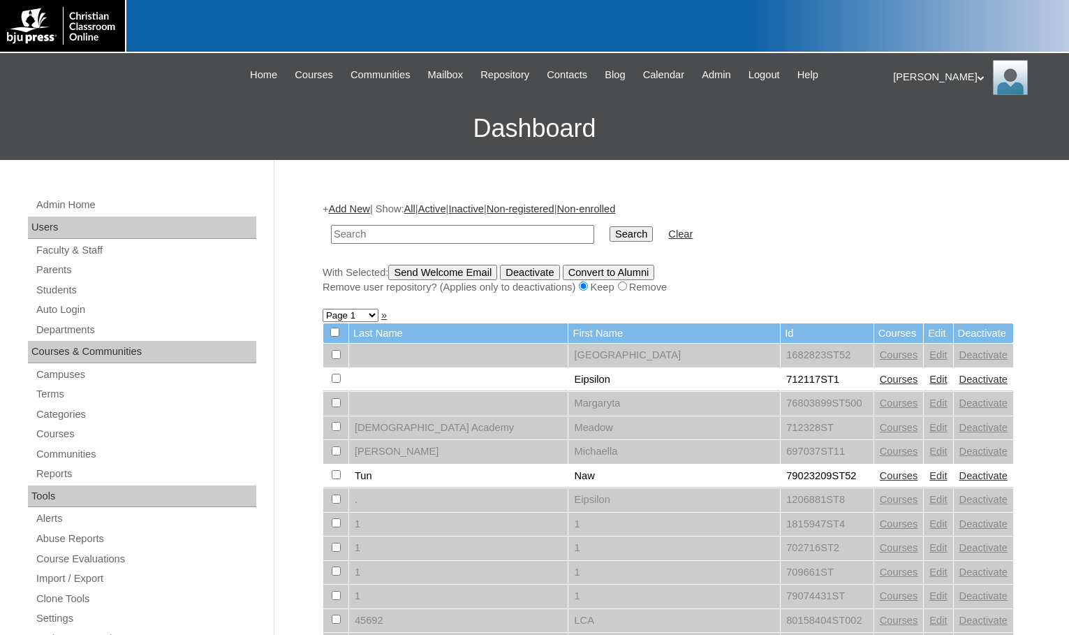
click at [65, 135] on h3 "Dashboard" at bounding box center [534, 128] width 1055 height 63
click at [381, 241] on input "text" at bounding box center [462, 234] width 263 height 19
paste input "712042"
type input "712042"
click at [610, 226] on input "Search" at bounding box center [631, 233] width 43 height 15
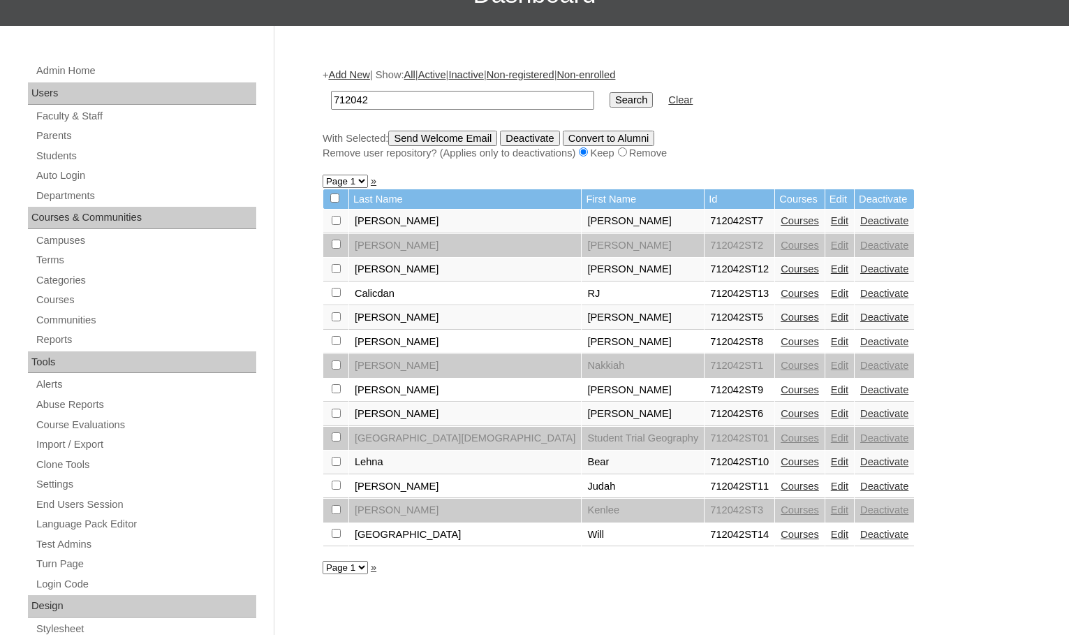
scroll to position [209, 0]
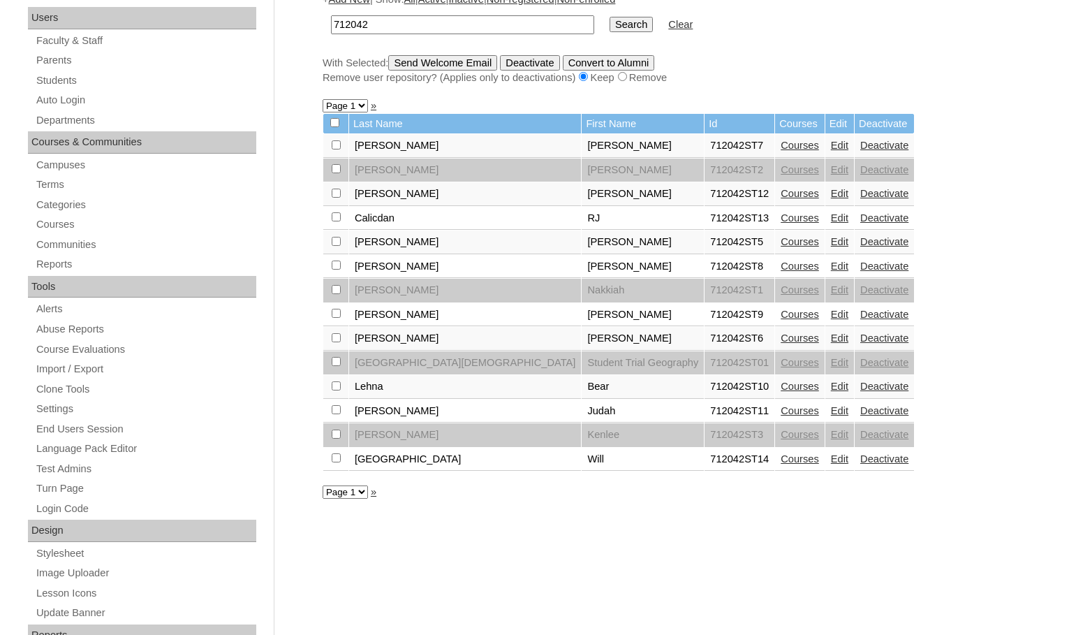
click at [831, 455] on link "Edit" at bounding box center [839, 458] width 17 height 11
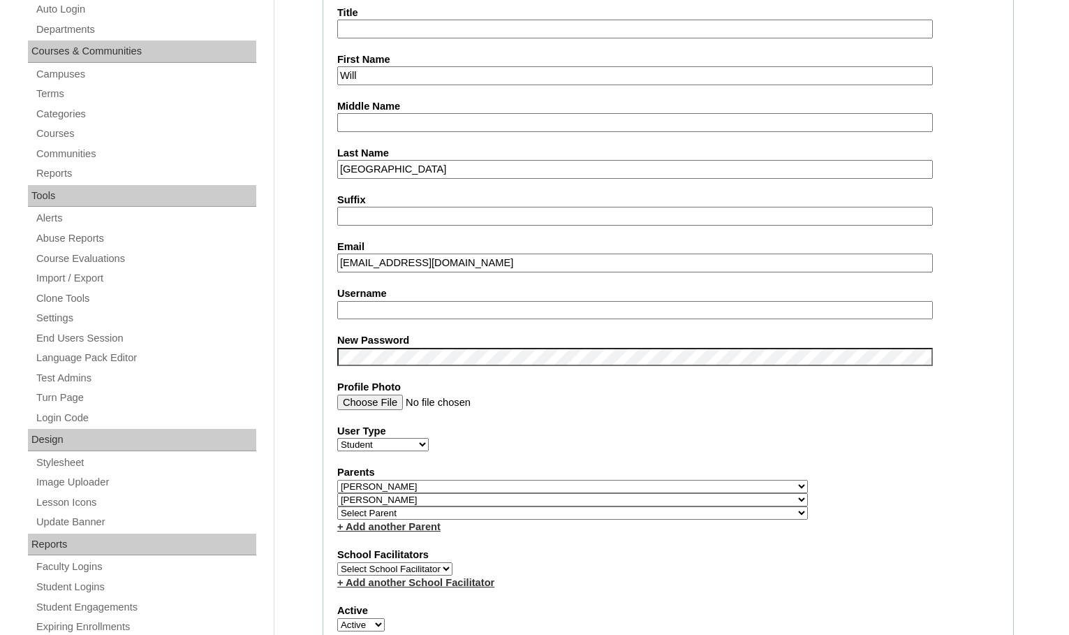
scroll to position [349, 0]
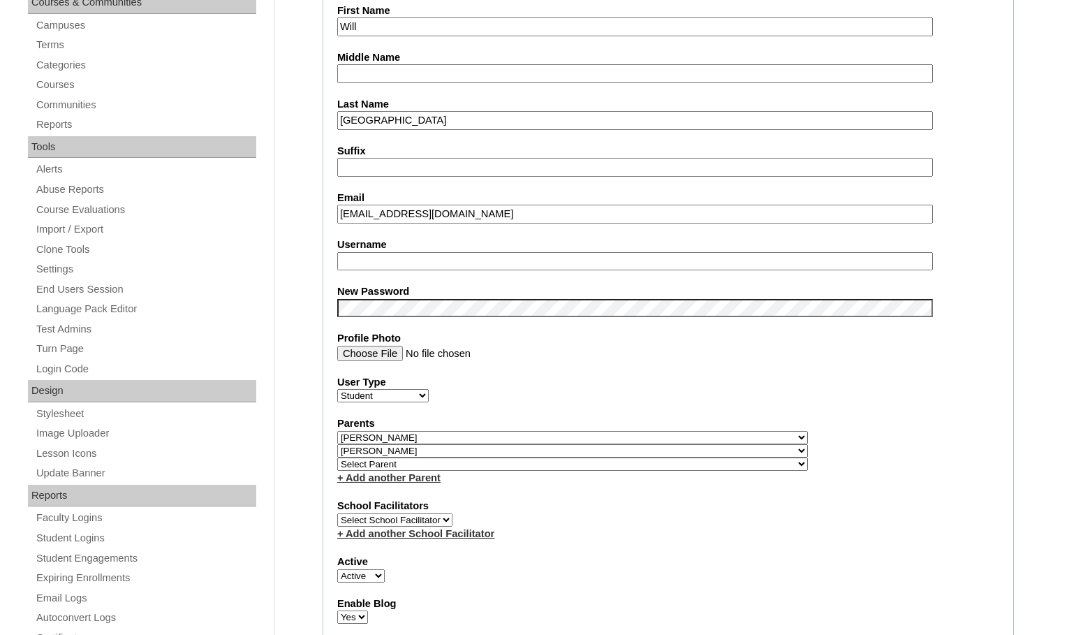
type input "msevilla"
drag, startPoint x: 384, startPoint y: 264, endPoint x: 300, endPoint y: 249, distance: 85.9
drag, startPoint x: 310, startPoint y: 267, endPoint x: 311, endPoint y: 304, distance: 36.3
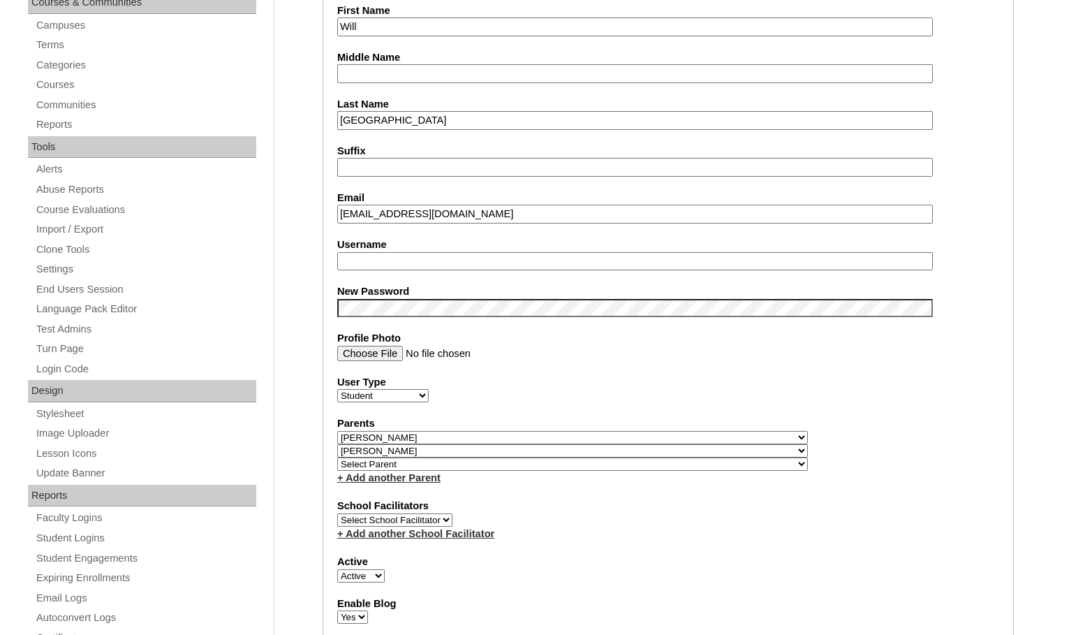
click at [449, 464] on select "Select Parent , Fautanu, Ma 1, 1 23-24 accountMorgan, Jason 6th Street Mennonit…" at bounding box center [572, 463] width 471 height 13
select select "35857"
click at [769, 464] on div "Parents Select Parent , Fautanu, Ma 1, 1 23-24 accountMorgan, Jason 6th Street …" at bounding box center [668, 450] width 662 height 68
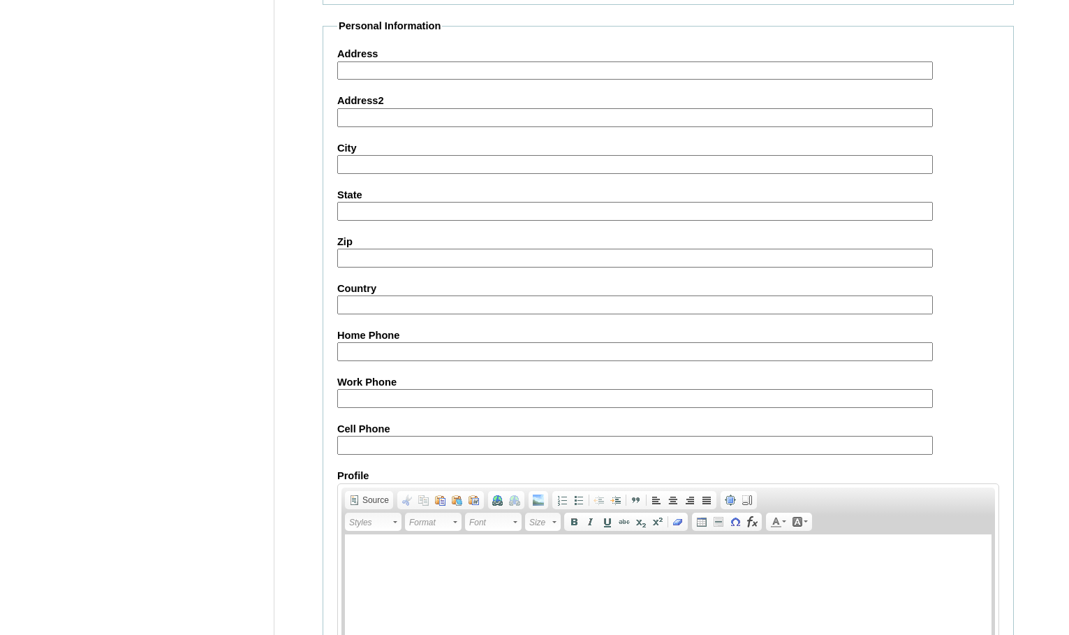
scroll to position [1506, 0]
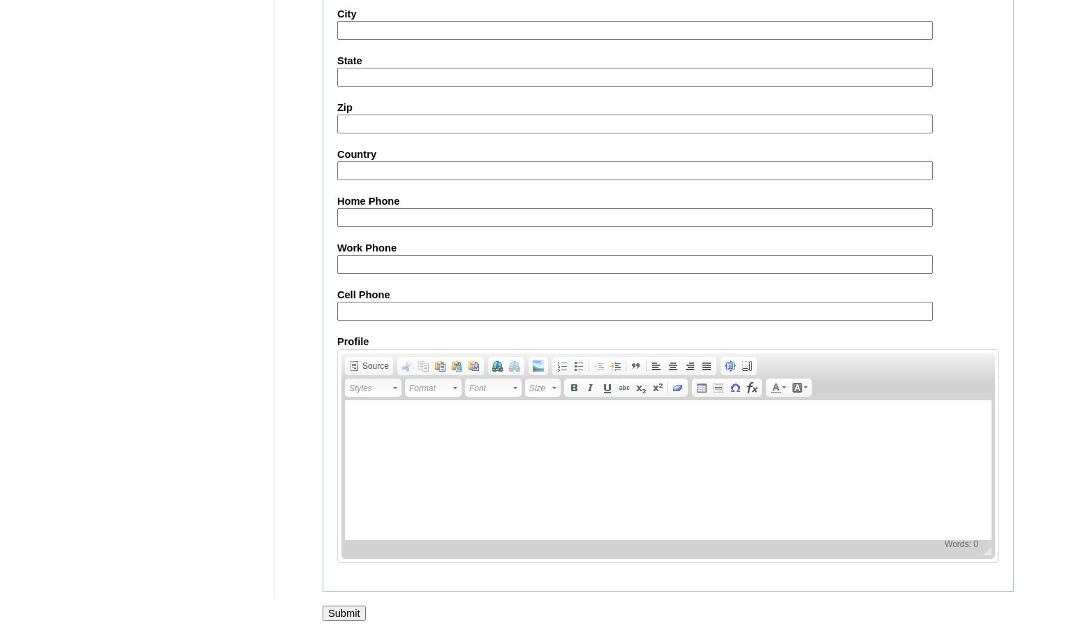
click at [347, 607] on input "Submit" at bounding box center [344, 612] width 43 height 15
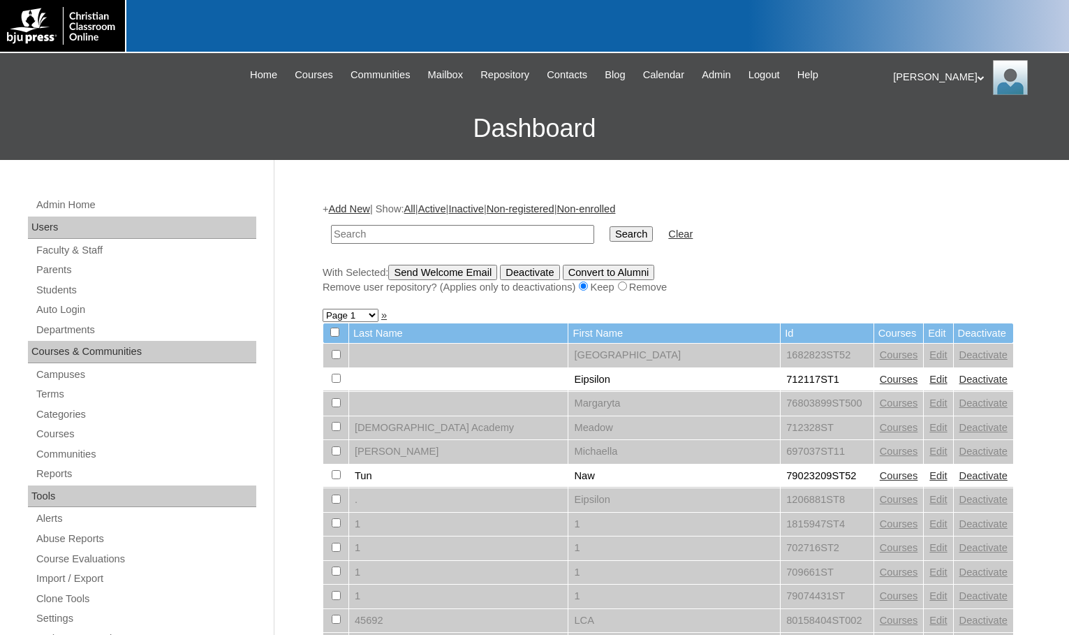
click at [408, 231] on input "text" at bounding box center [462, 234] width 263 height 19
paste input "712042"
type input "712042"
click at [610, 226] on input "Search" at bounding box center [631, 233] width 43 height 15
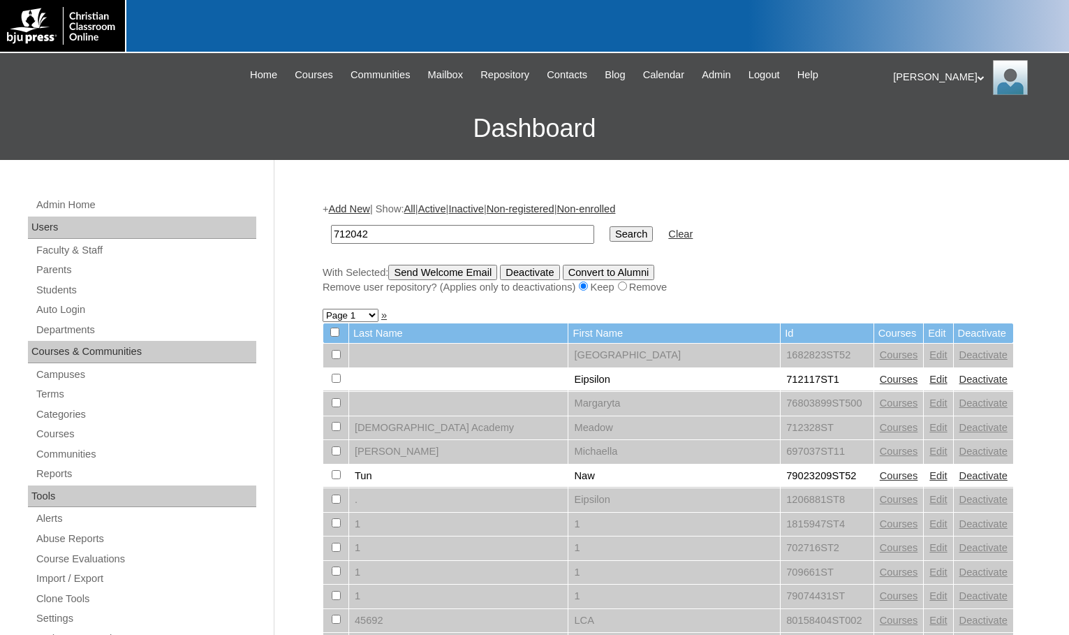
click at [610, 230] on input "Search" at bounding box center [631, 233] width 43 height 15
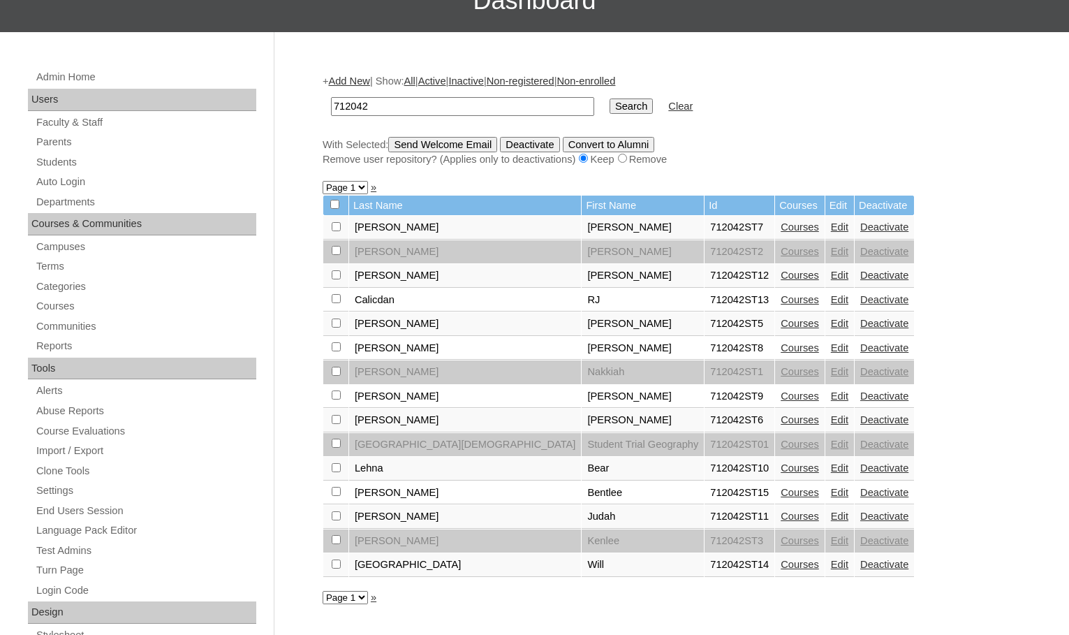
scroll to position [140, 0]
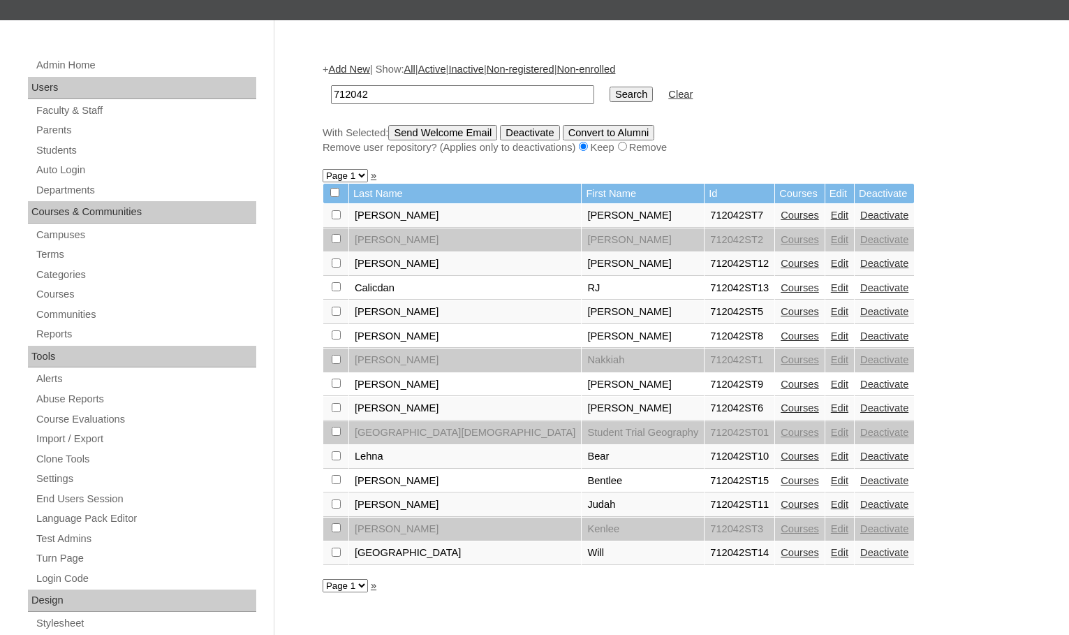
click at [781, 479] on link "Courses" at bounding box center [800, 480] width 38 height 11
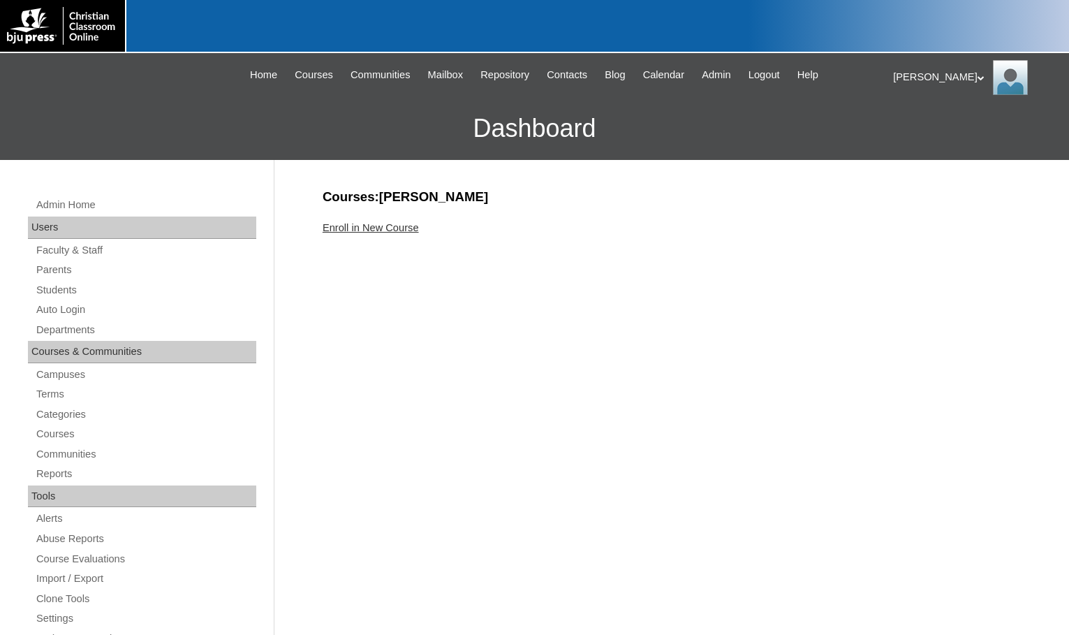
click at [417, 222] on link "Enroll in New Course" at bounding box center [371, 227] width 96 height 11
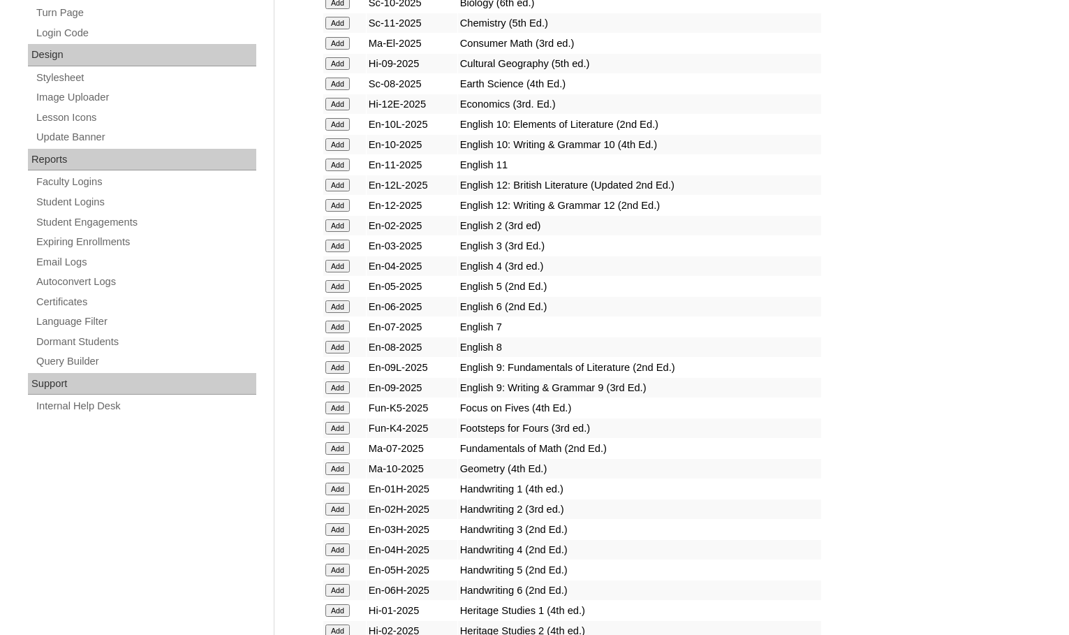
scroll to position [698, 0]
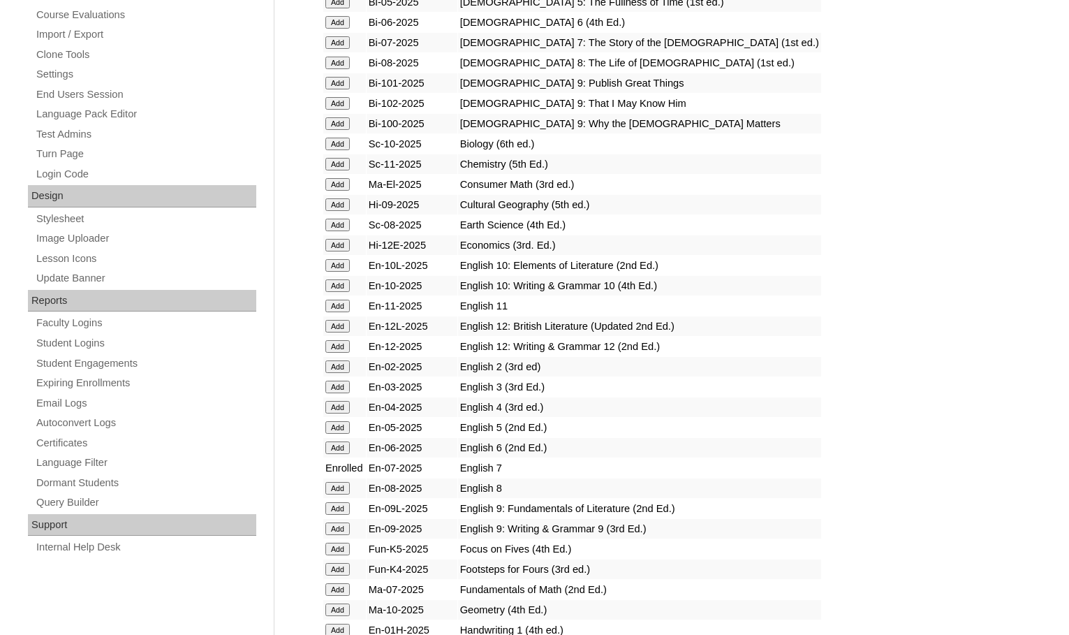
scroll to position [838, 0]
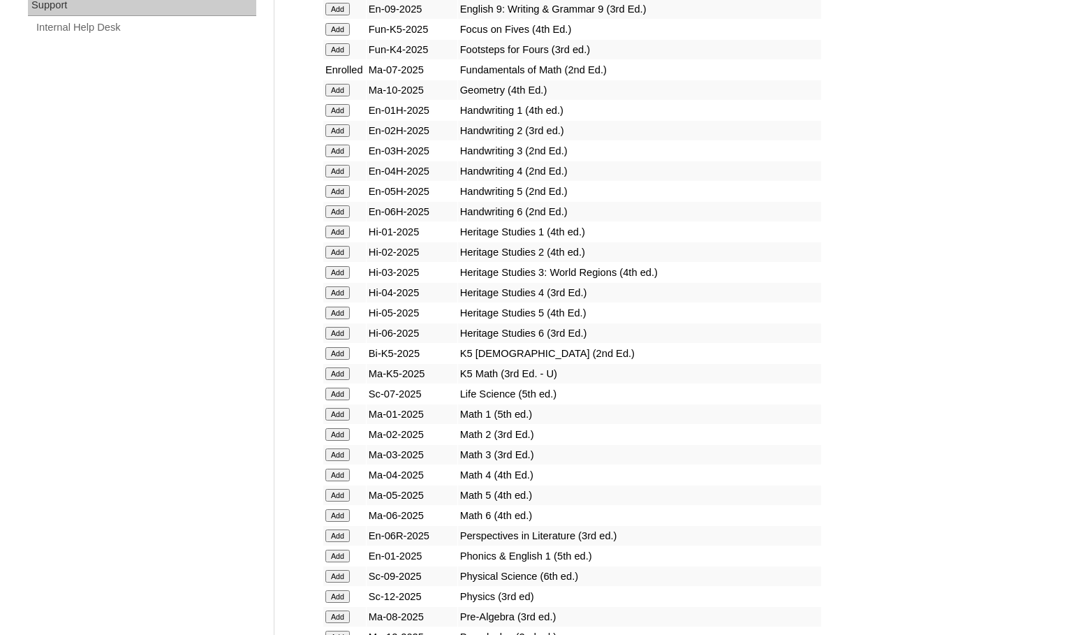
scroll to position [1117, 0]
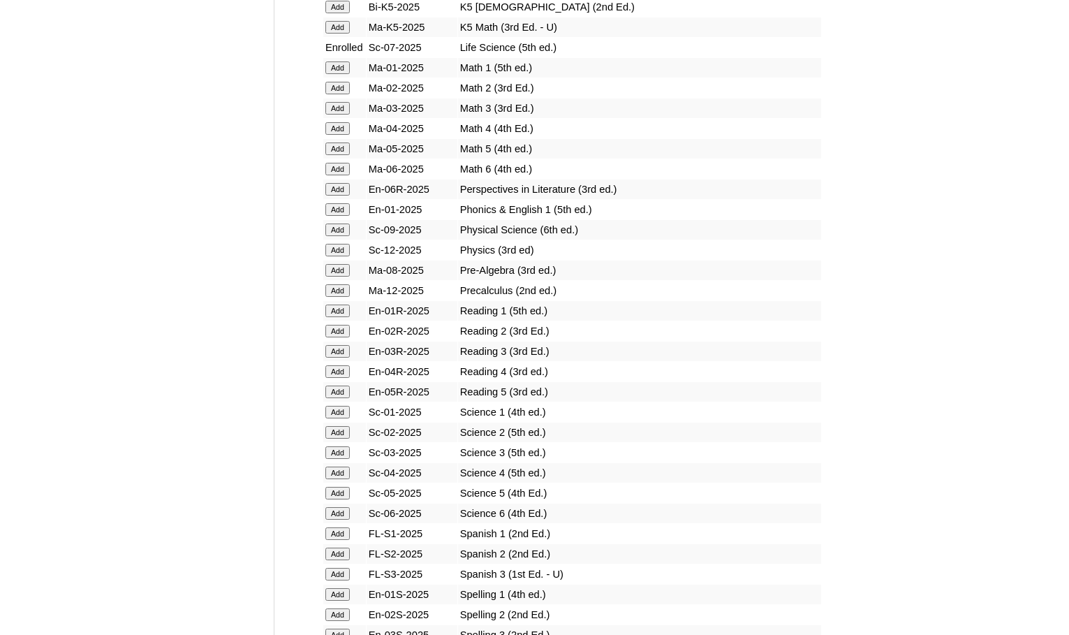
scroll to position [1606, 0]
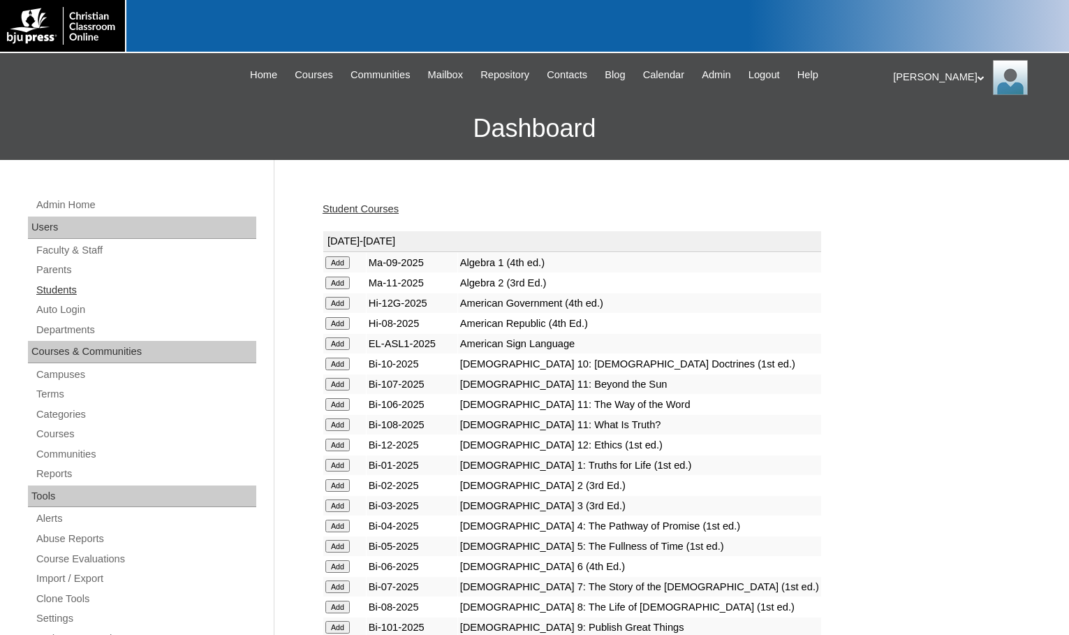
click at [67, 292] on link "Students" at bounding box center [145, 289] width 221 height 17
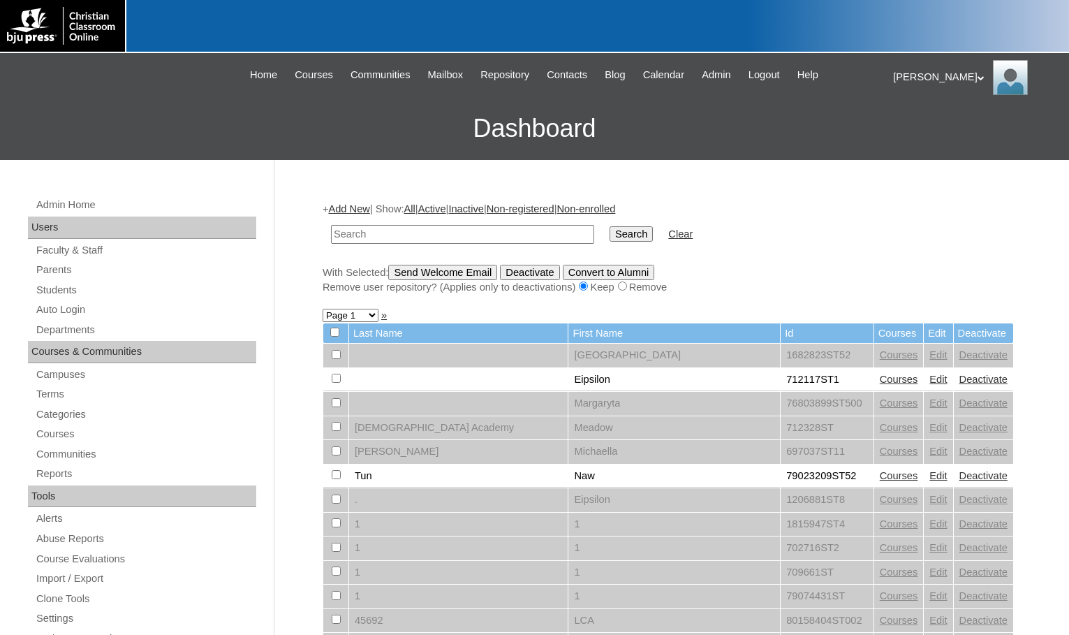
click at [348, 211] on link "Add New" at bounding box center [348, 208] width 41 height 11
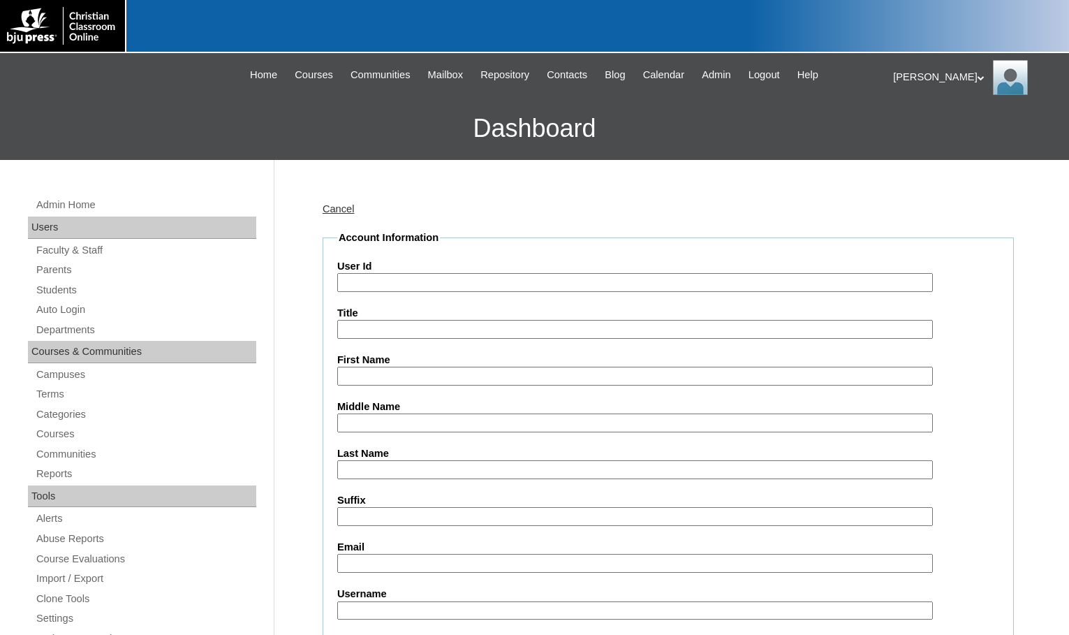
click at [409, 281] on input "User Id" at bounding box center [635, 282] width 596 height 19
paste input "712042"
type input "712042ST16"
type input "Hope"
type input "Gawelko"
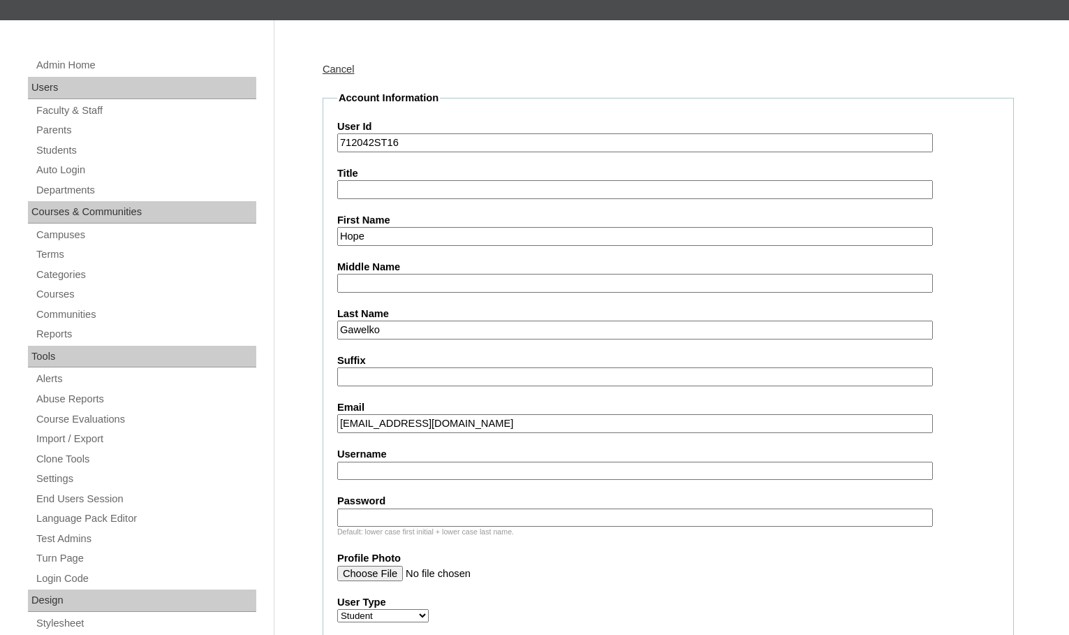
type input "hope@kingsviewschool.org"
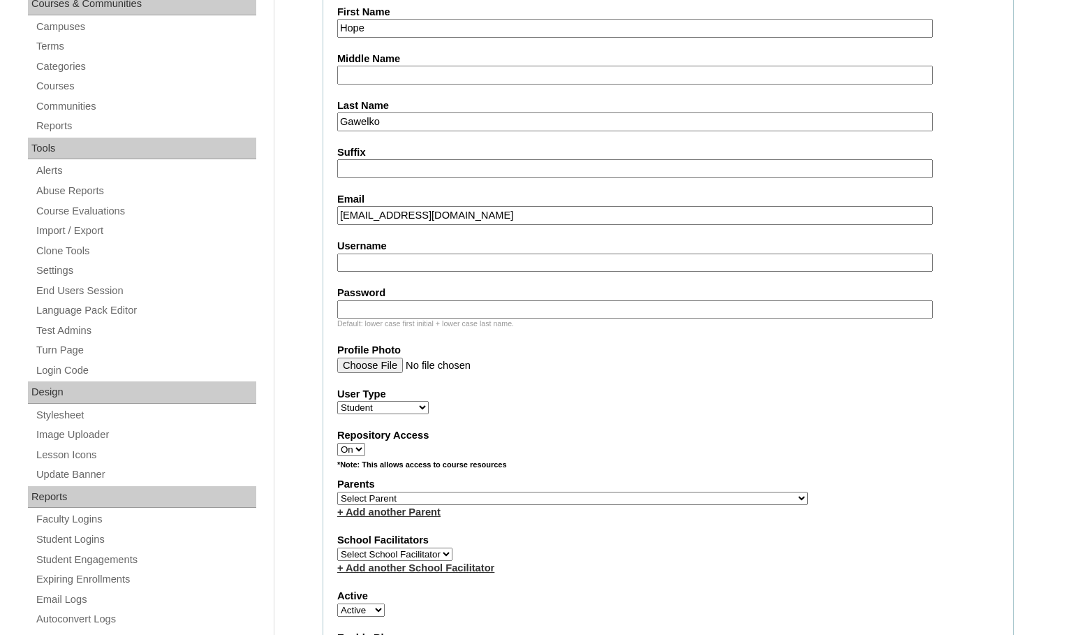
scroll to position [349, 0]
click at [629, 499] on select "Select Parent , Fautanu, Ma 1, 1 23-24 accountMorgan, Jason 6th Street Mennonit…" at bounding box center [572, 496] width 471 height 13
select select "36303"
click at [693, 498] on div "Parents Select Parent , Fautanu, Ma 1, 1 23-24 accountMorgan, Jason 6th Street …" at bounding box center [668, 497] width 662 height 42
click at [407, 507] on link "+ Add another Parent" at bounding box center [388, 510] width 103 height 11
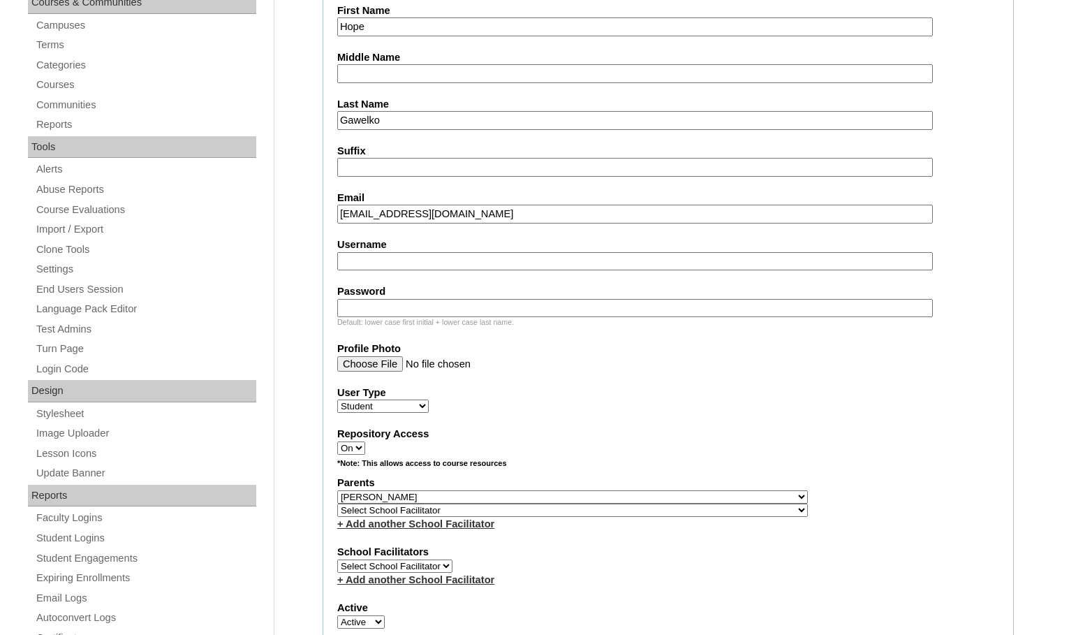
click at [492, 524] on link "+ Add another School Facilitator" at bounding box center [415, 523] width 157 height 11
click at [647, 510] on select "Select School Facilitator , Fautanu, Ma 1, 1 23-24 accountMorgan, Jason 6th Str…" at bounding box center [572, 509] width 471 height 13
select select "35857"
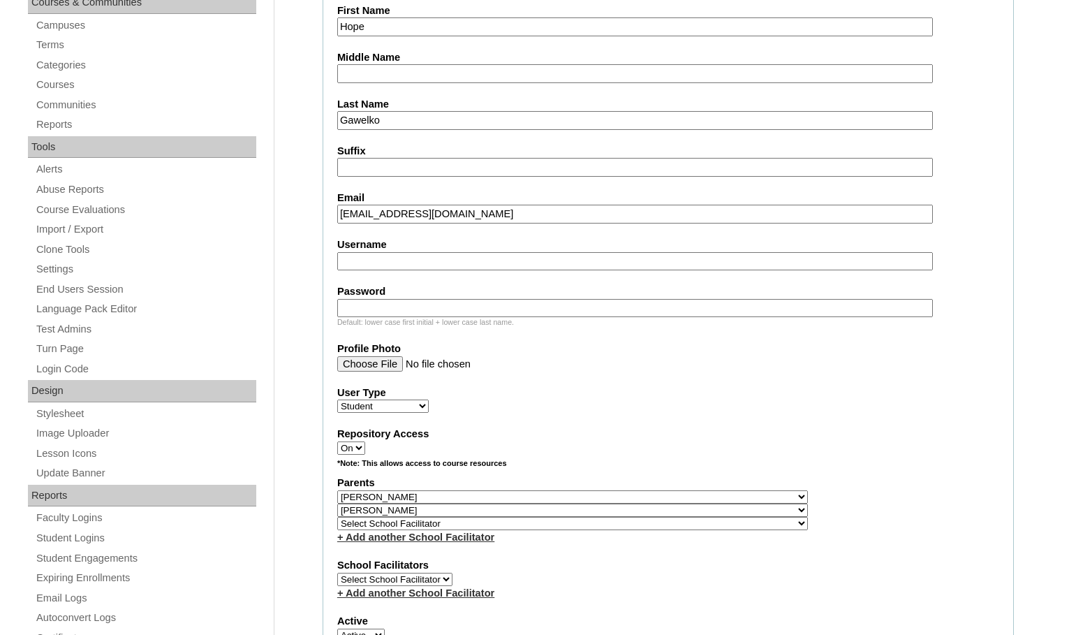
drag, startPoint x: 764, startPoint y: 503, endPoint x: 763, endPoint y: 511, distance: 7.8
click at [763, 511] on div "Parents Select Parent , Fautanu, Ma 1, 1 23-24 accountMorgan, Jason 6th Street …" at bounding box center [668, 510] width 662 height 68
click at [609, 524] on select "Select School Facilitator , Fautanu, Ma 1, 1 23-24 accountMorgan, Jason 6th Str…" at bounding box center [572, 523] width 471 height 13
select select "24210"
click at [705, 522] on div "Parents Select Parent , Fautanu, Ma 1, 1 23-24 accountMorgan, Jason 6th Street …" at bounding box center [668, 510] width 662 height 68
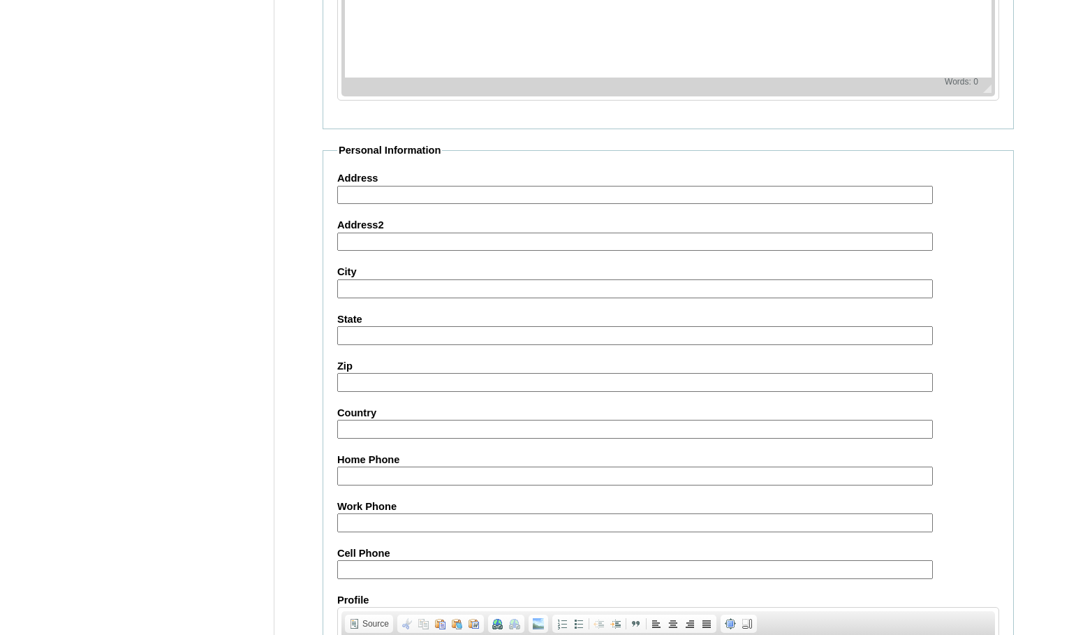
scroll to position [1517, 0]
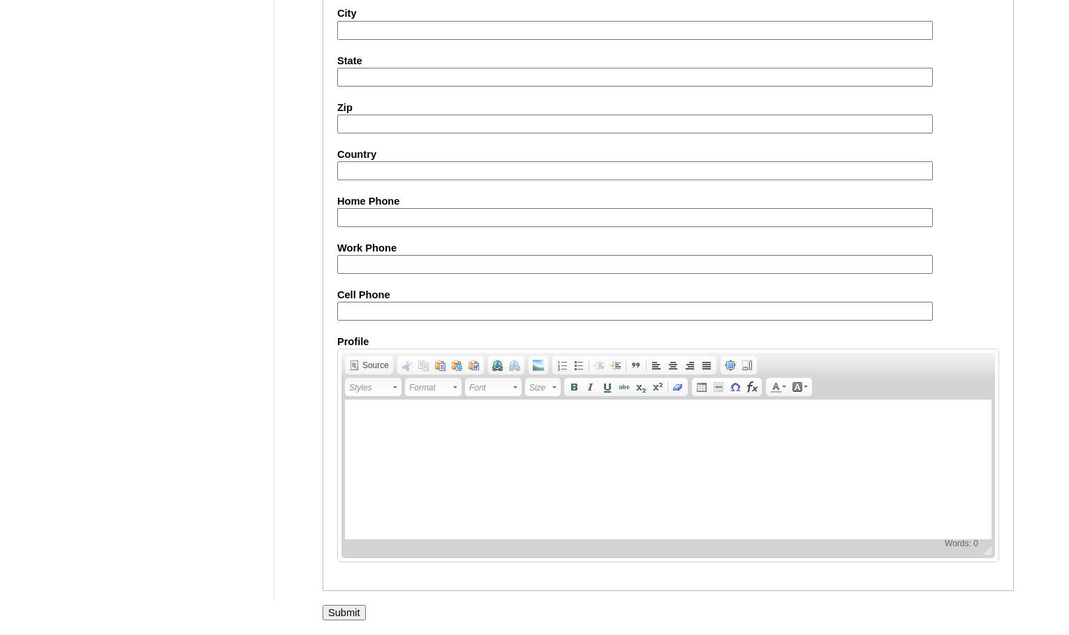
click at [358, 613] on input "Submit" at bounding box center [344, 612] width 43 height 15
